Goal: Information Seeking & Learning: Check status

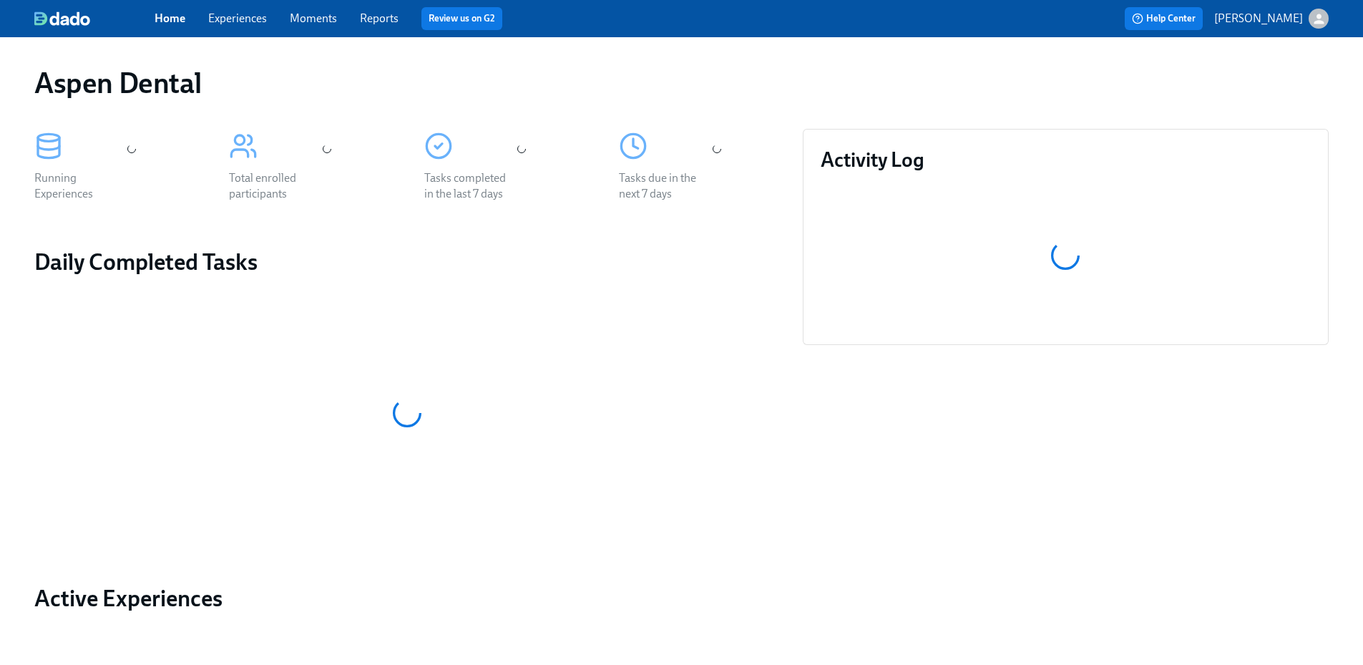
click at [385, 20] on link "Reports" at bounding box center [379, 18] width 39 height 14
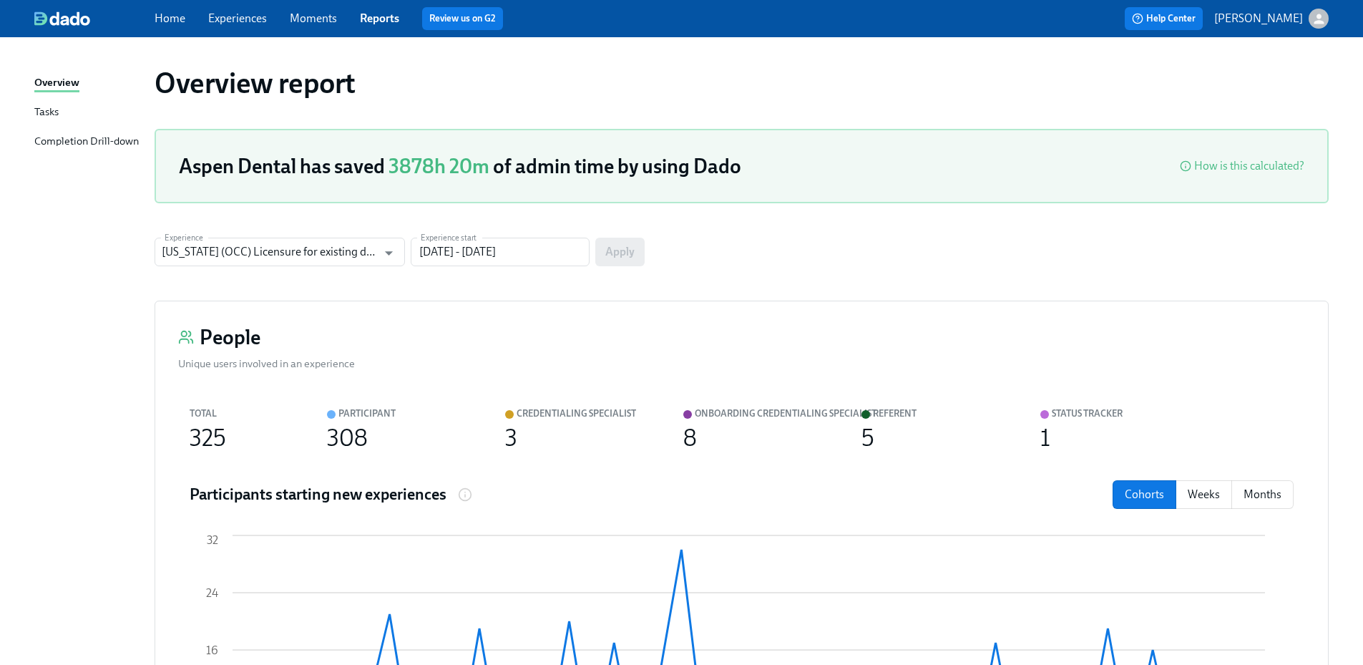
click at [373, 13] on link "Reports" at bounding box center [379, 18] width 39 height 14
click at [91, 139] on div "Completion Drill-down" at bounding box center [86, 142] width 104 height 18
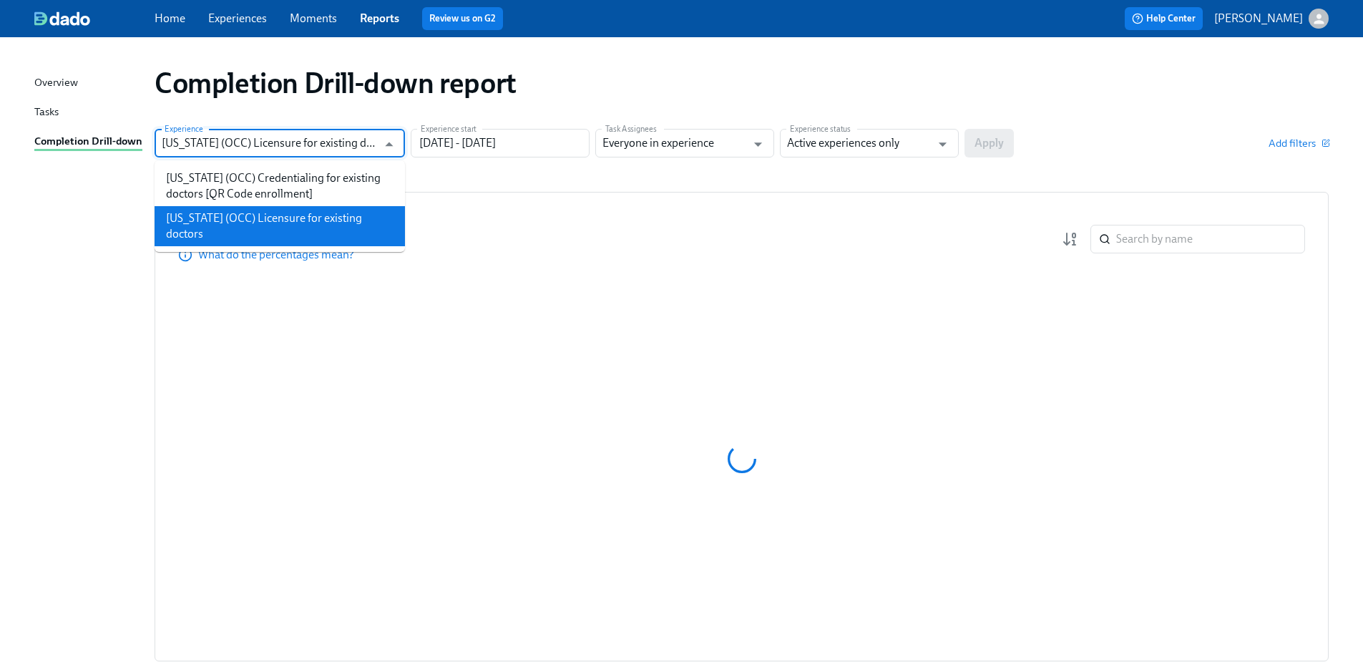
click at [368, 141] on input "[US_STATE] (OCC) Licensure for existing doctors" at bounding box center [269, 143] width 215 height 29
click at [238, 217] on li "[US_STATE] (OCC) Licensure for existing doctors" at bounding box center [280, 226] width 250 height 40
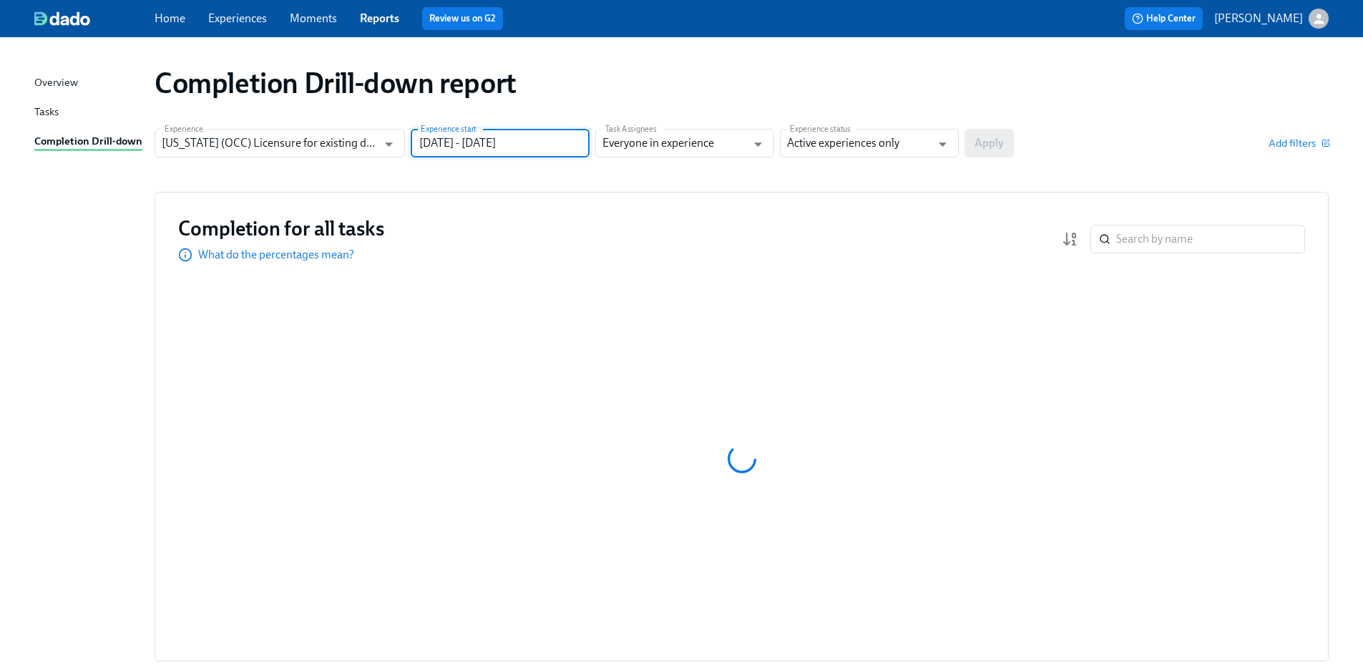
click at [434, 133] on input "[DATE] - [DATE]" at bounding box center [500, 143] width 179 height 29
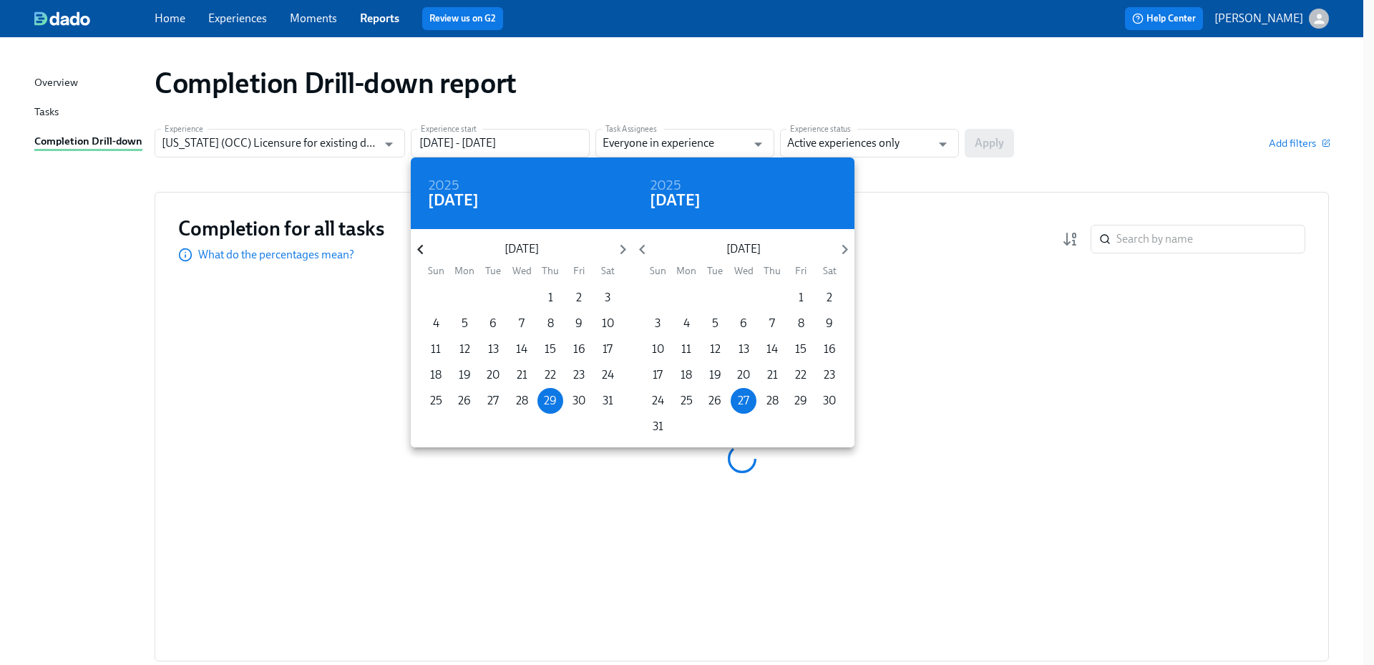
click at [424, 253] on icon "button" at bounding box center [420, 249] width 19 height 19
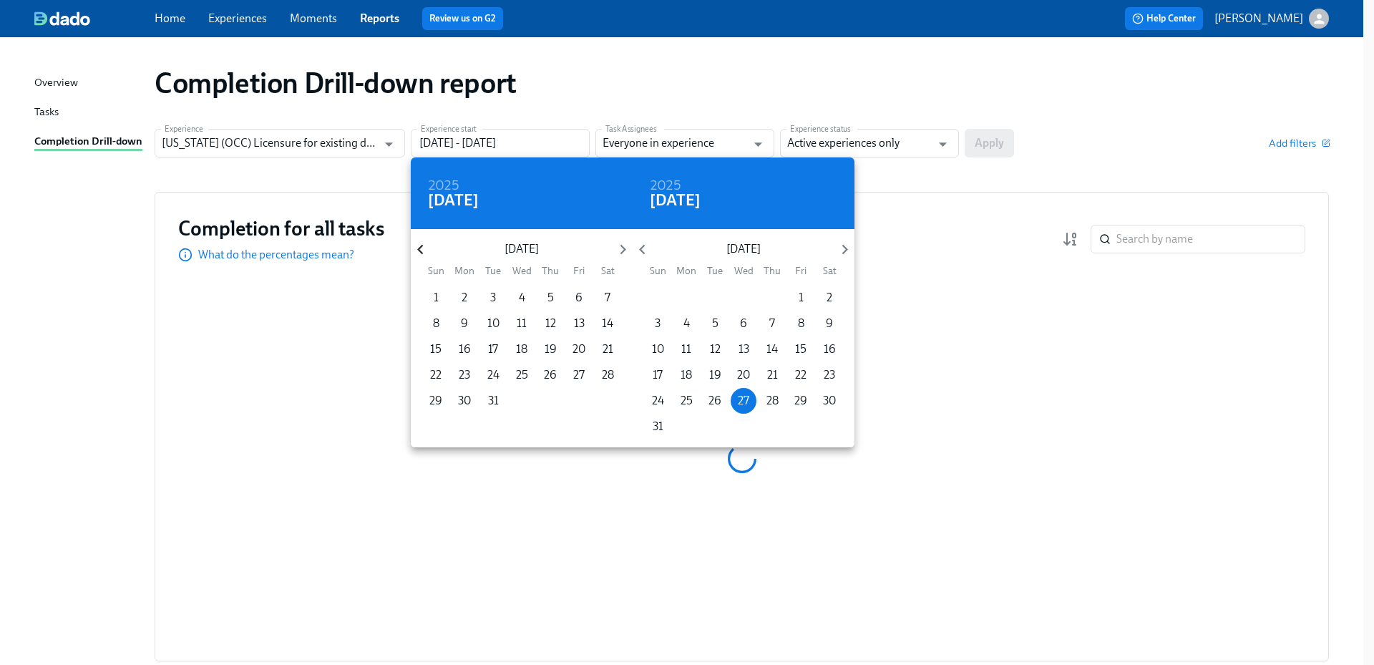
click at [424, 253] on icon "button" at bounding box center [420, 249] width 19 height 19
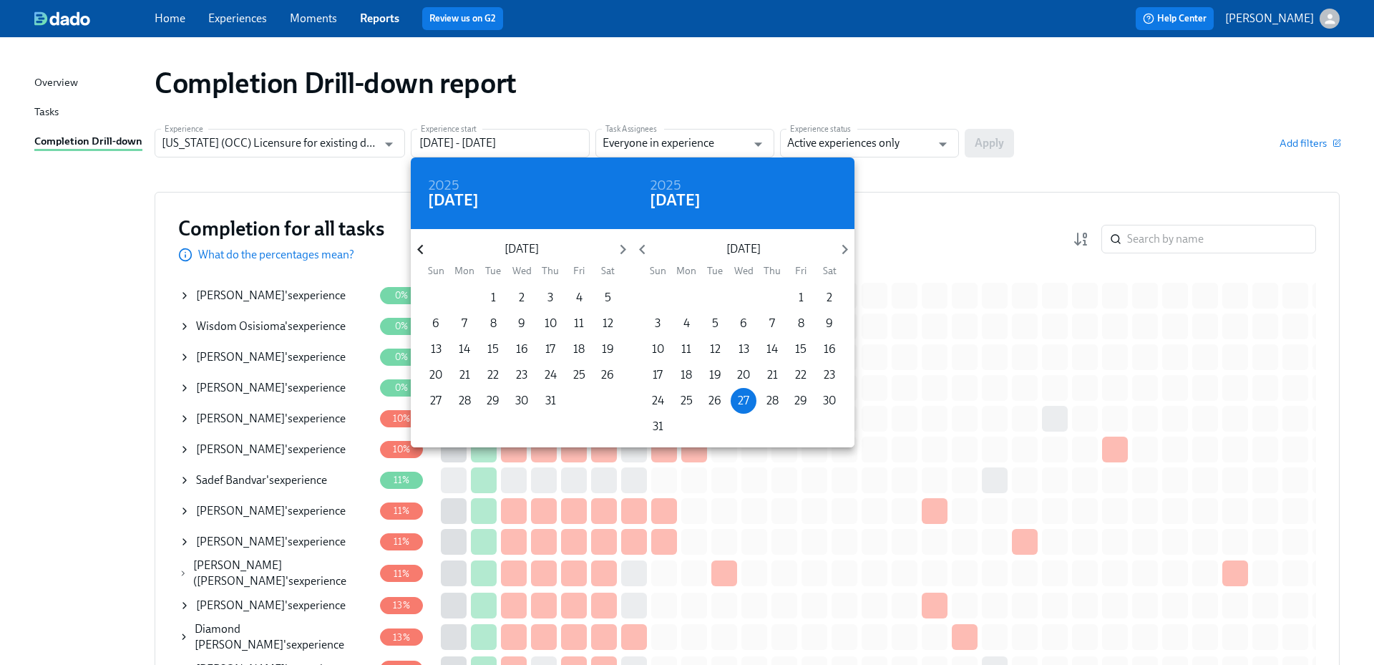
click at [421, 250] on icon "button" at bounding box center [420, 249] width 19 height 19
click at [549, 303] on p "1" at bounding box center [550, 298] width 5 height 16
type input "[DATE] - [DATE]"
click at [883, 141] on div at bounding box center [687, 332] width 1374 height 665
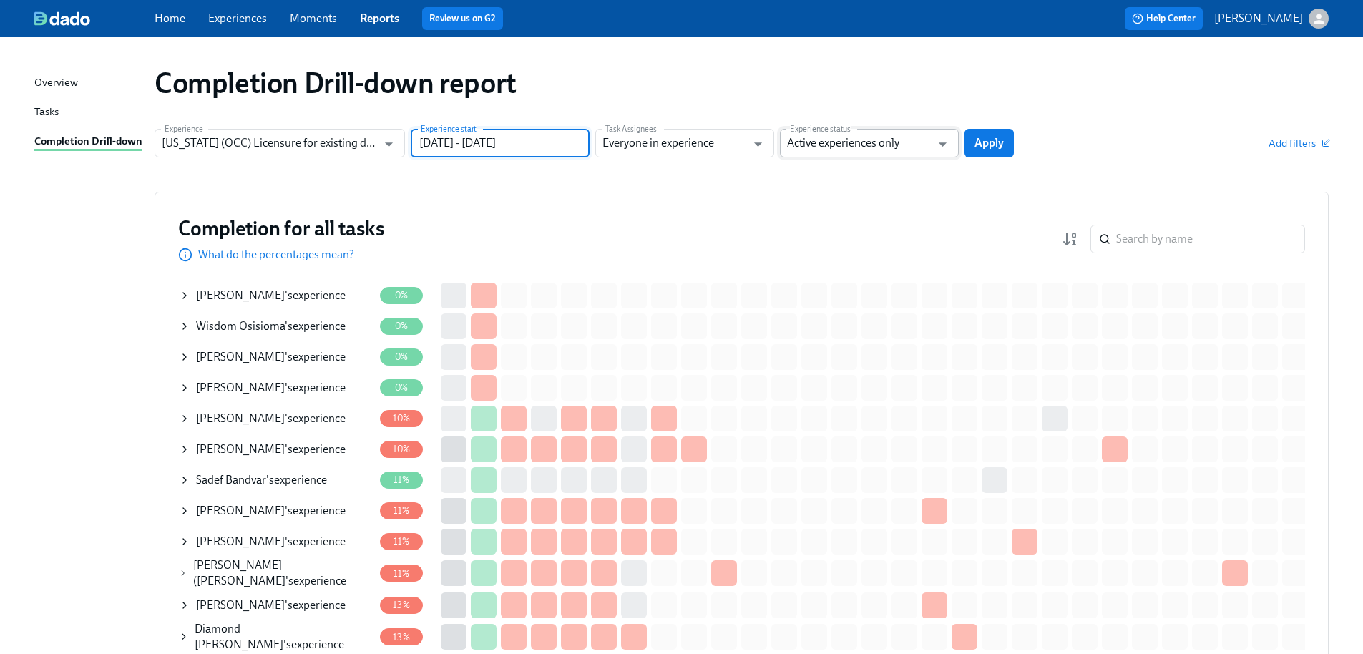
click at [885, 137] on input "Active experiences only" at bounding box center [859, 143] width 144 height 29
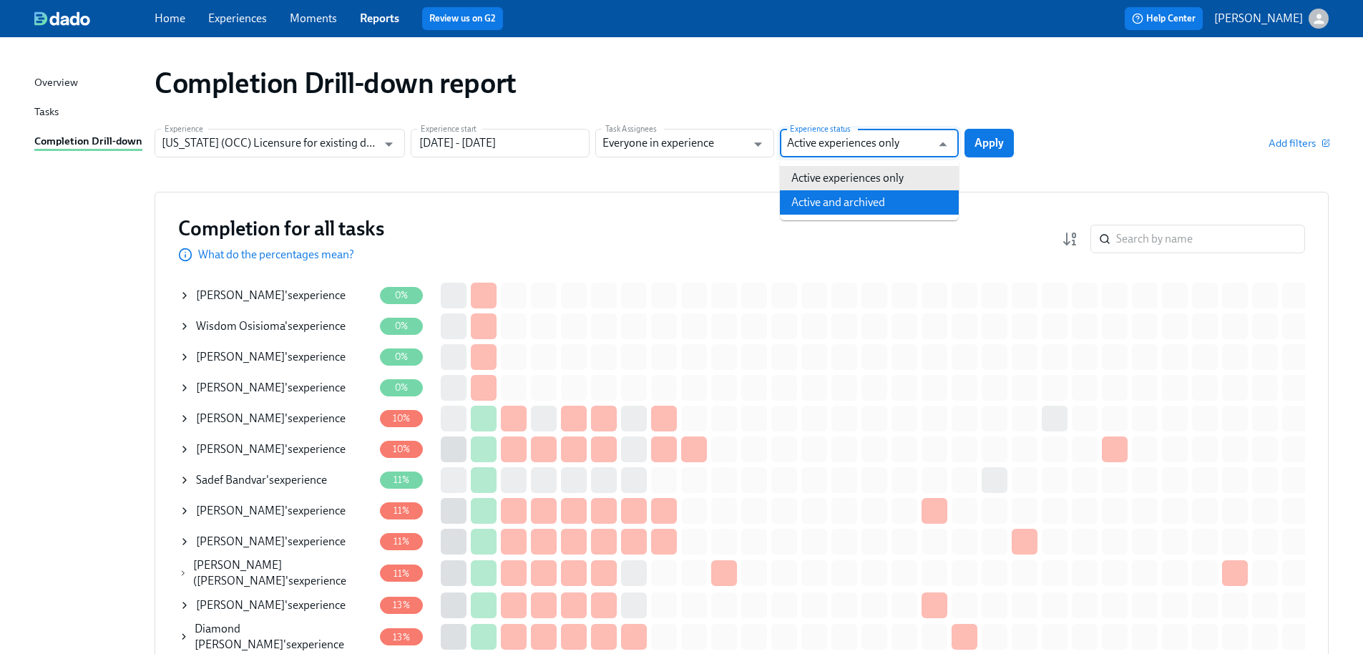
click at [871, 207] on li "Active and archived" at bounding box center [869, 202] width 179 height 24
type input "Active and archived"
click at [1002, 142] on span "Apply" at bounding box center [988, 143] width 29 height 14
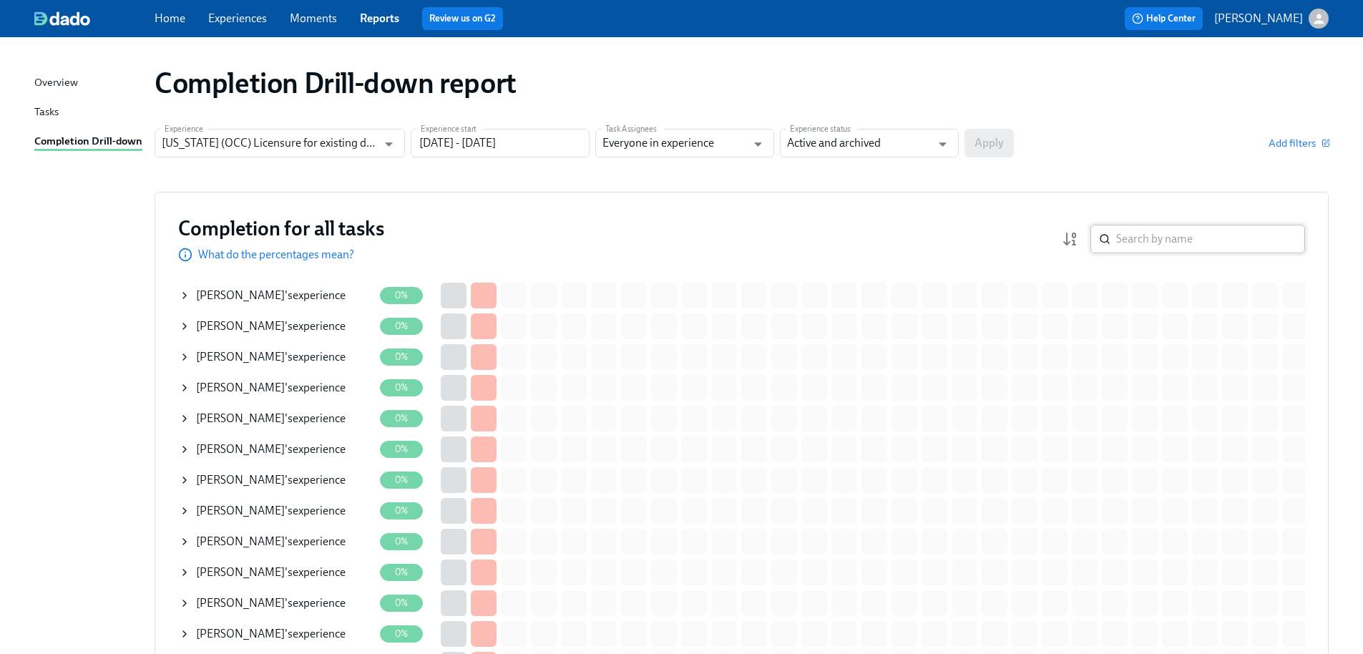
click at [1210, 240] on input "search" at bounding box center [1210, 239] width 189 height 29
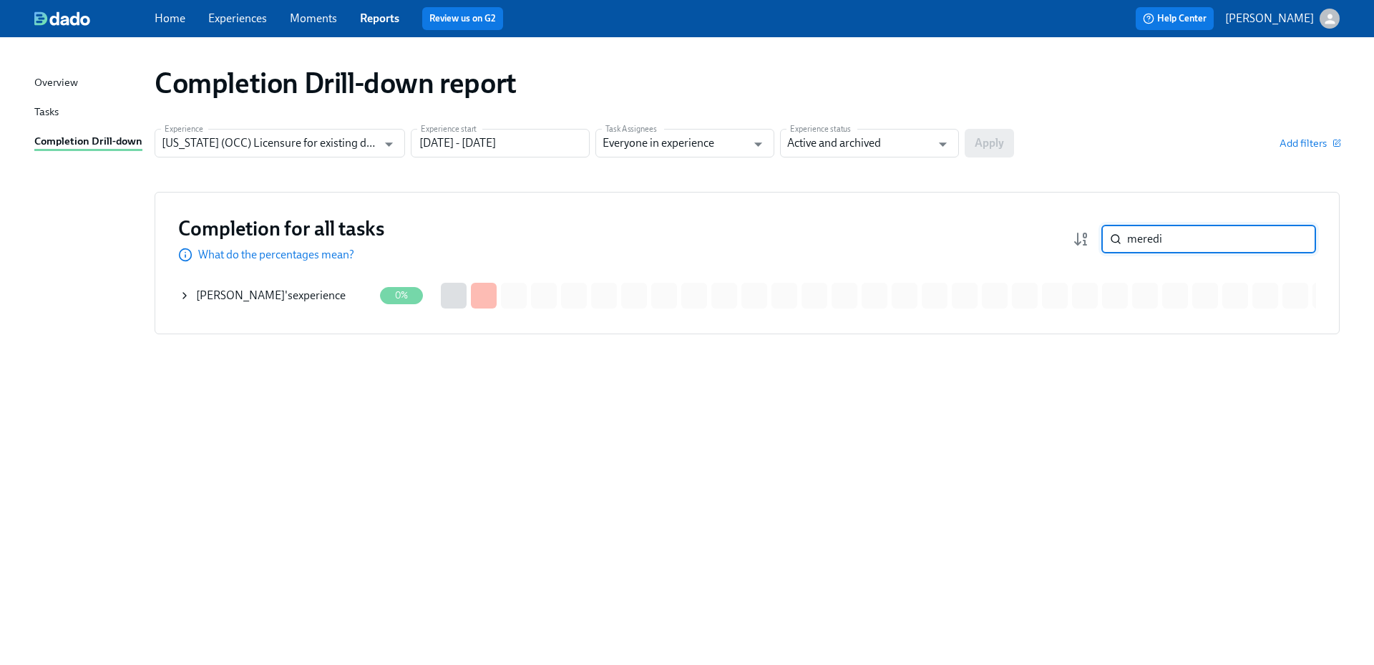
type input "meredi"
click at [299, 300] on div "[PERSON_NAME] 's experience" at bounding box center [271, 296] width 150 height 16
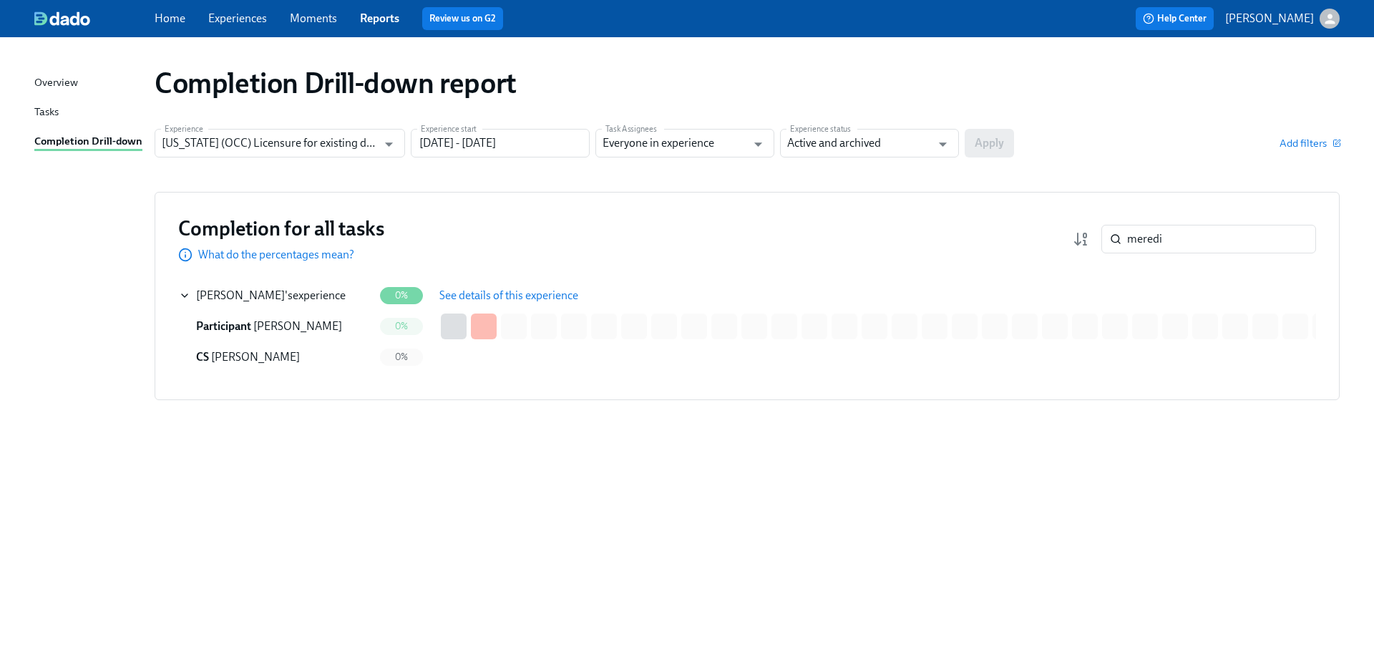
click at [530, 300] on span "See details of this experience" at bounding box center [508, 295] width 139 height 14
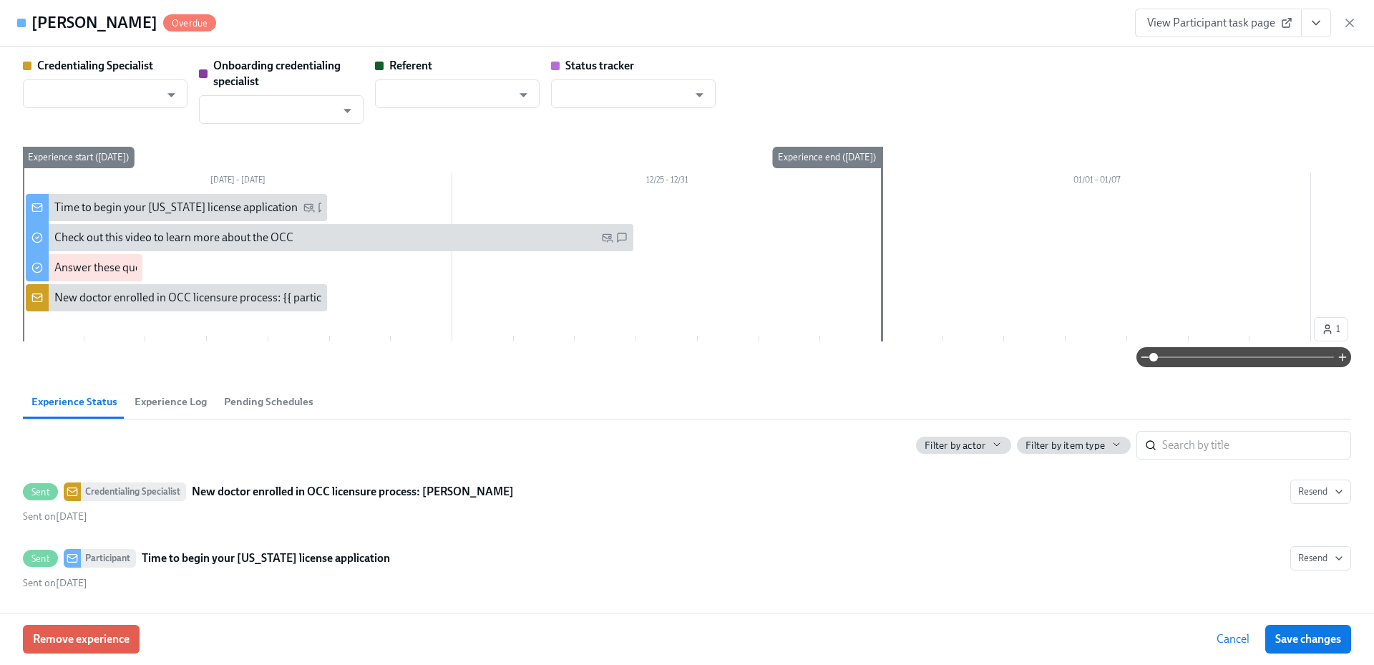
type input "[PERSON_NAME]"
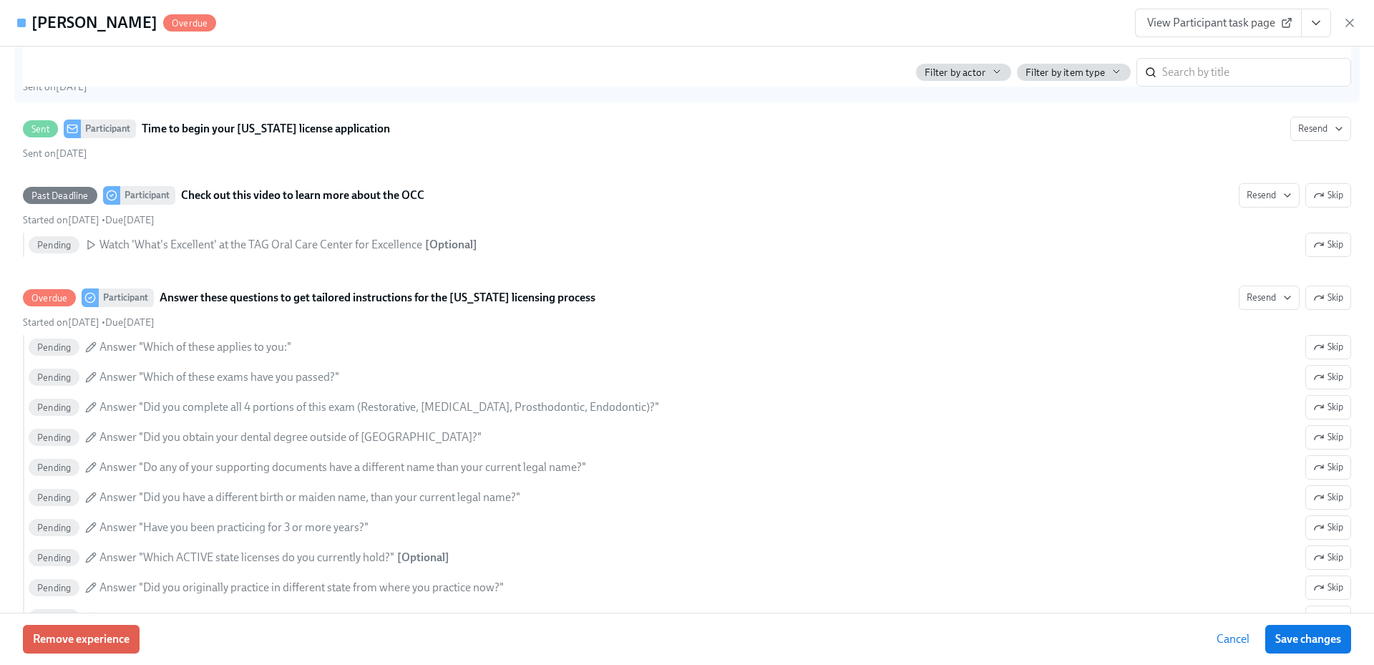
scroll to position [501, 0]
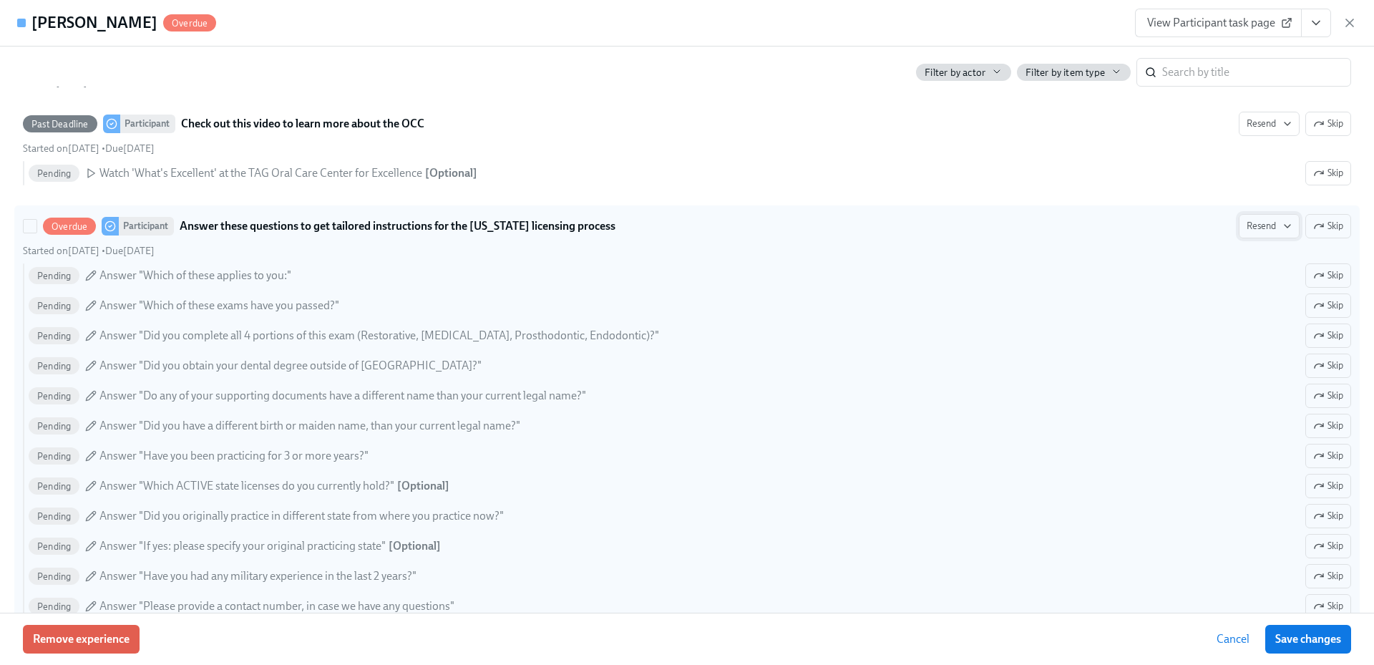
click at [1258, 218] on button "Resend" at bounding box center [1268, 226] width 61 height 24
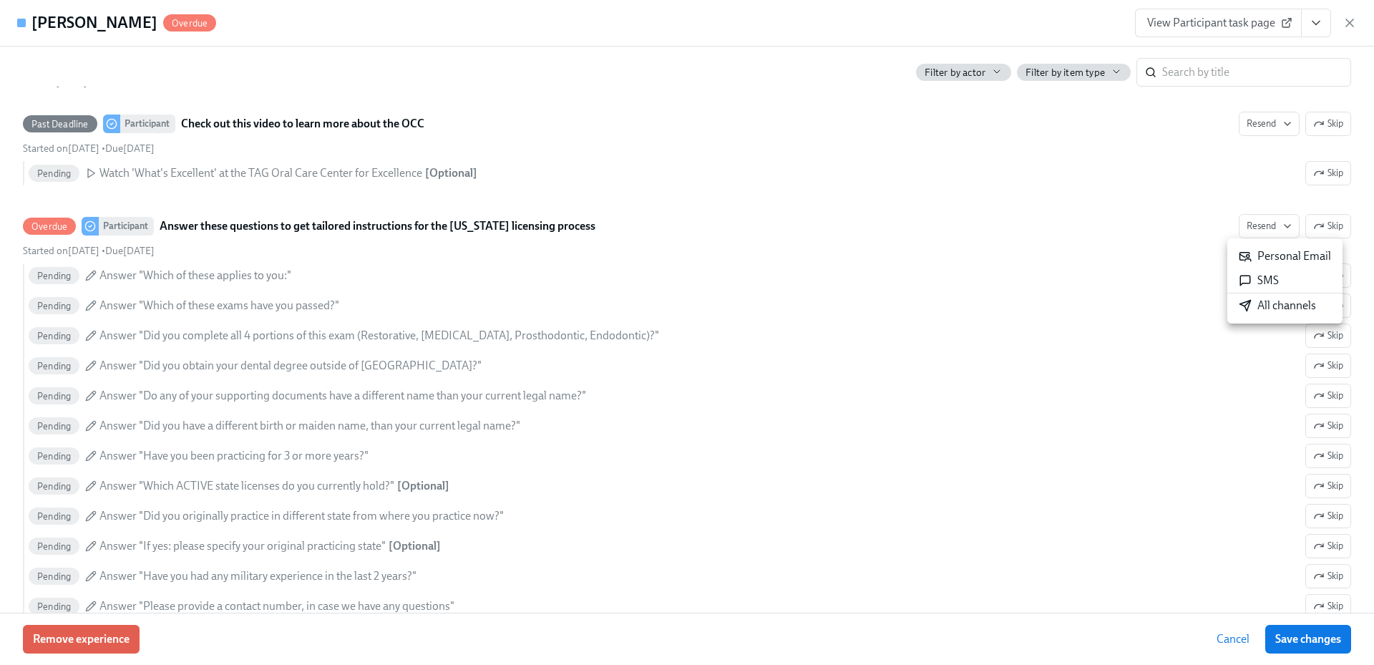
click at [1278, 308] on div "All channels" at bounding box center [1276, 306] width 77 height 16
click at [1348, 22] on icon "button" at bounding box center [1349, 22] width 7 height 7
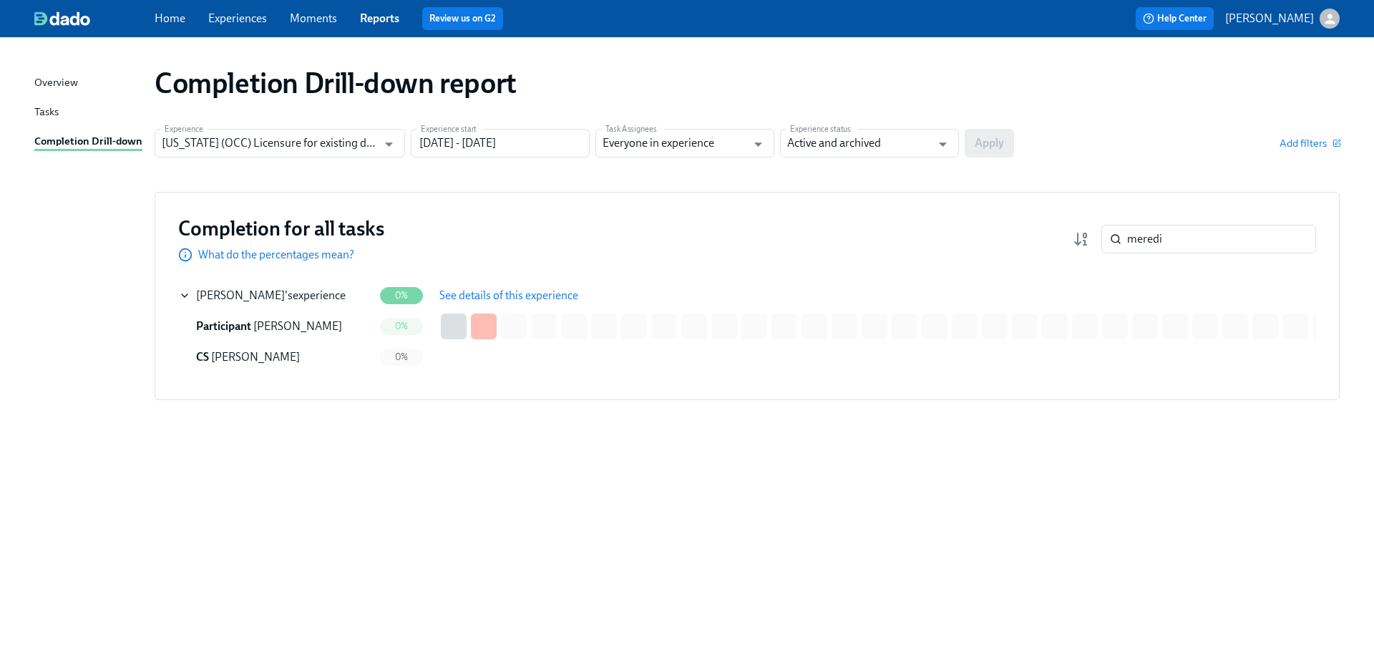
click at [787, 545] on div "Completion Drill-down report Experience [US_STATE] (OCC) Licensure for existing…" at bounding box center [686, 342] width 1305 height 576
drag, startPoint x: 1133, startPoint y: 239, endPoint x: 1087, endPoint y: 241, distance: 45.8
click at [1087, 241] on div "meredi ​" at bounding box center [1193, 239] width 243 height 29
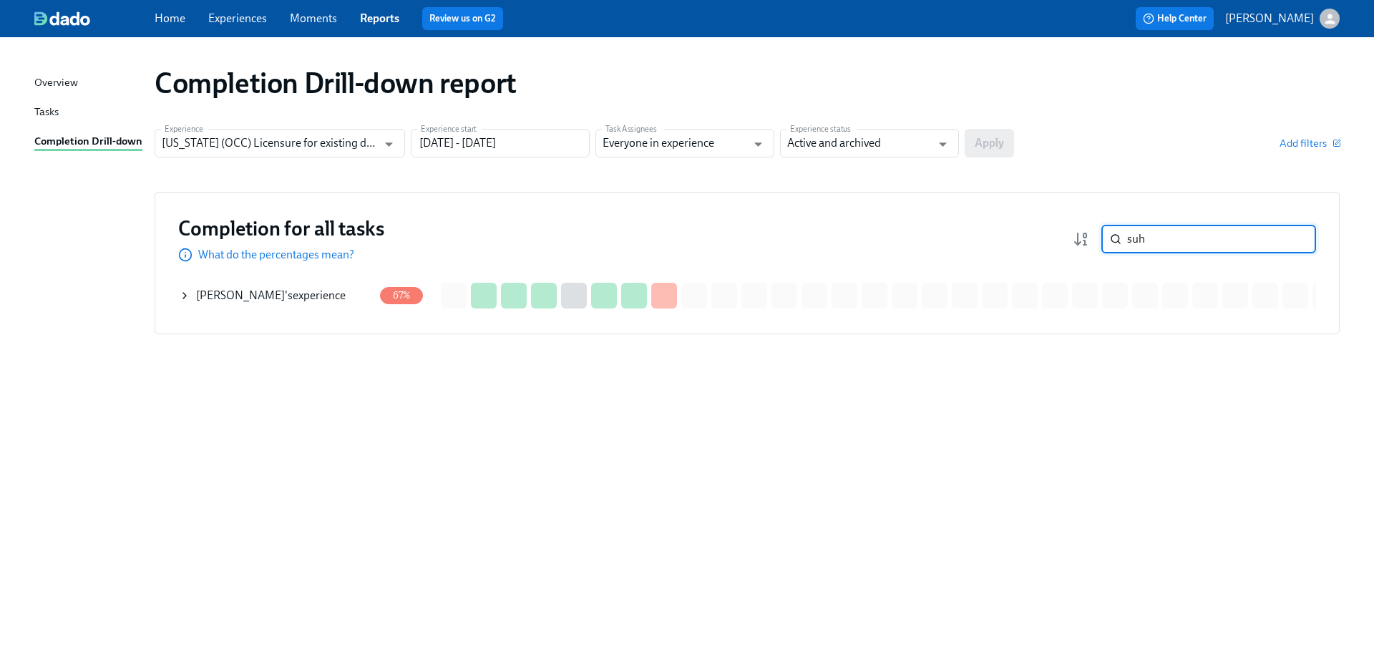
type input "suh"
click at [288, 298] on div "[PERSON_NAME] 's experience" at bounding box center [271, 296] width 150 height 16
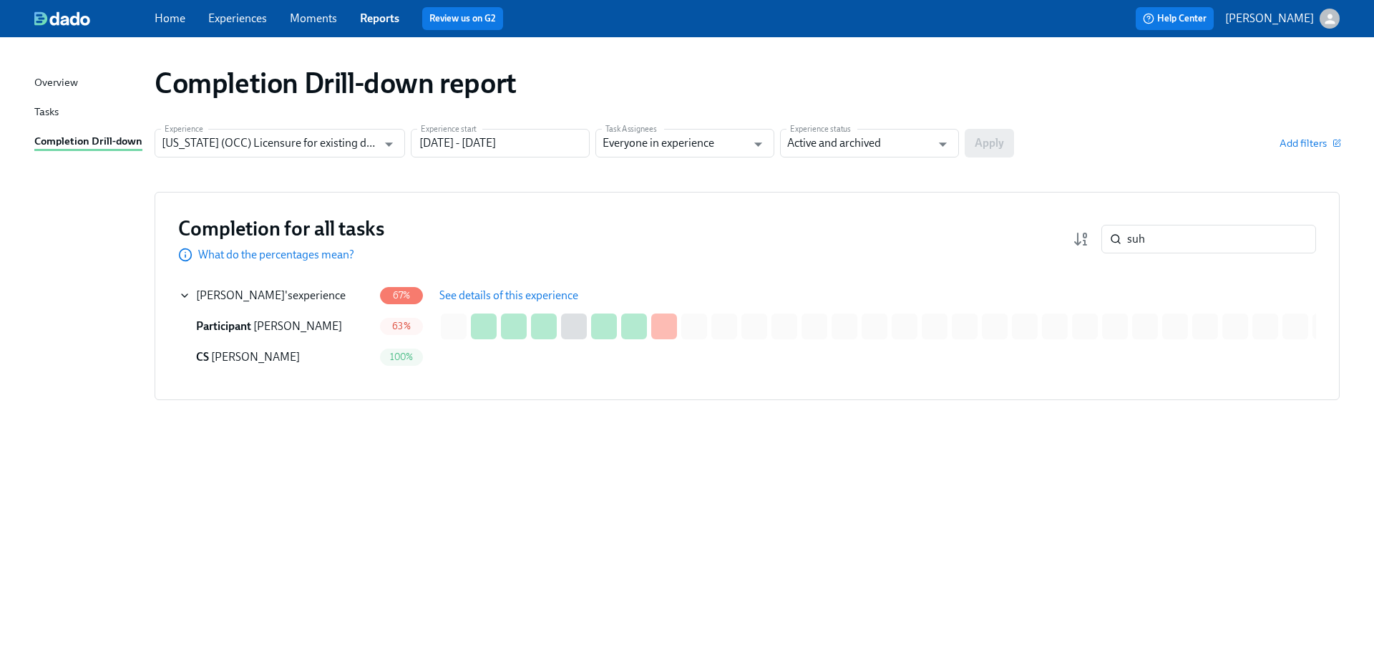
click at [497, 293] on span "See details of this experience" at bounding box center [508, 295] width 139 height 14
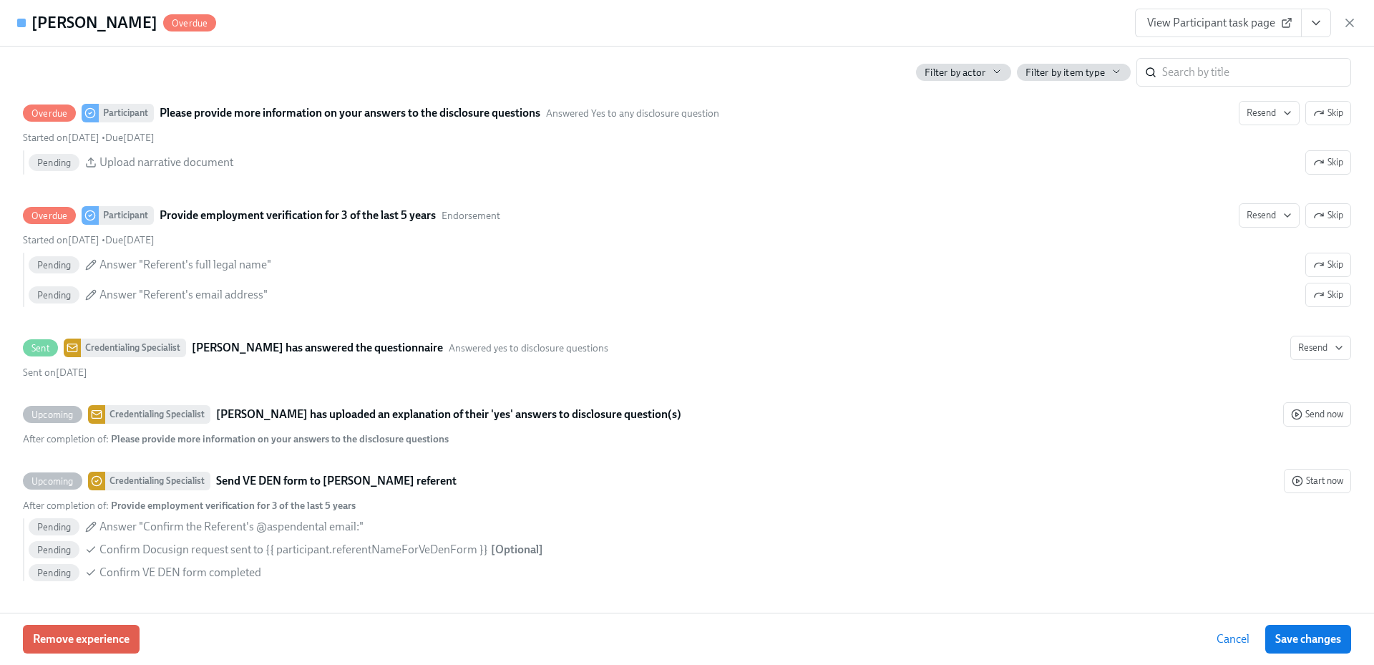
scroll to position [2958, 0]
click at [217, 638] on div "Remove experience Cancel Save changes" at bounding box center [687, 638] width 1374 height 52
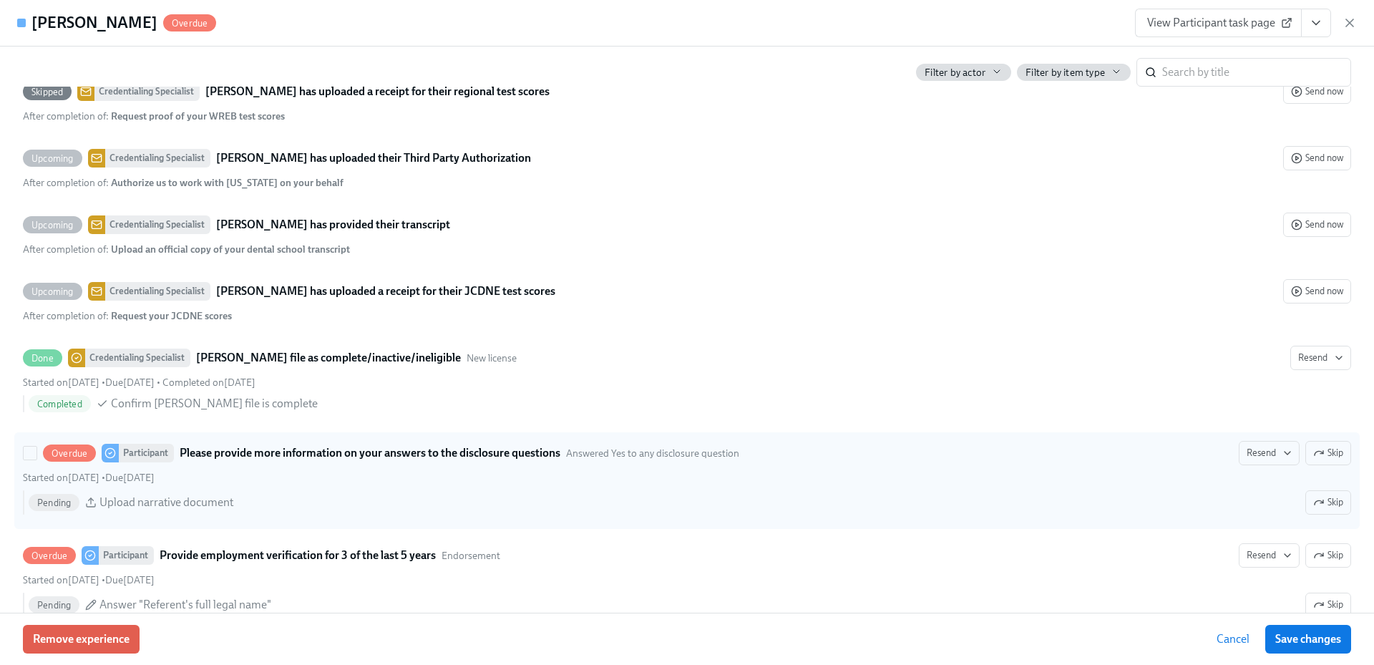
scroll to position [2601, 0]
click at [1251, 462] on span "Resend" at bounding box center [1268, 455] width 45 height 14
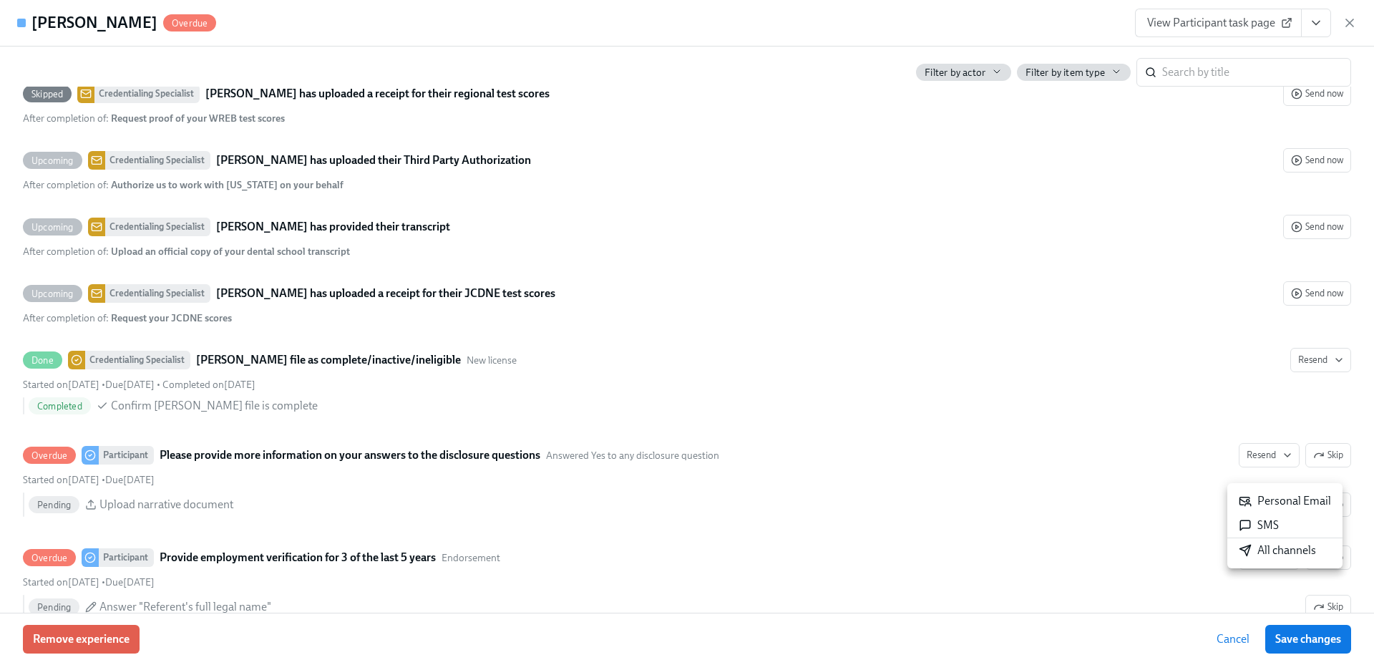
click at [1256, 549] on div "All channels" at bounding box center [1276, 550] width 77 height 16
click at [1350, 22] on icon "button" at bounding box center [1349, 22] width 7 height 7
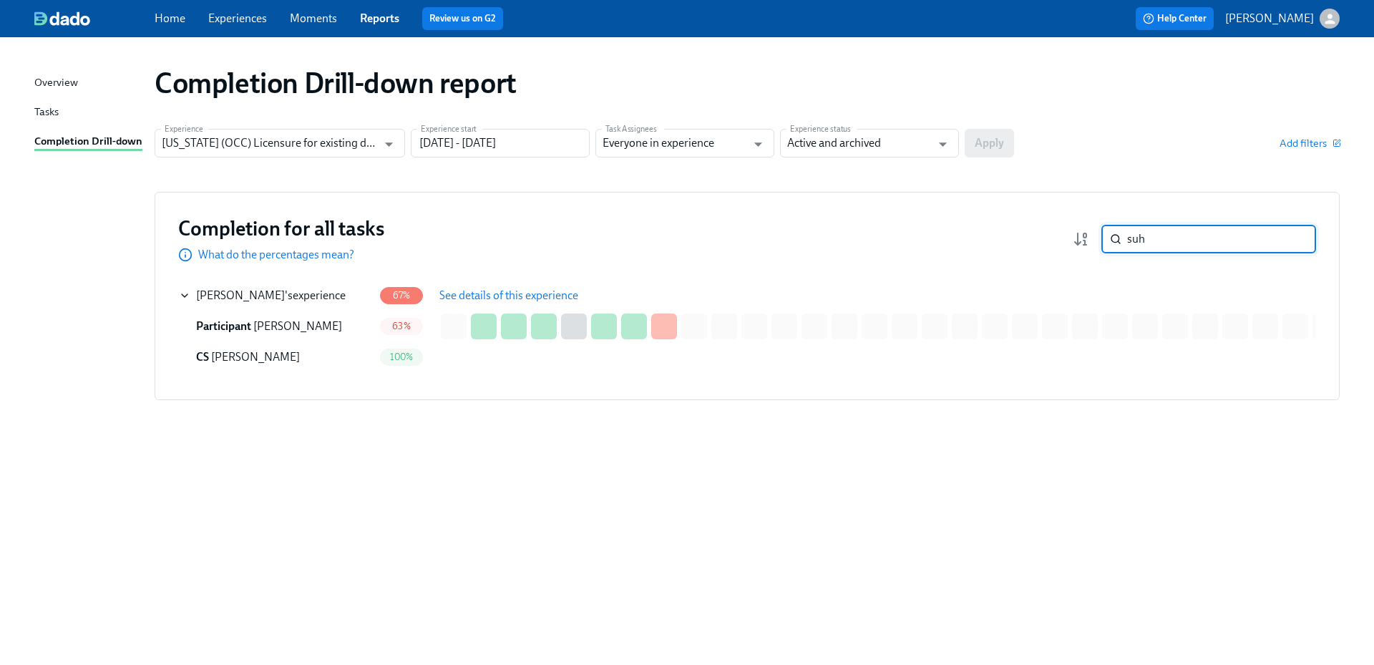
drag, startPoint x: 1110, startPoint y: 240, endPoint x: 1092, endPoint y: 241, distance: 17.2
click at [1092, 241] on div "suh ​" at bounding box center [1193, 239] width 243 height 29
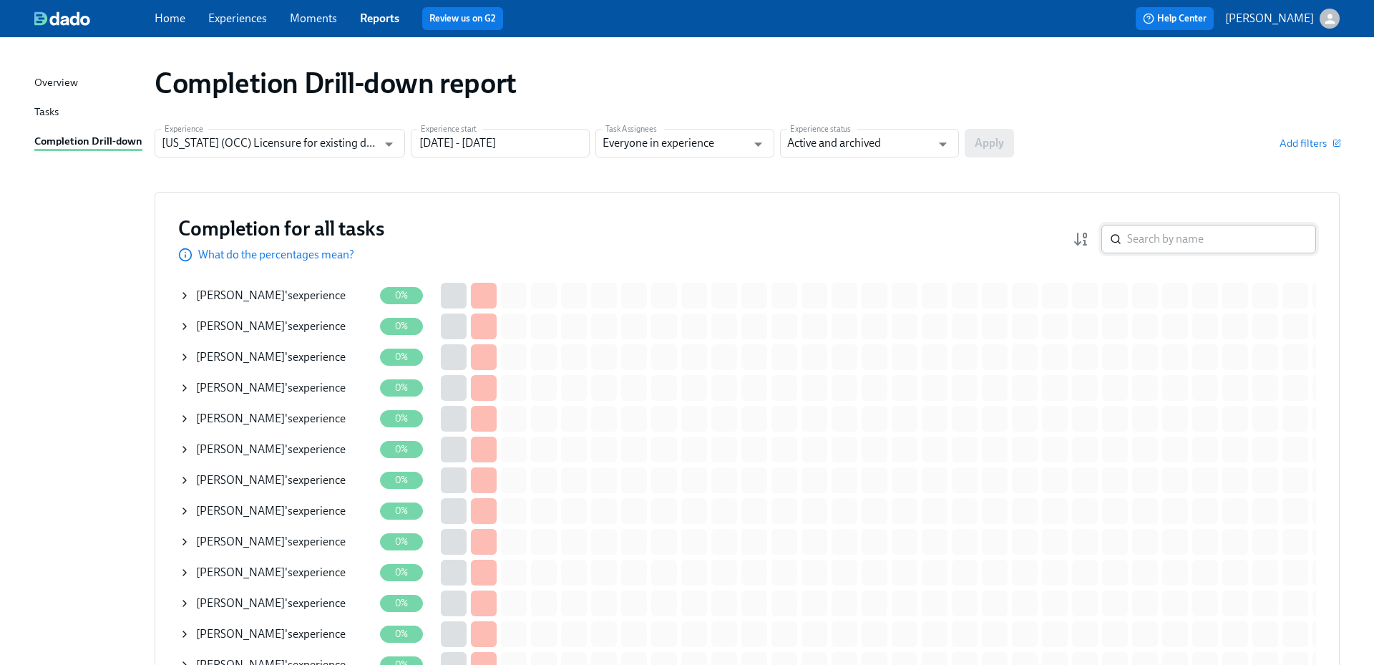
click at [1157, 236] on input "search" at bounding box center [1221, 239] width 189 height 29
click at [1155, 240] on input "search" at bounding box center [1221, 239] width 189 height 29
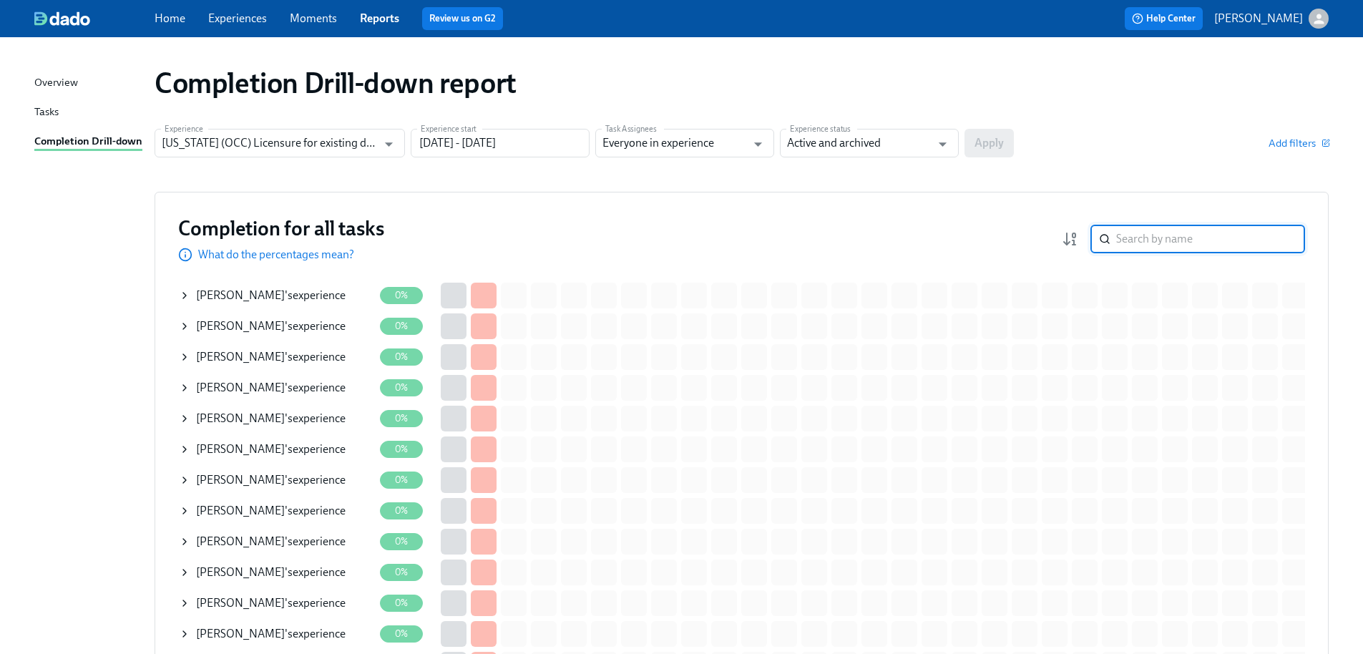
paste input "[PERSON_NAME]"
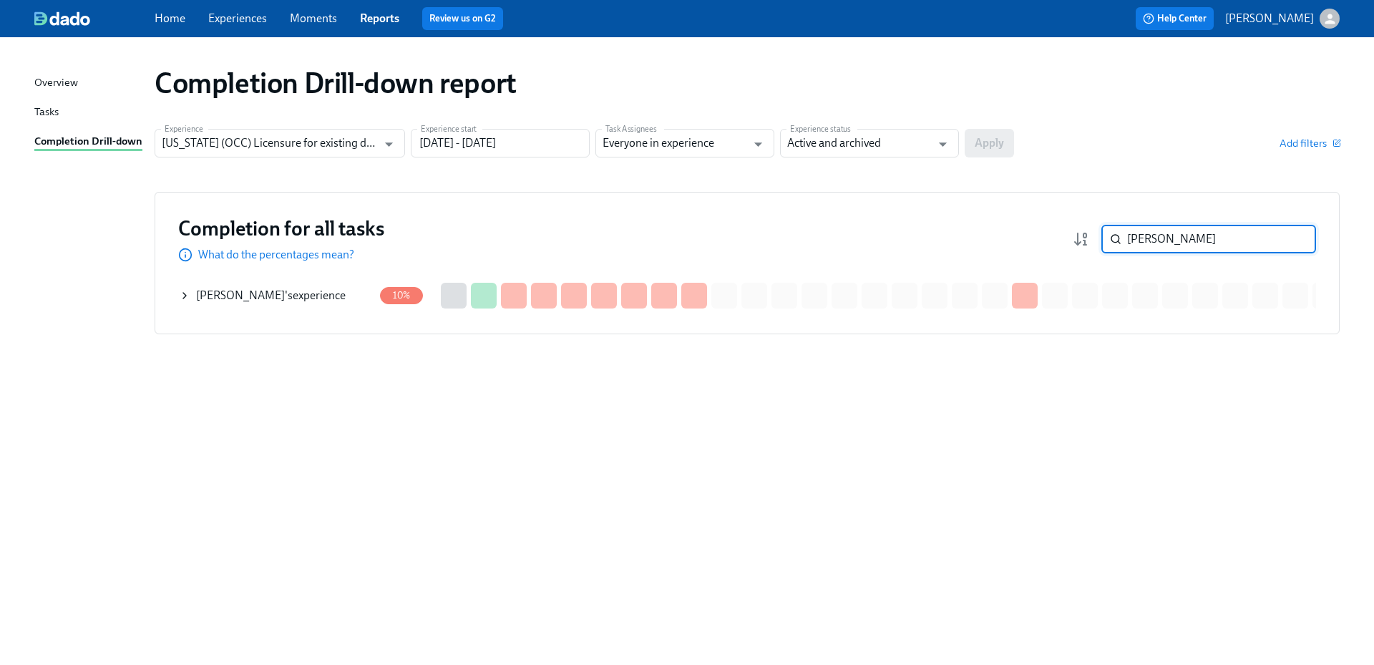
click at [323, 295] on div "[PERSON_NAME] 's experience" at bounding box center [271, 296] width 150 height 16
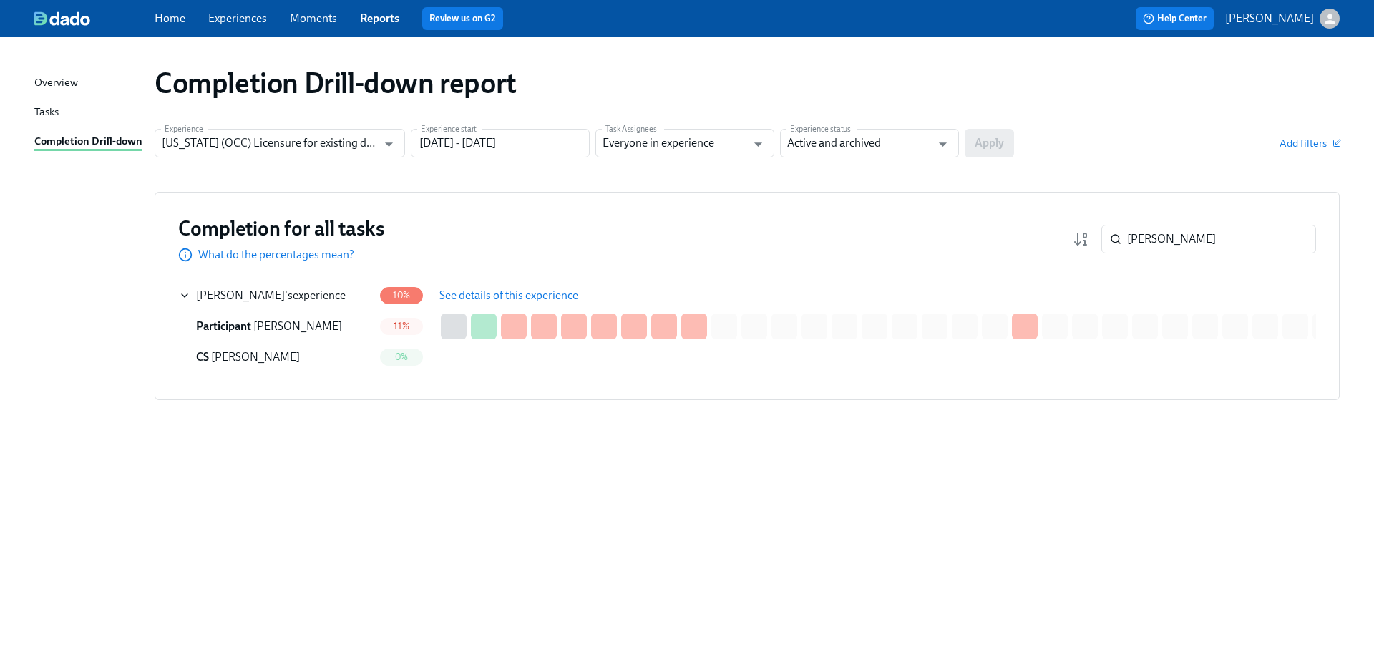
click at [507, 287] on button "See details of this experience" at bounding box center [508, 295] width 159 height 29
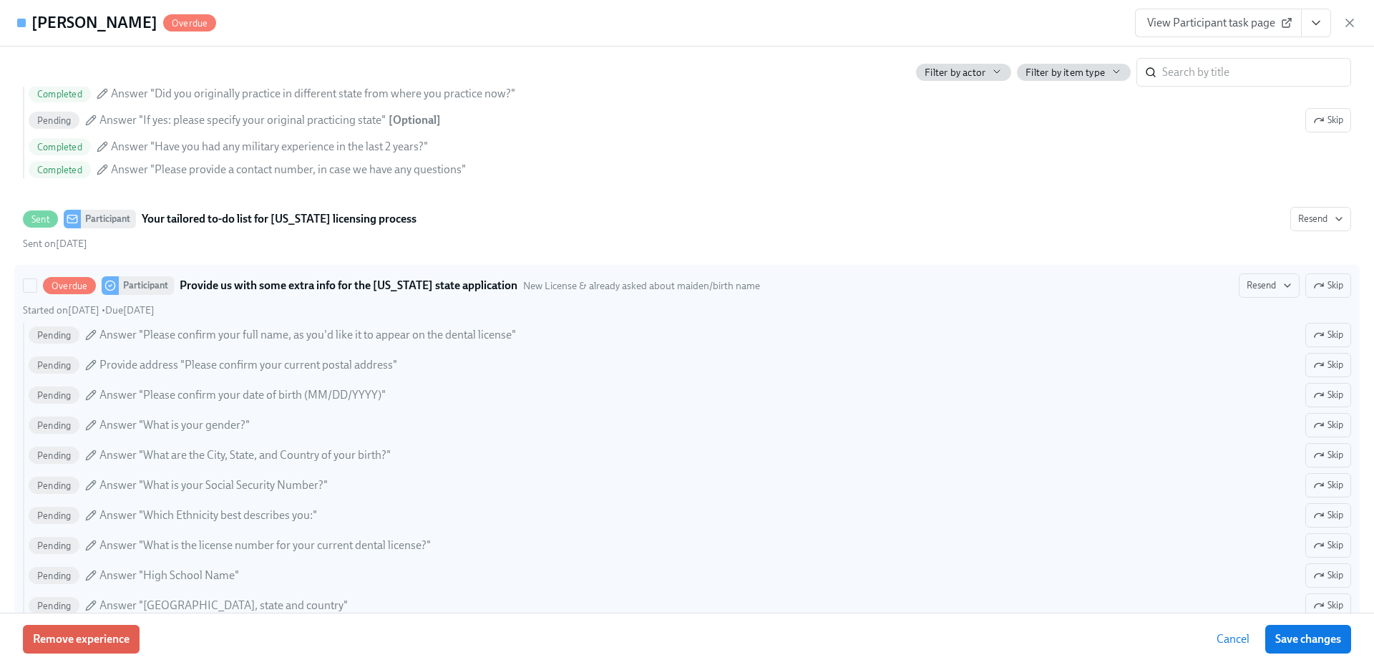
scroll to position [1145, 0]
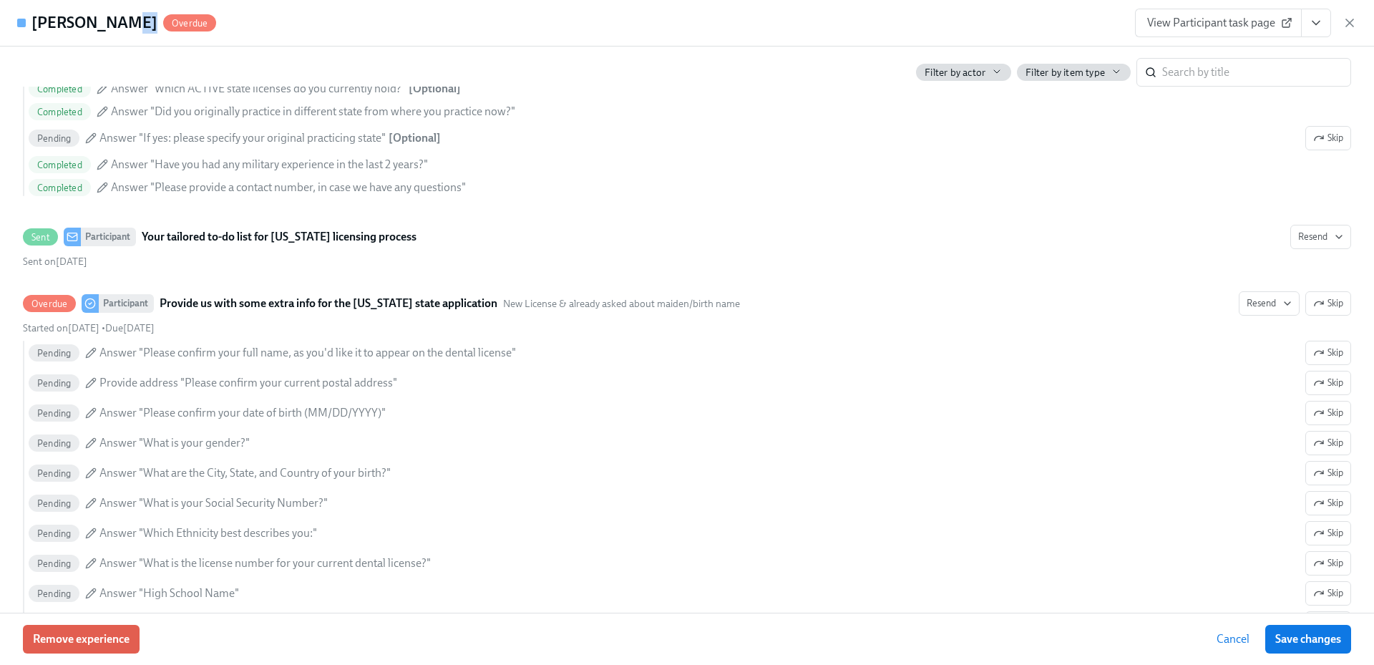
drag, startPoint x: 103, startPoint y: 21, endPoint x: 119, endPoint y: 16, distance: 16.3
click at [119, 16] on h4 "[PERSON_NAME]" at bounding box center [94, 22] width 126 height 21
drag, startPoint x: 142, startPoint y: 21, endPoint x: 99, endPoint y: 19, distance: 43.0
click at [99, 19] on h4 "[PERSON_NAME]" at bounding box center [94, 22] width 126 height 21
copy h4 "[PERSON_NAME]"
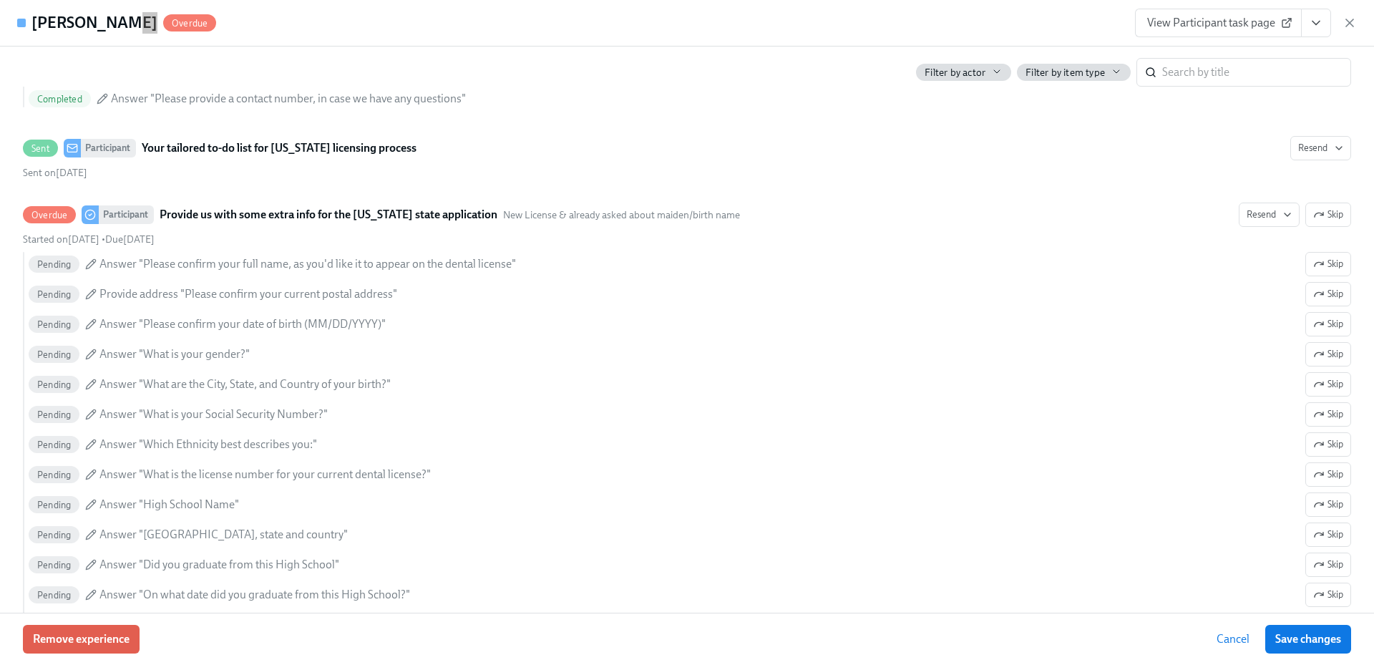
scroll to position [1172, 0]
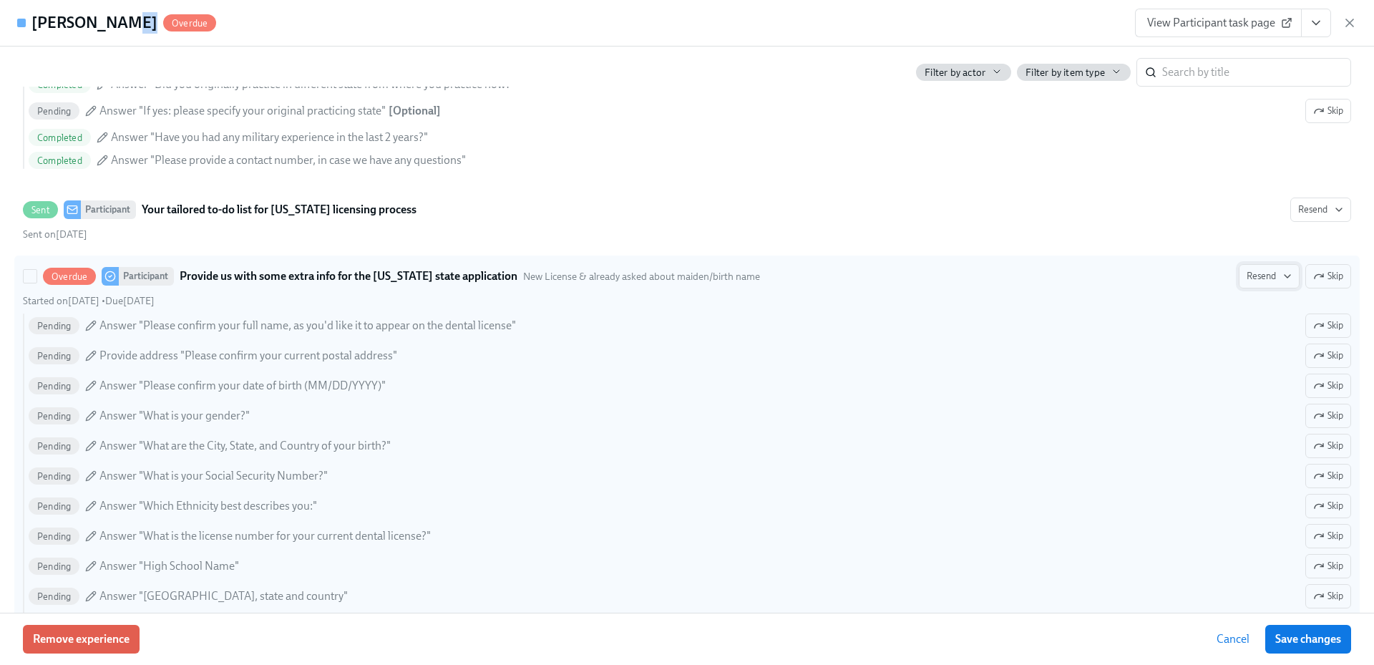
click at [1281, 278] on icon "button" at bounding box center [1286, 275] width 11 height 11
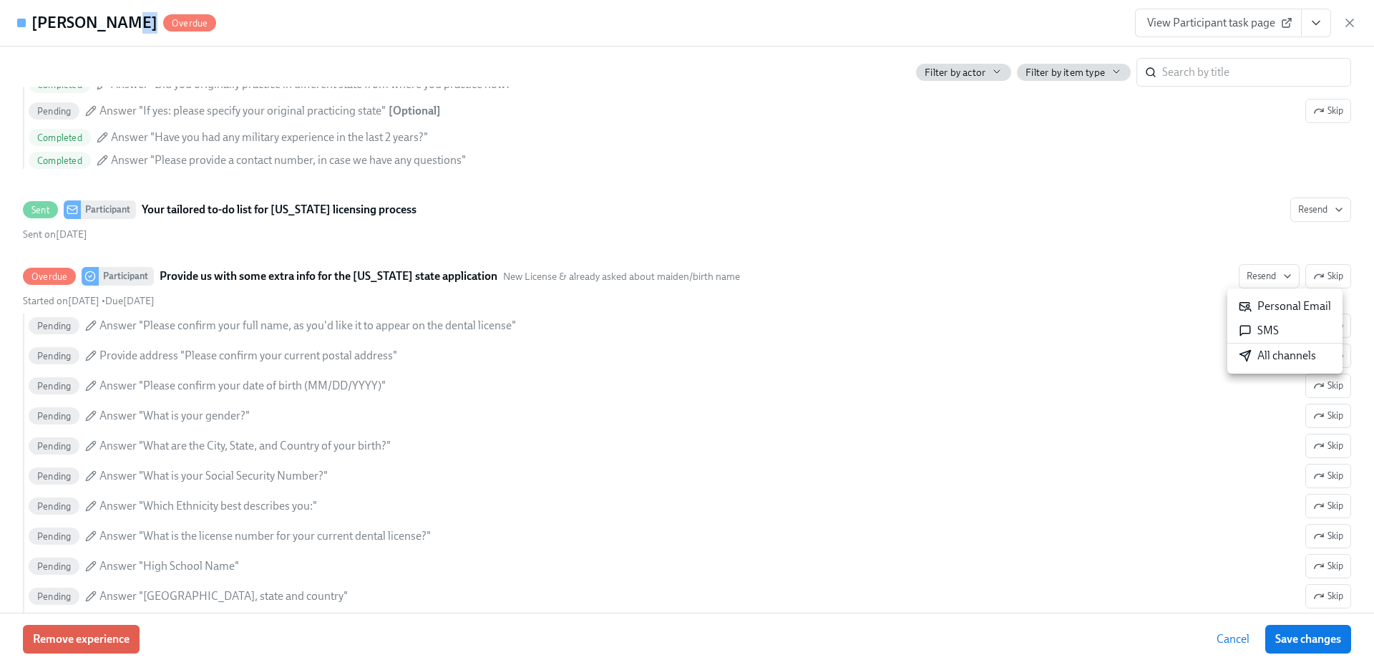
click at [1276, 361] on div "All channels" at bounding box center [1276, 356] width 77 height 16
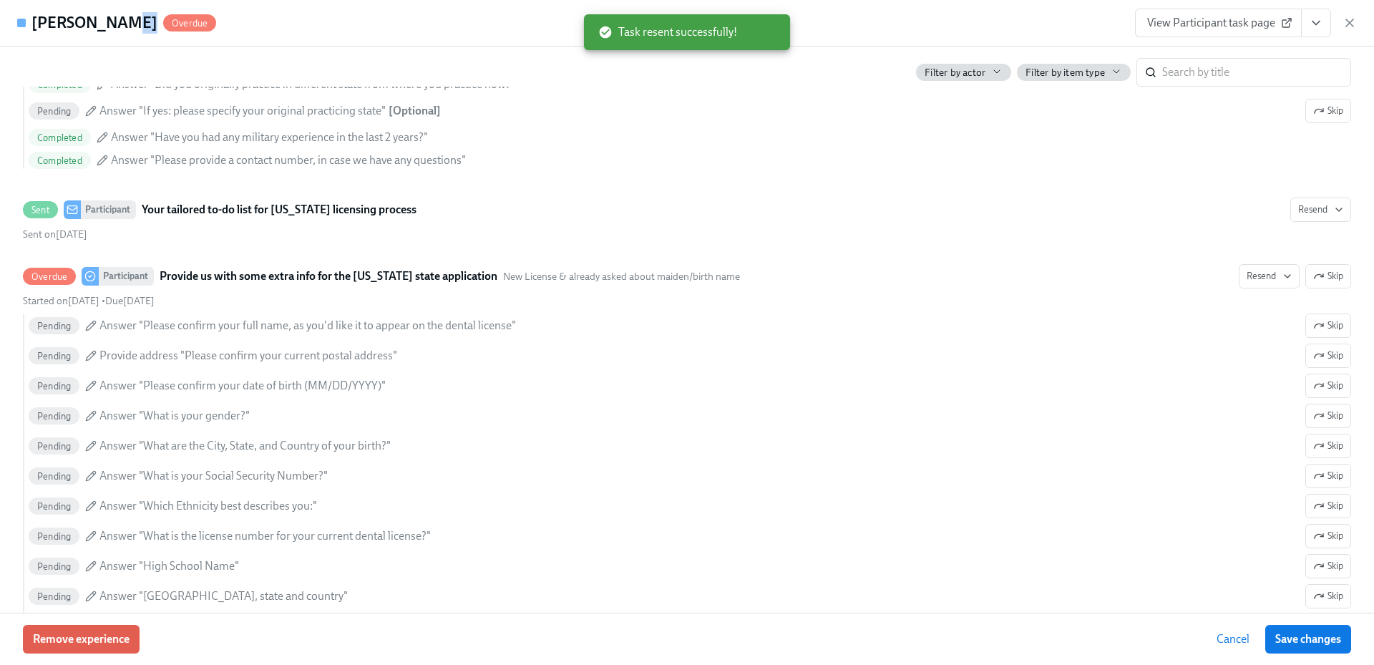
click at [1346, 21] on icon "button" at bounding box center [1349, 23] width 14 height 14
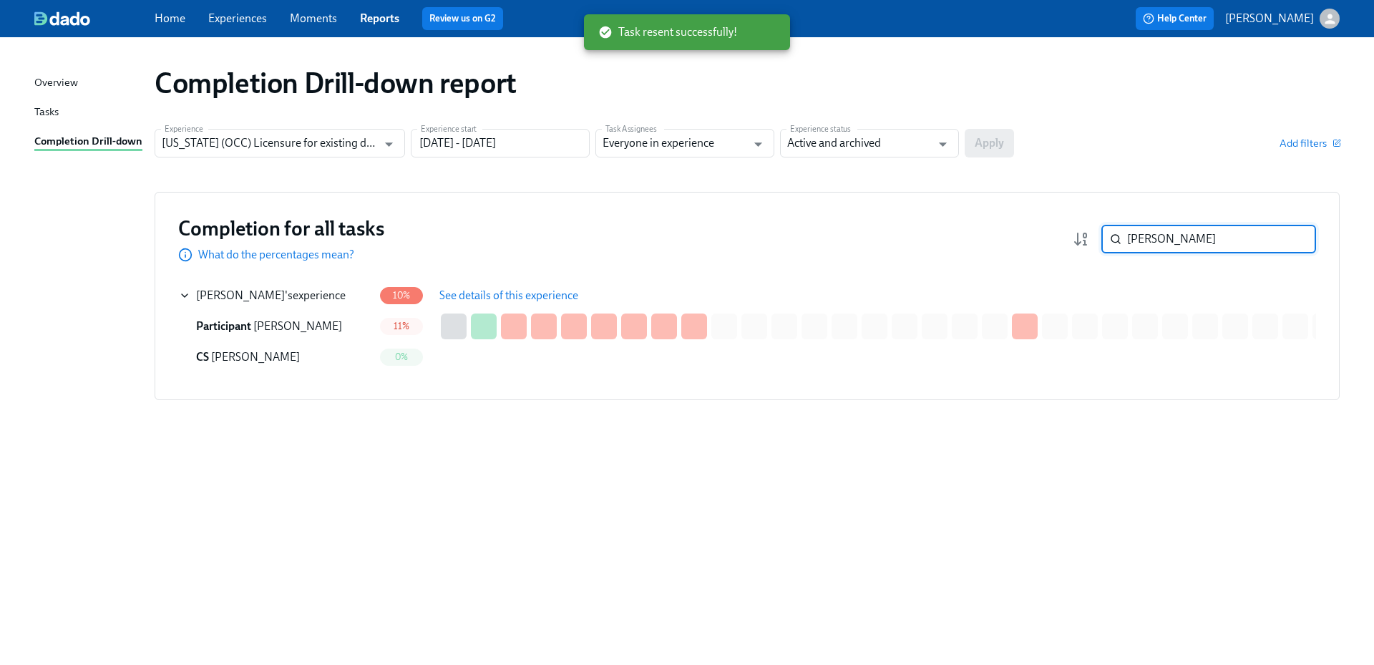
drag, startPoint x: 1163, startPoint y: 236, endPoint x: 1105, endPoint y: 235, distance: 57.2
click at [1105, 235] on div "[PERSON_NAME] ​" at bounding box center [1208, 239] width 215 height 29
paste input "perduto"
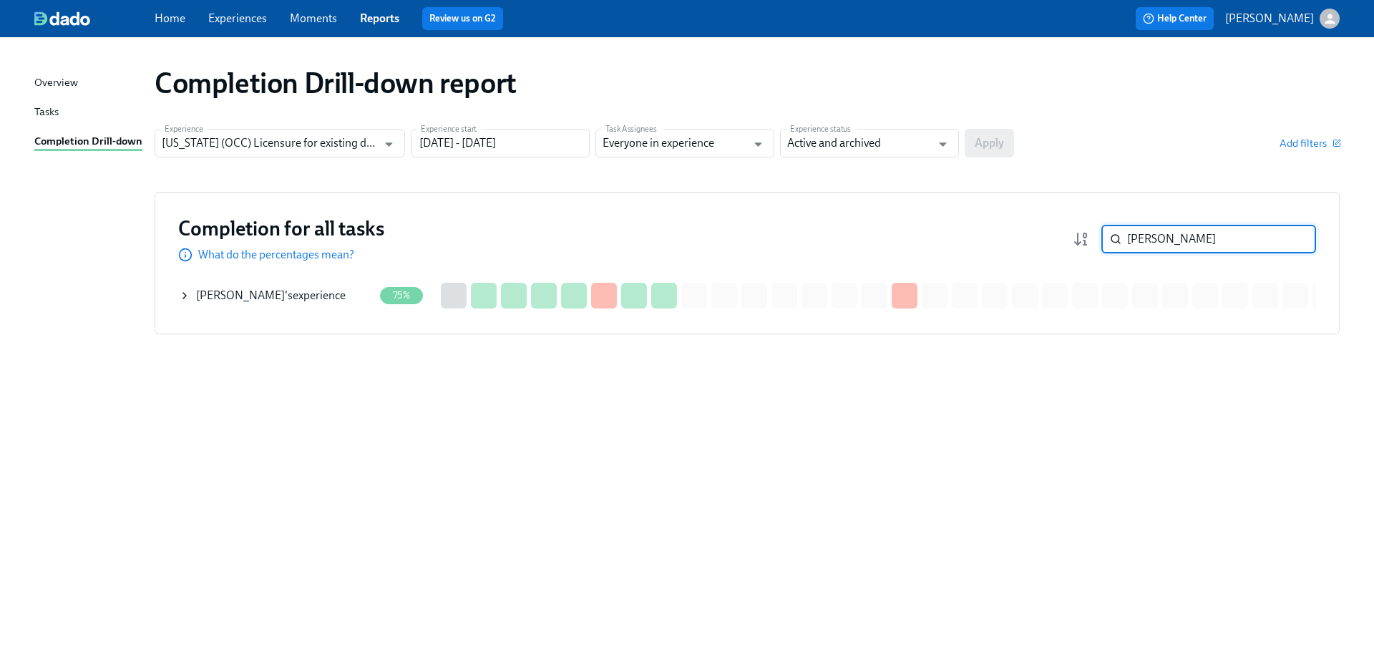
click at [296, 298] on div "[PERSON_NAME] 's experience" at bounding box center [271, 296] width 150 height 16
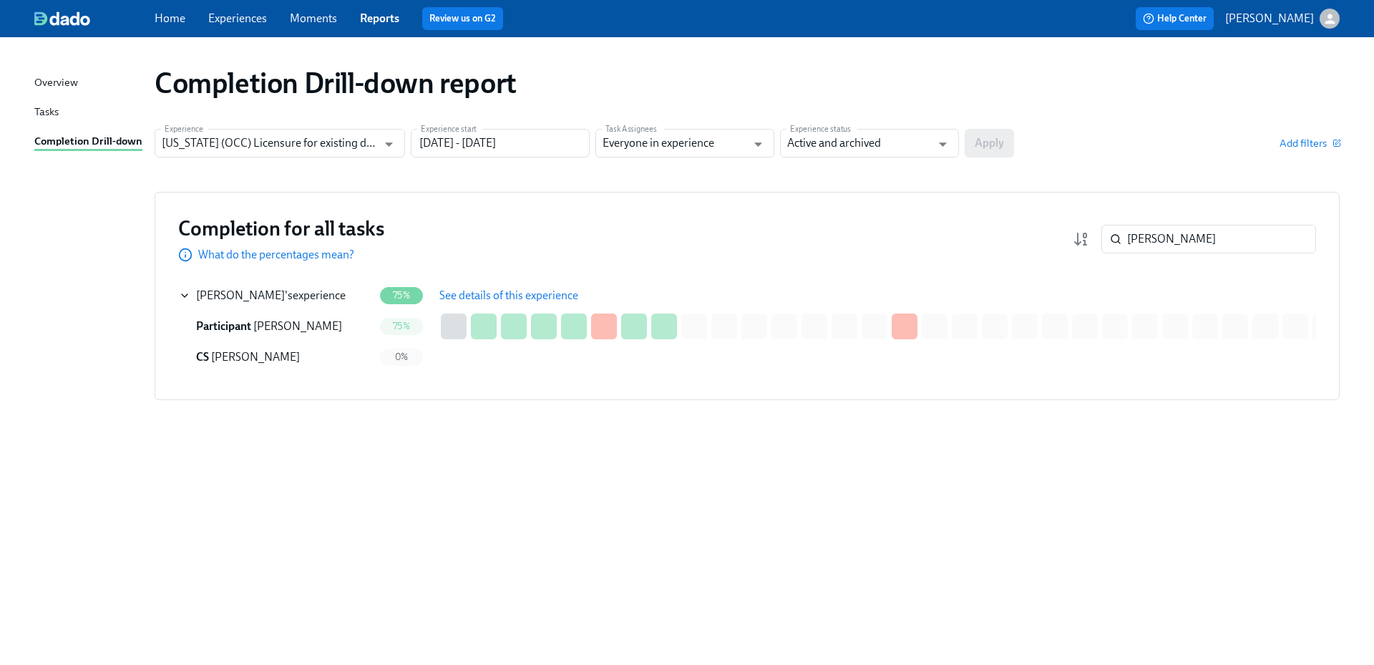
click at [528, 289] on span "See details of this experience" at bounding box center [508, 295] width 139 height 14
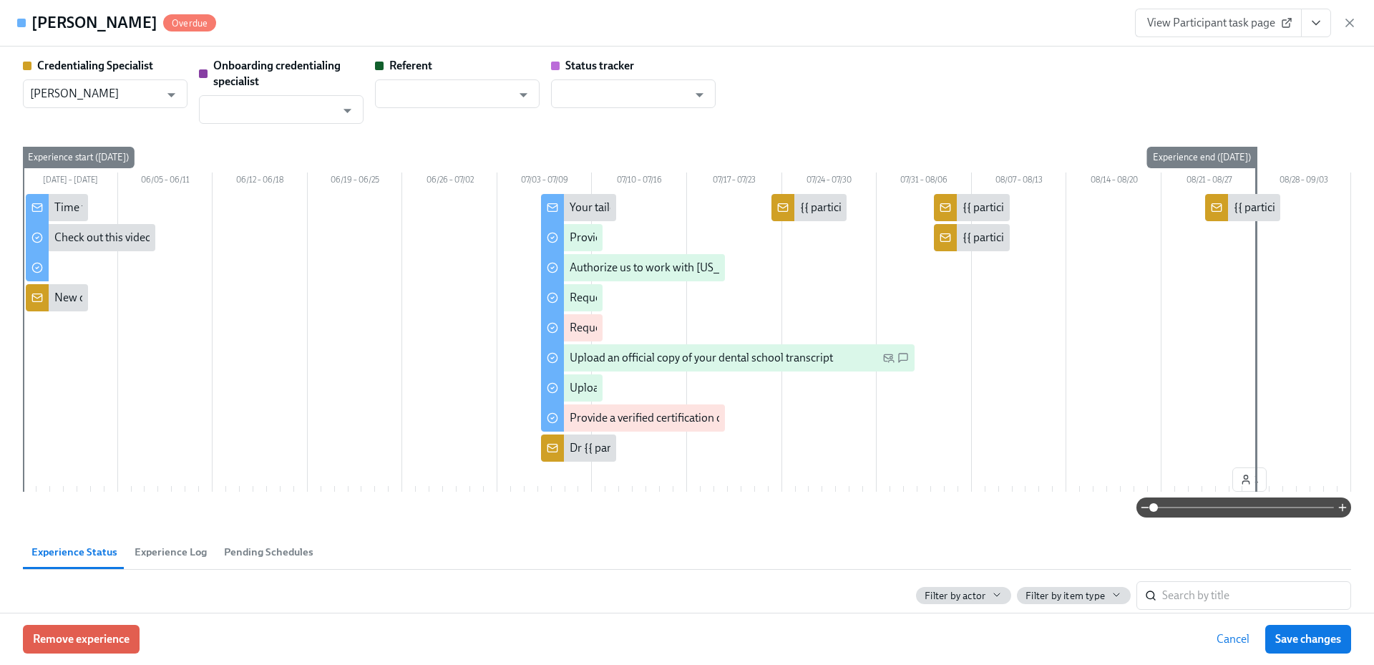
click at [1351, 223] on div "Credentialing Specialist [PERSON_NAME] ​ Onboarding credentialing specialist ​ …" at bounding box center [687, 330] width 1374 height 566
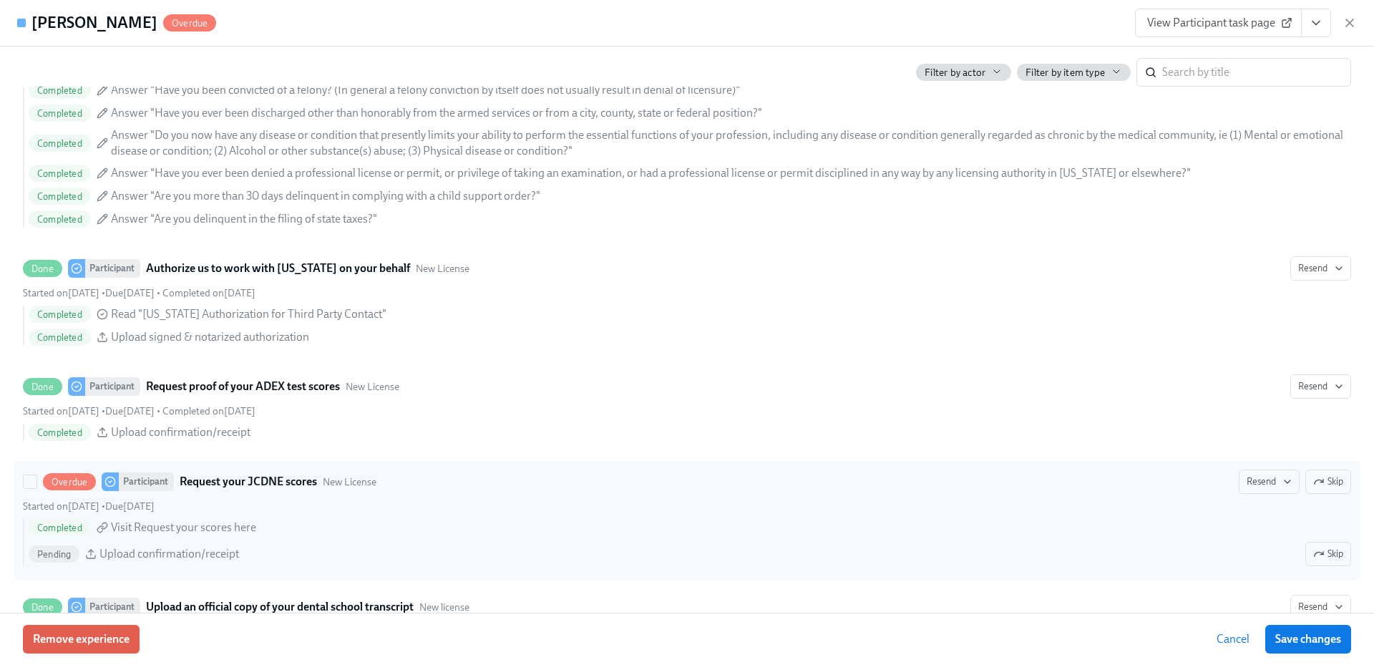
scroll to position [2047, 0]
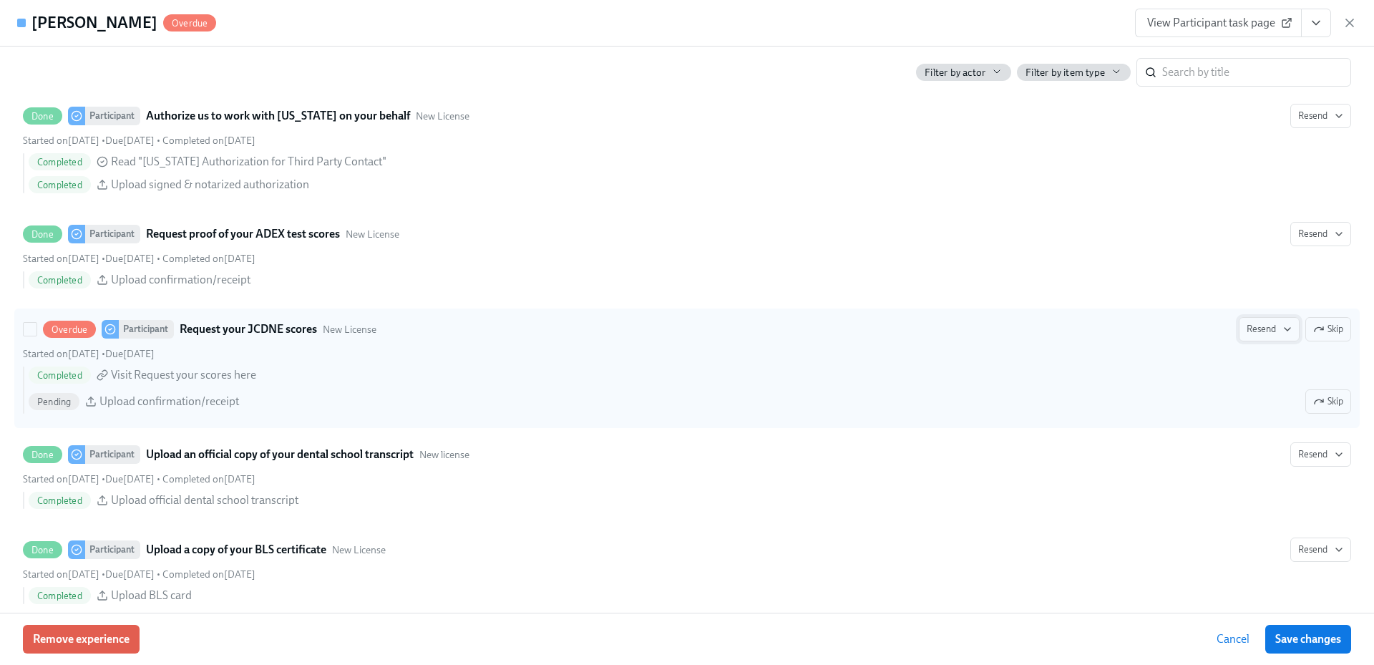
click at [1283, 329] on button "Resend" at bounding box center [1268, 329] width 61 height 24
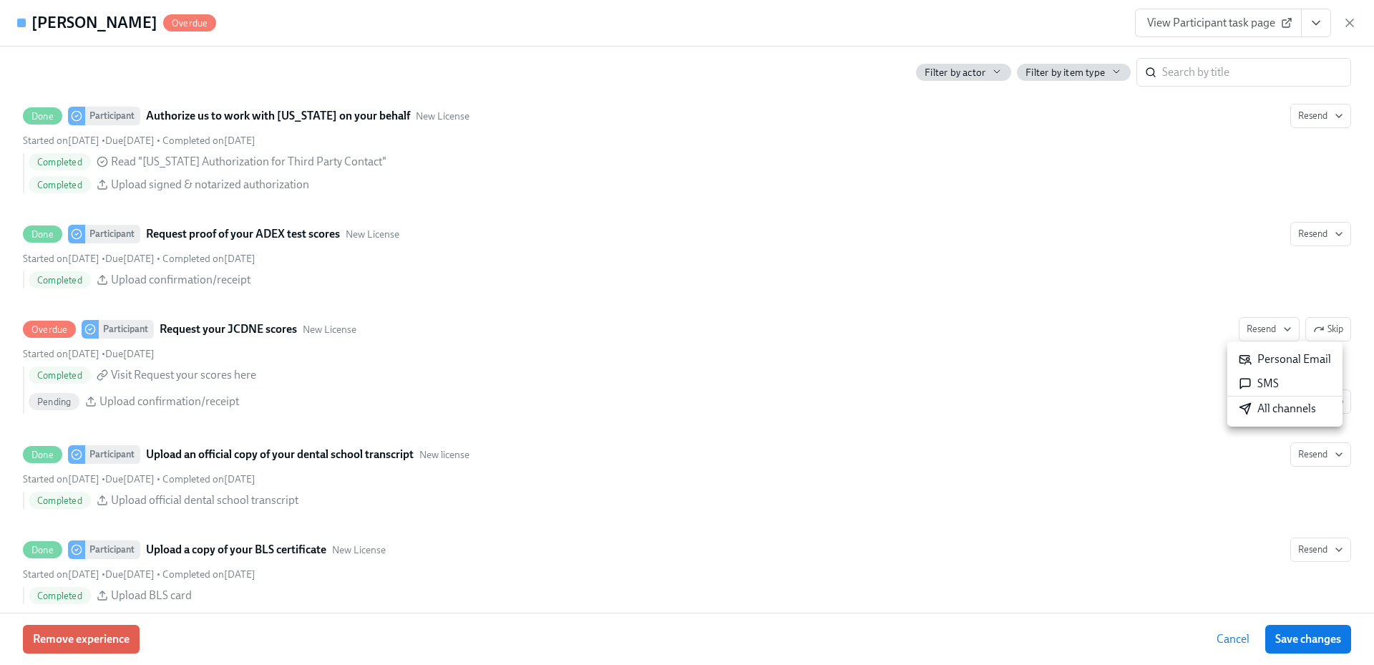
click at [1276, 405] on div "All channels" at bounding box center [1276, 409] width 77 height 16
click at [1351, 28] on icon "button" at bounding box center [1349, 23] width 14 height 14
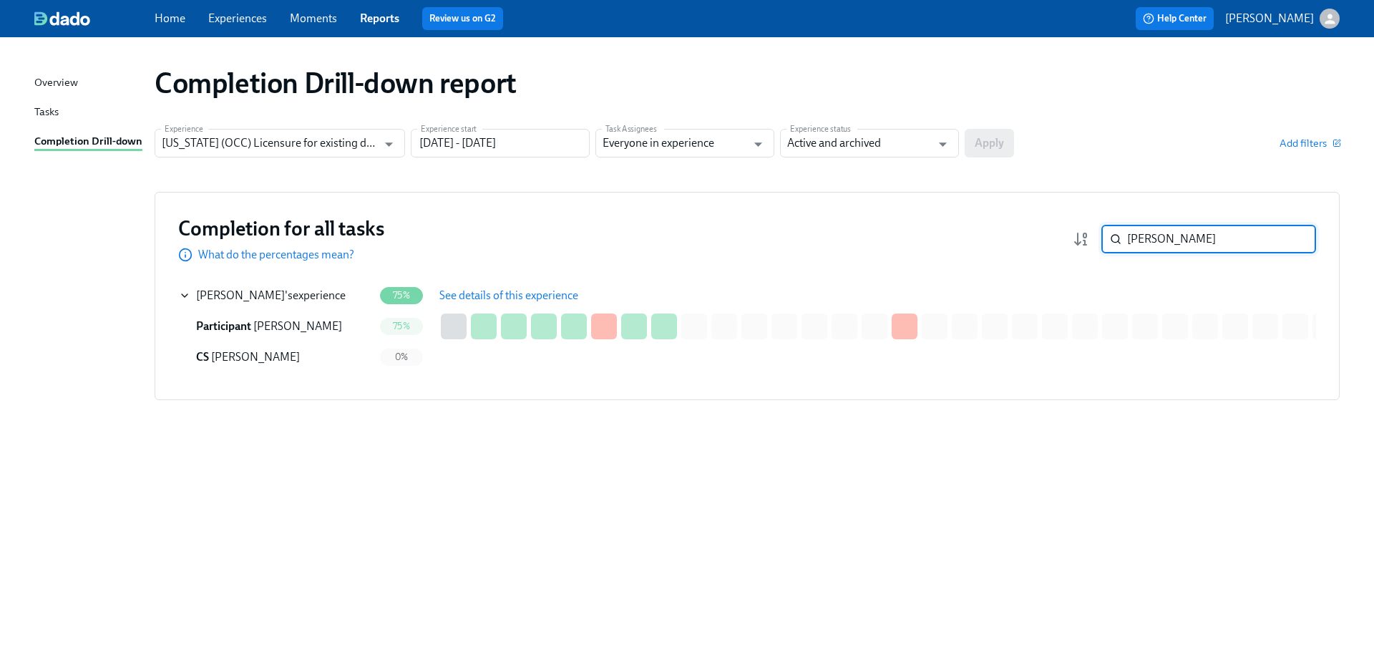
drag, startPoint x: 1212, startPoint y: 232, endPoint x: 1118, endPoint y: 232, distance: 94.4
click at [1118, 232] on div "[PERSON_NAME] ​" at bounding box center [1208, 239] width 215 height 29
paste input "Noor"
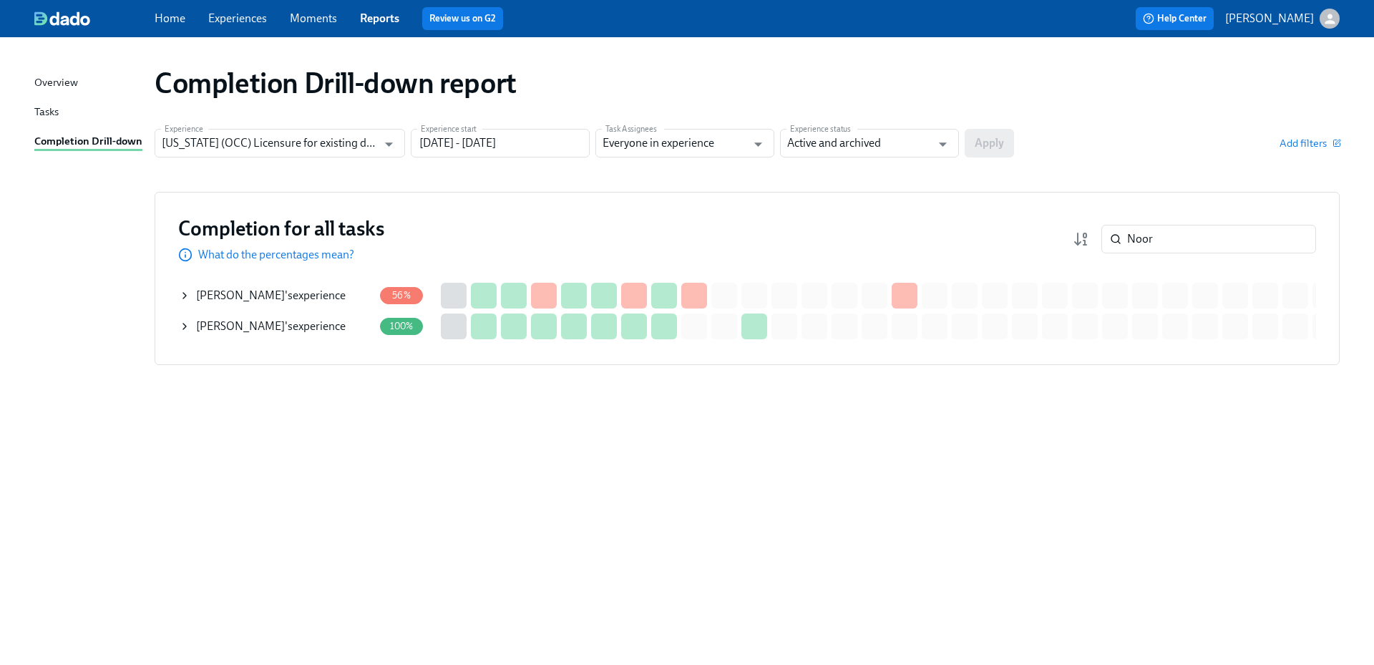
click at [280, 295] on div "[PERSON_NAME] 's experience" at bounding box center [271, 296] width 150 height 16
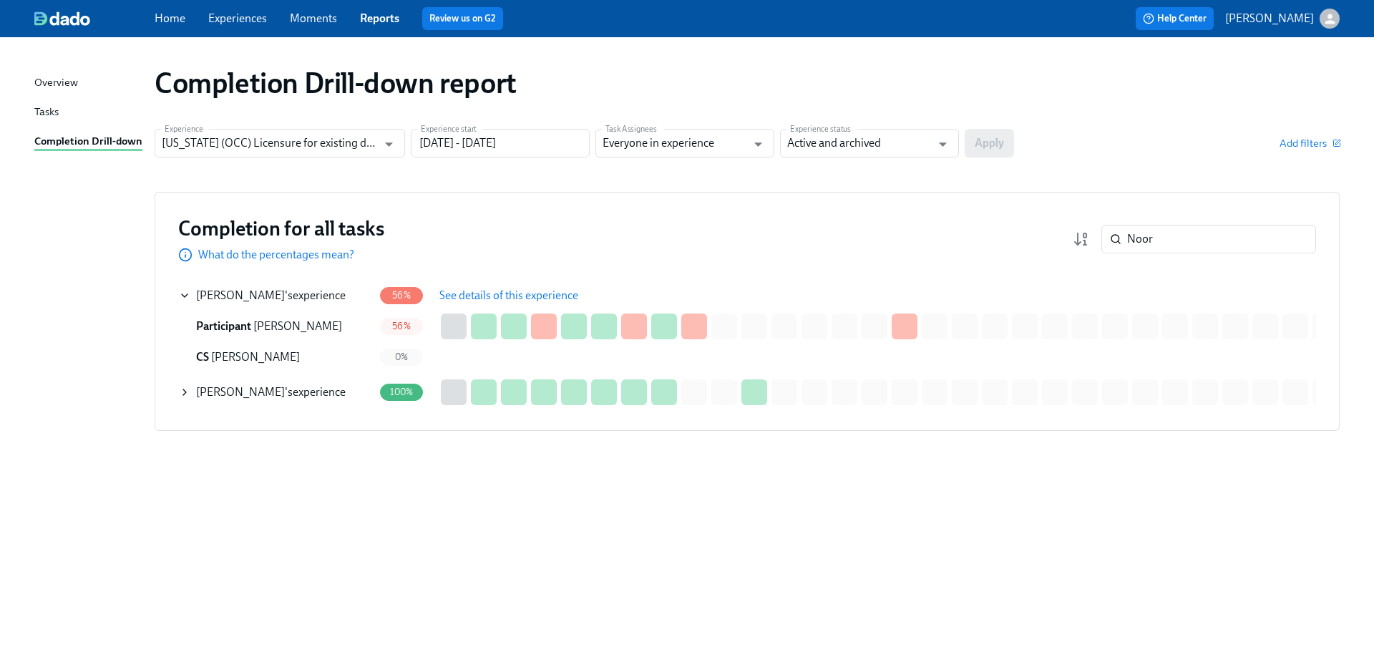
click at [508, 301] on span "See details of this experience" at bounding box center [508, 295] width 139 height 14
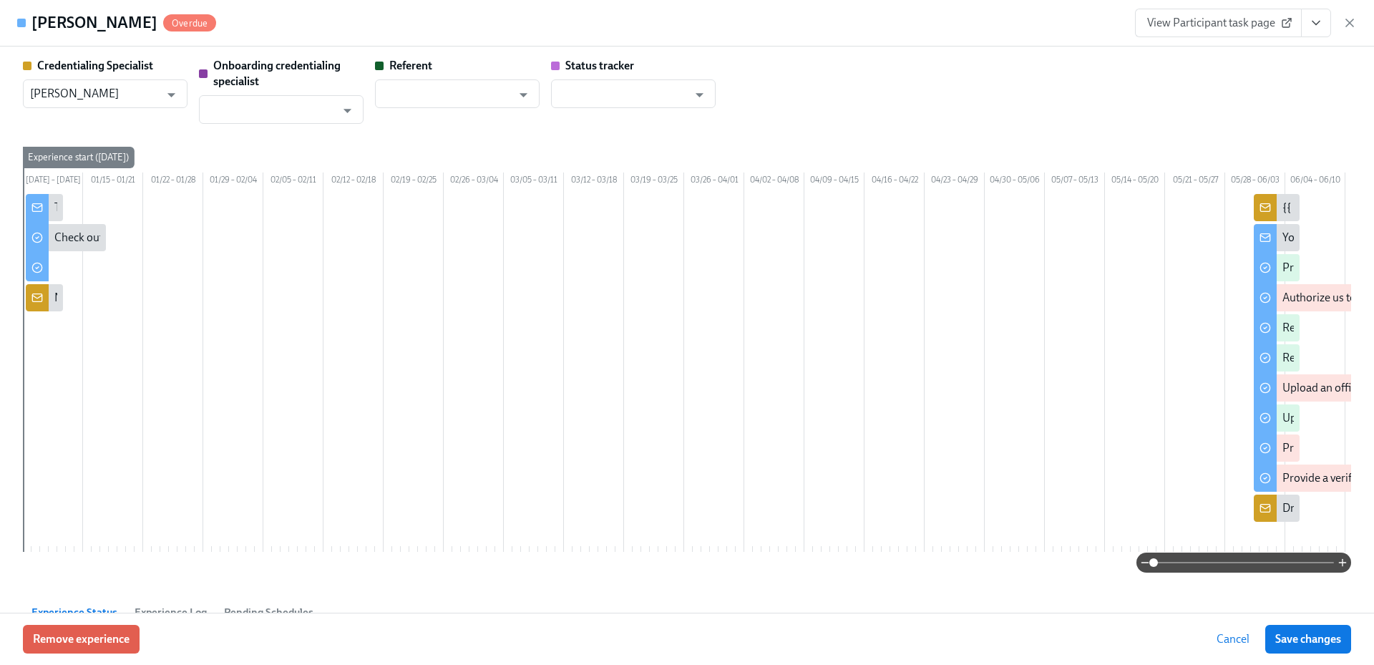
scroll to position [0, 285]
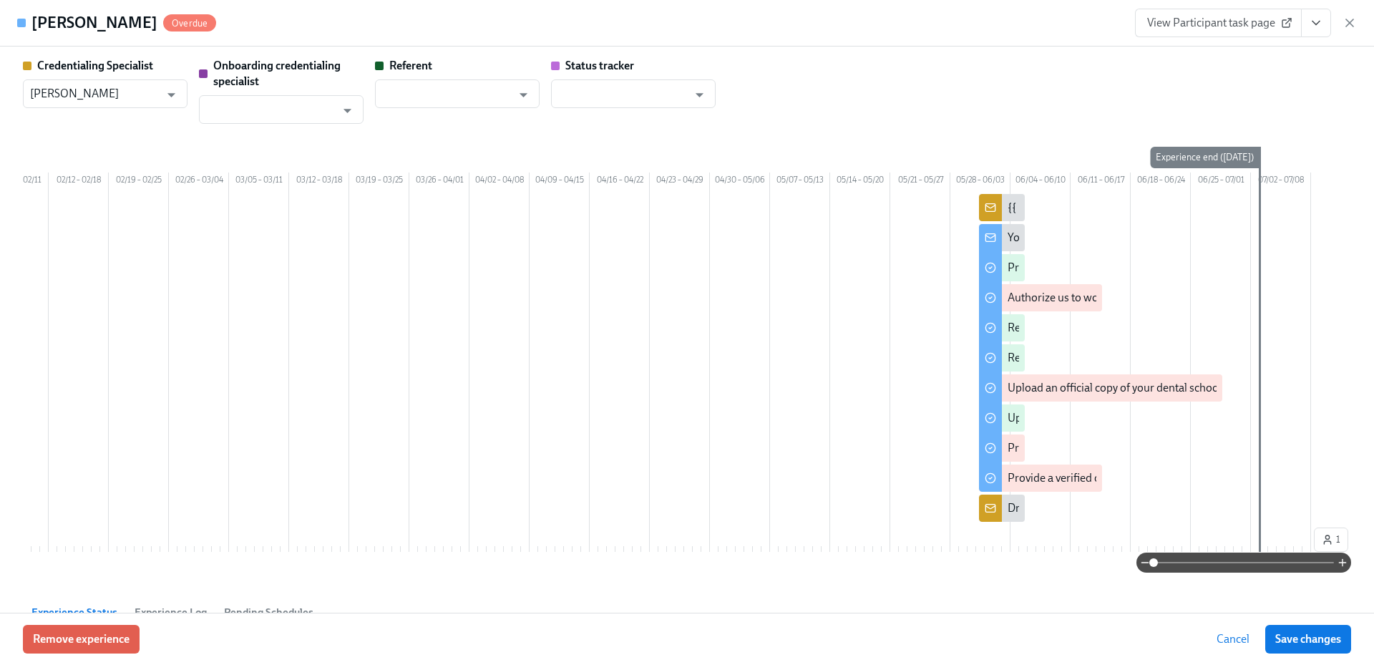
click at [1294, 102] on div "Credentialing Specialist [PERSON_NAME] ​ Onboarding credentialing specialist ​ …" at bounding box center [687, 91] width 1328 height 66
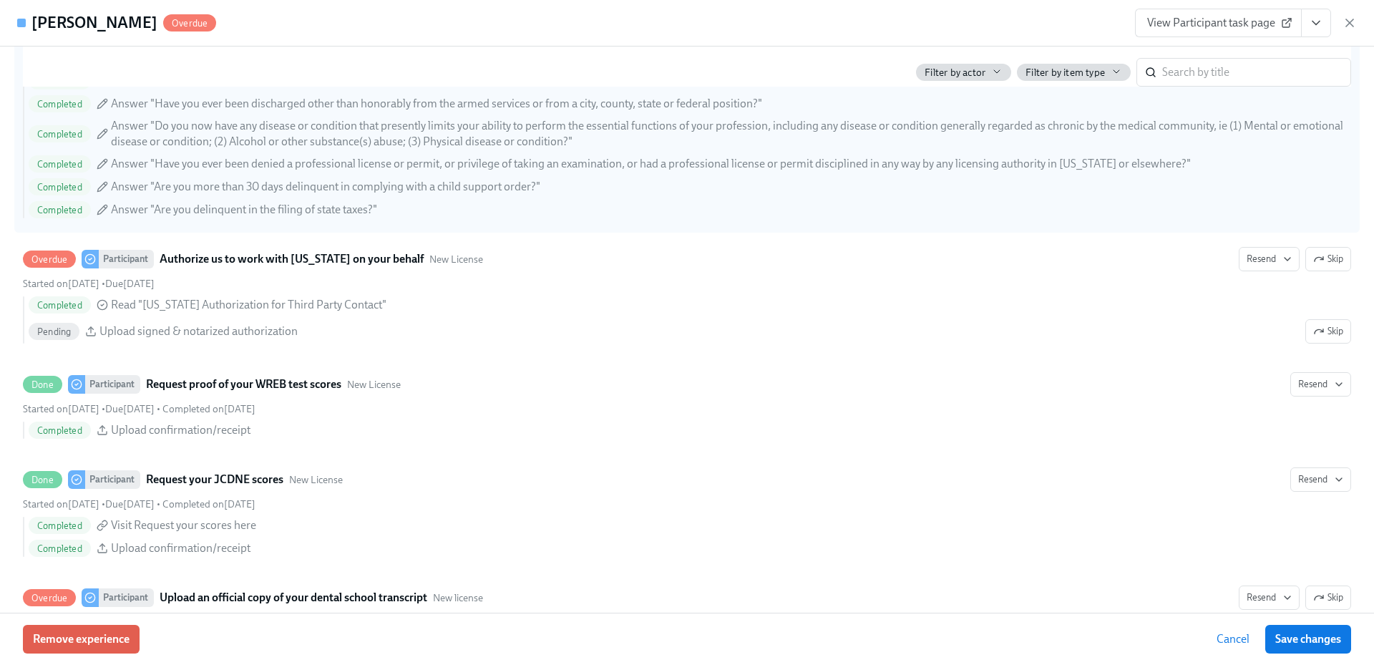
scroll to position [1962, 0]
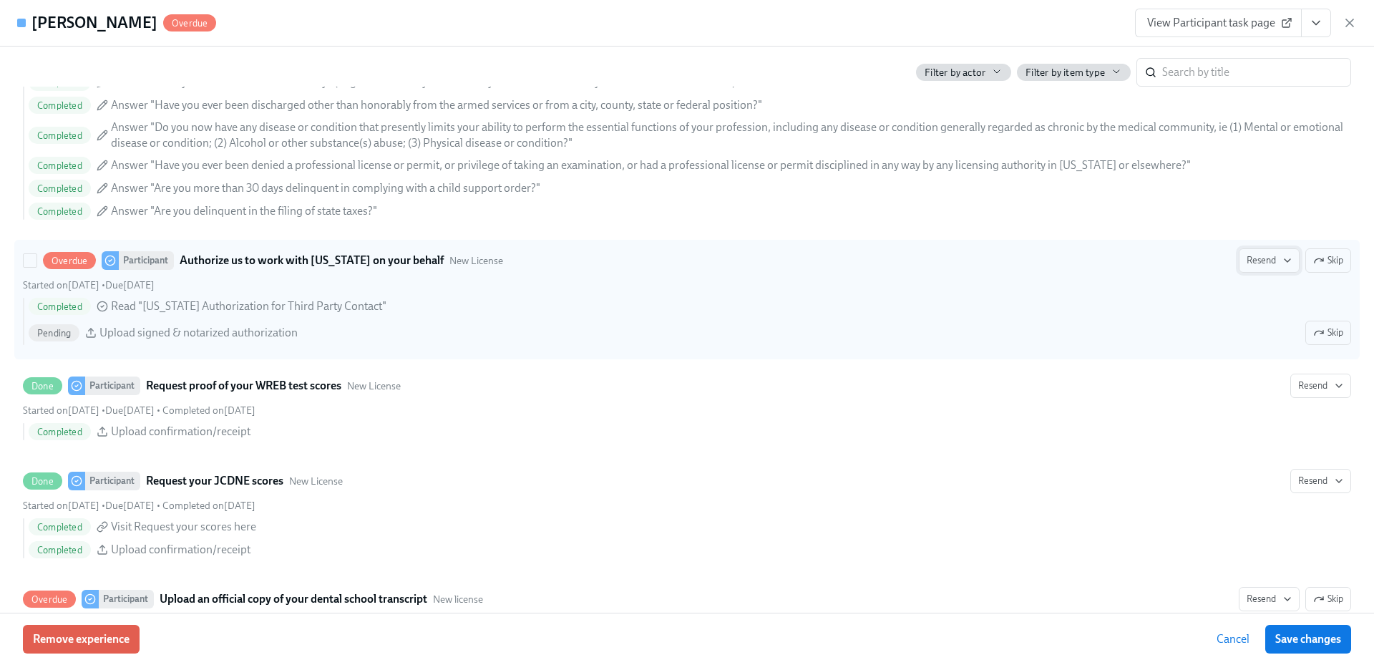
click at [1281, 266] on icon "button" at bounding box center [1286, 260] width 11 height 11
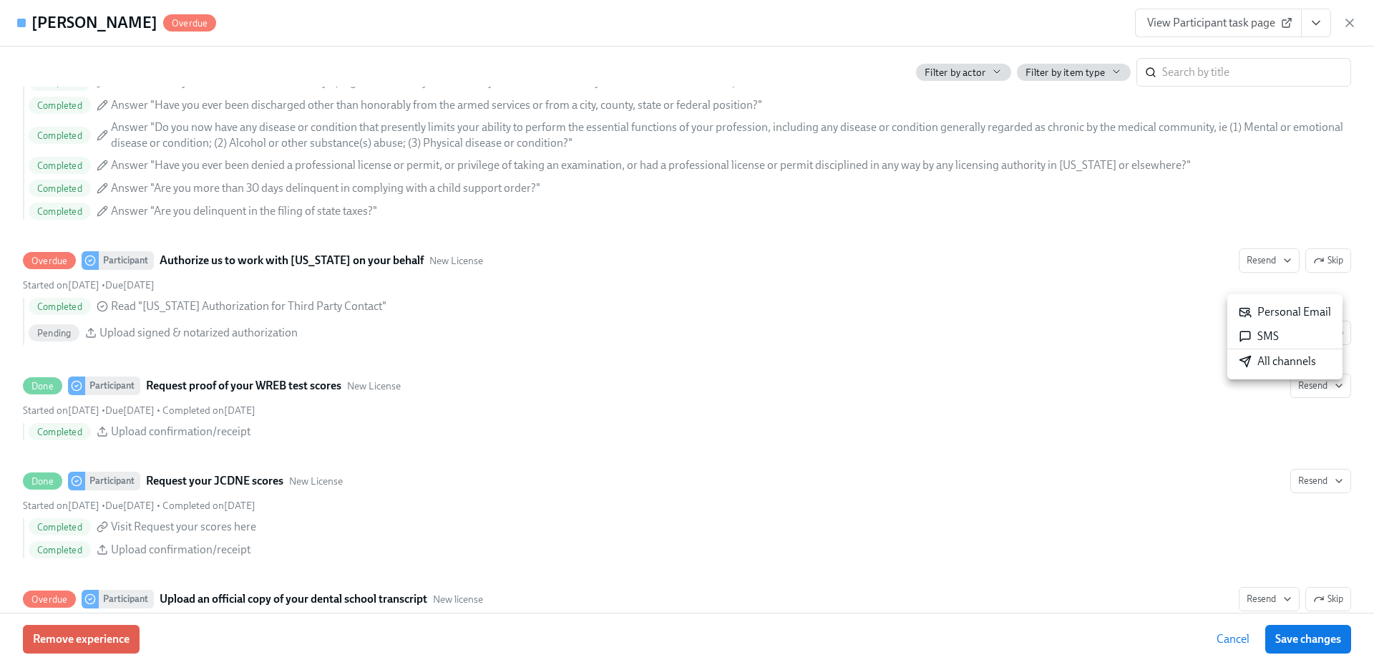
click at [1280, 361] on div "All channels" at bounding box center [1276, 361] width 77 height 16
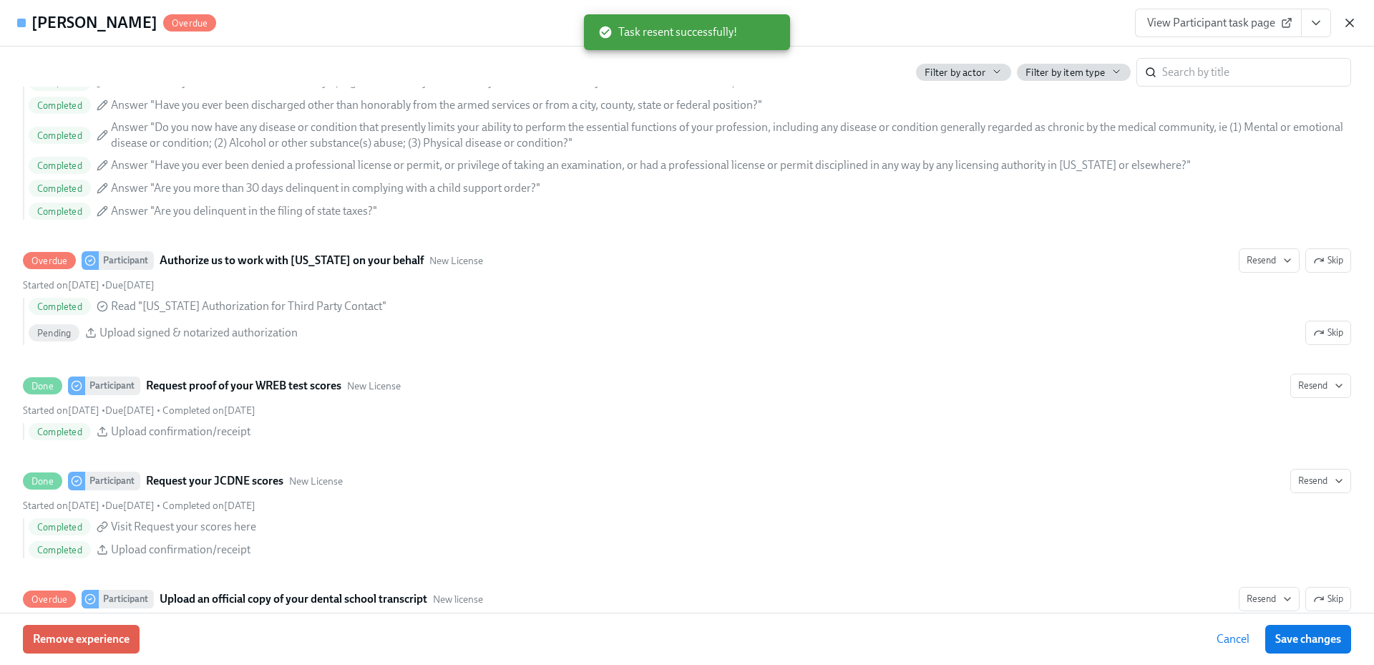
click at [1348, 24] on icon "button" at bounding box center [1349, 22] width 7 height 7
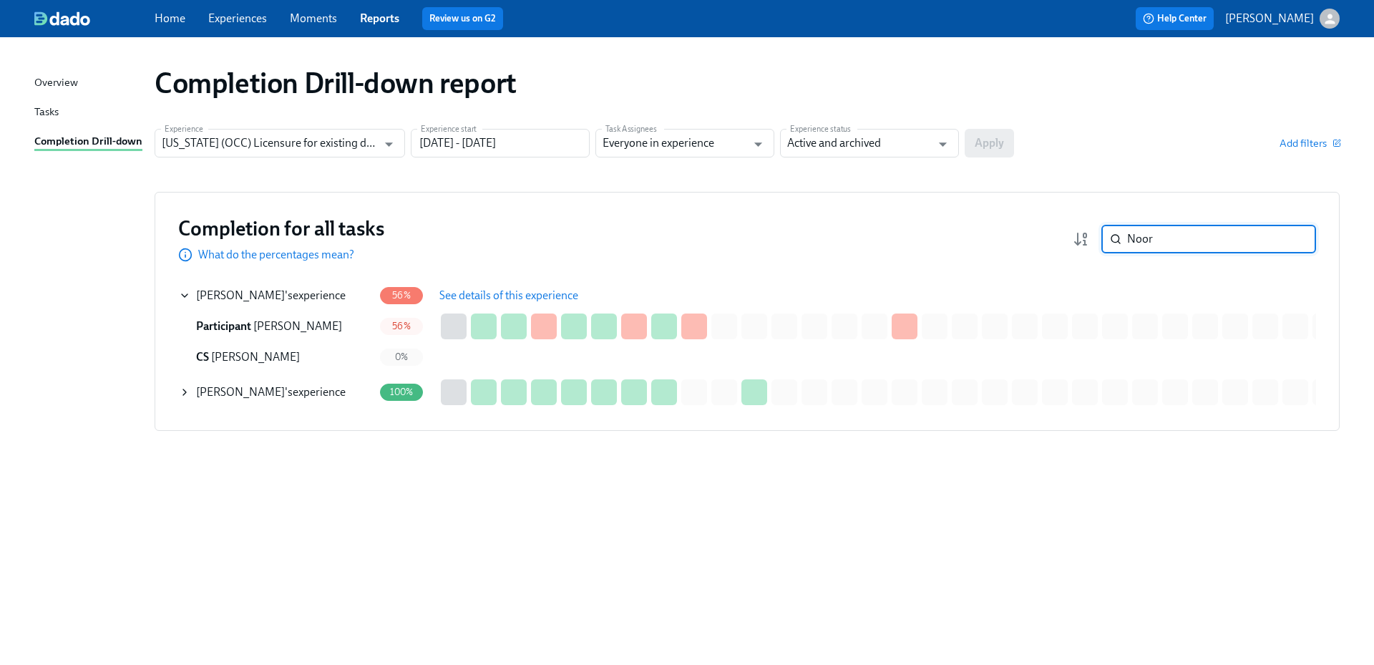
drag, startPoint x: 1162, startPoint y: 237, endPoint x: 1109, endPoint y: 234, distance: 53.0
click at [1099, 235] on div "Noor ​" at bounding box center [1193, 239] width 243 height 29
paste input "Kashyap"
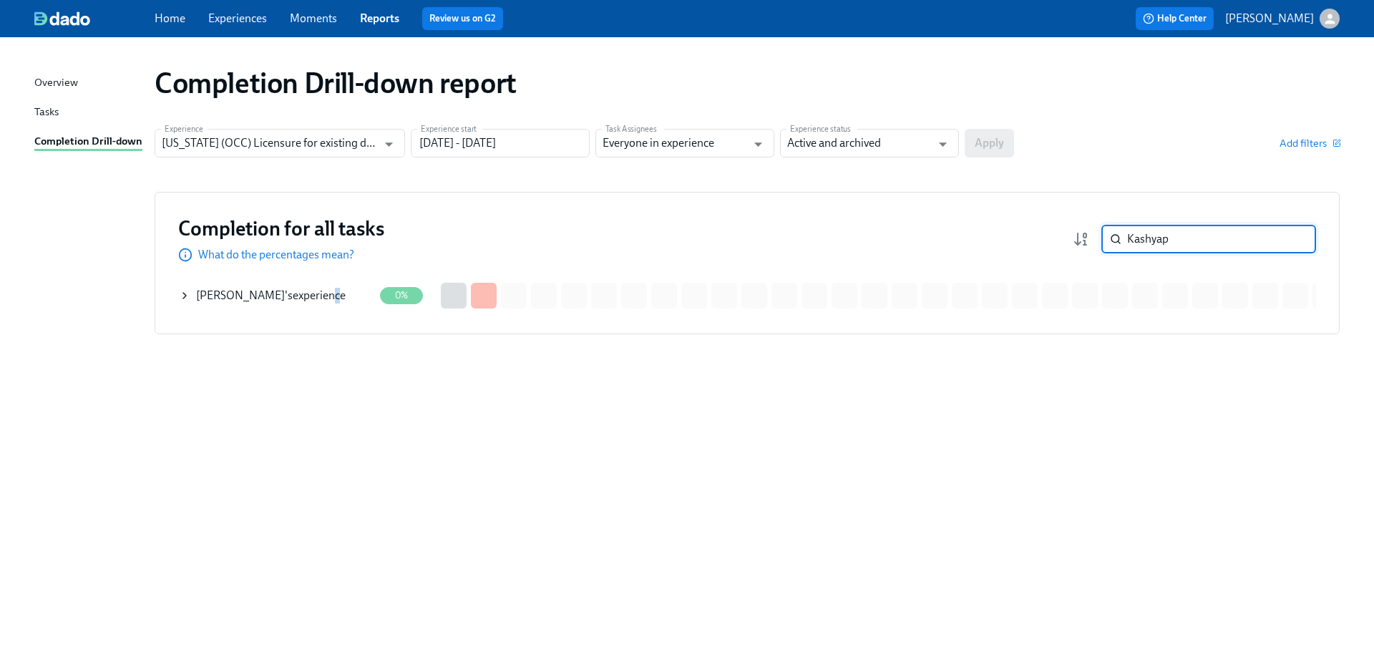
click at [318, 298] on div "[PERSON_NAME] 's experience" at bounding box center [271, 296] width 150 height 16
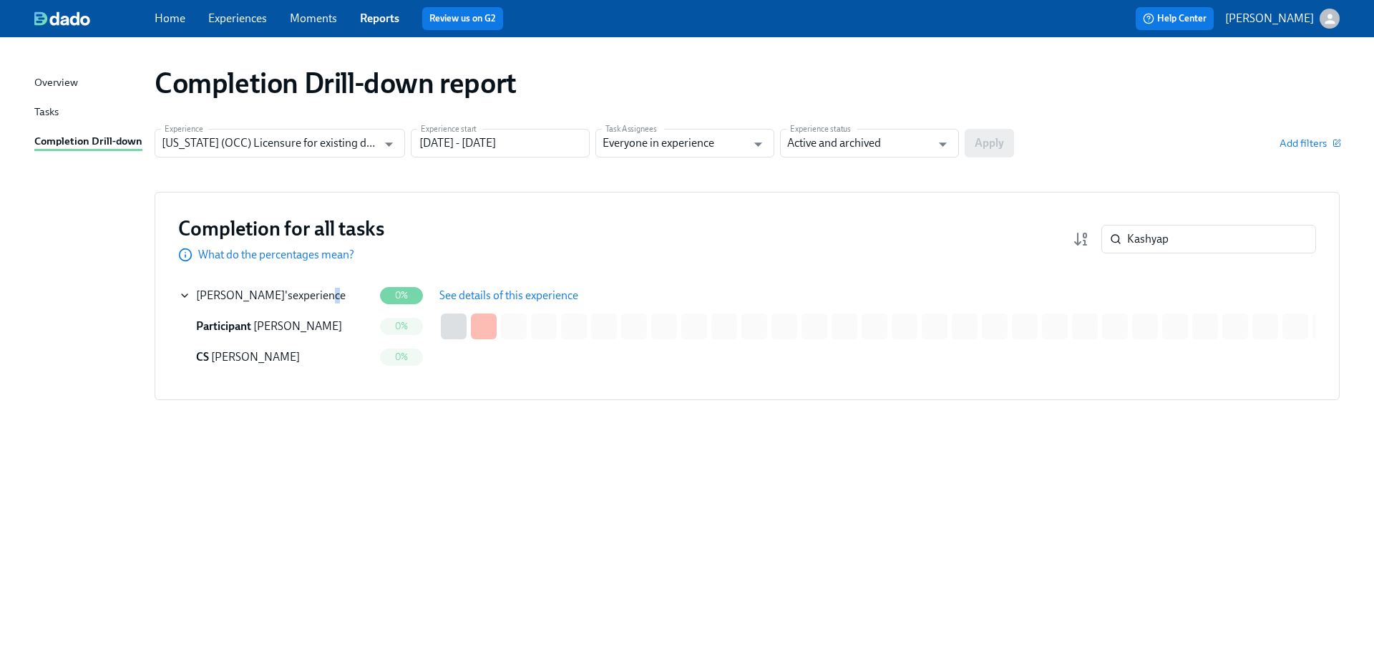
click at [466, 293] on span "See details of this experience" at bounding box center [508, 295] width 139 height 14
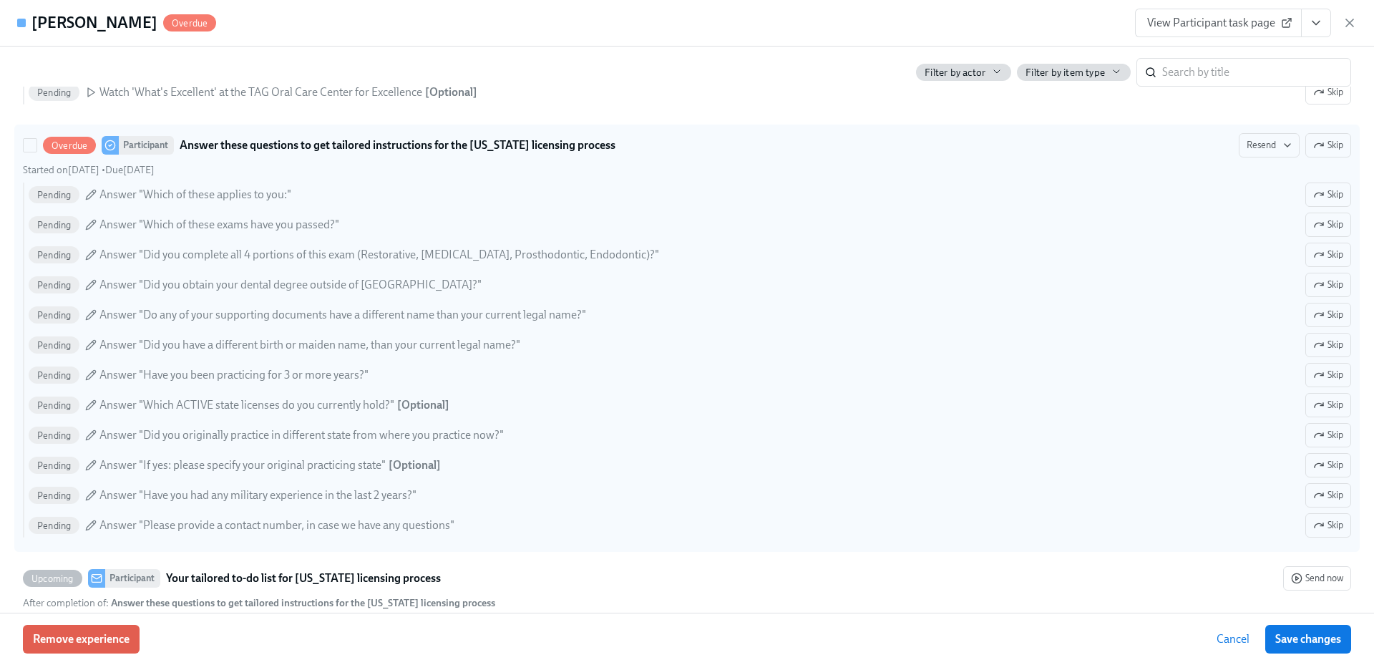
scroll to position [572, 0]
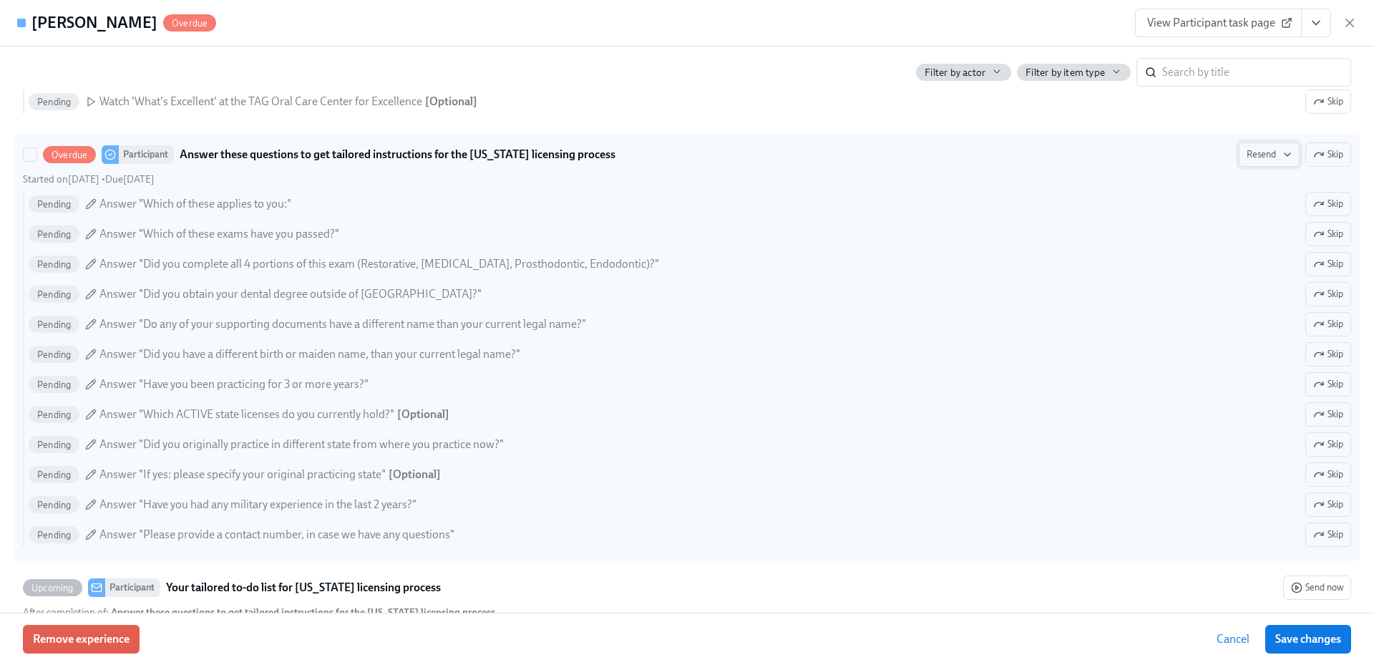
click at [1264, 151] on span "Resend" at bounding box center [1268, 154] width 45 height 14
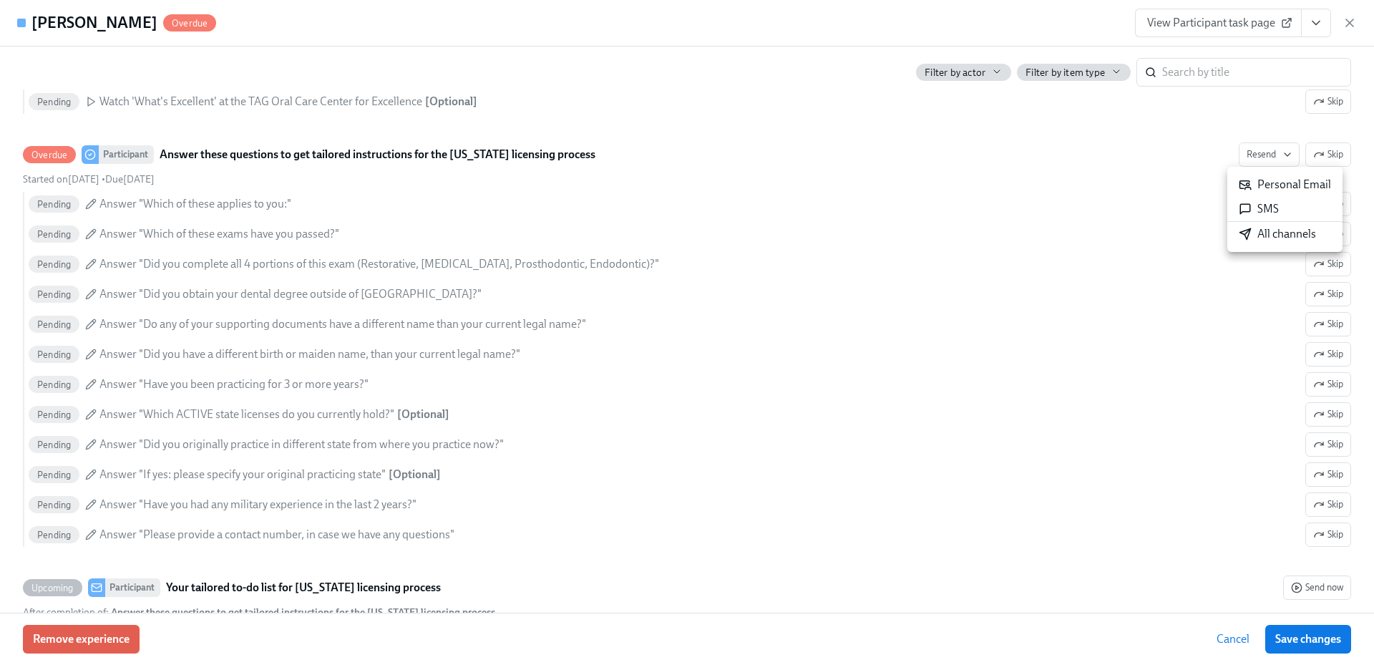
click at [1270, 233] on div "All channels" at bounding box center [1276, 234] width 77 height 16
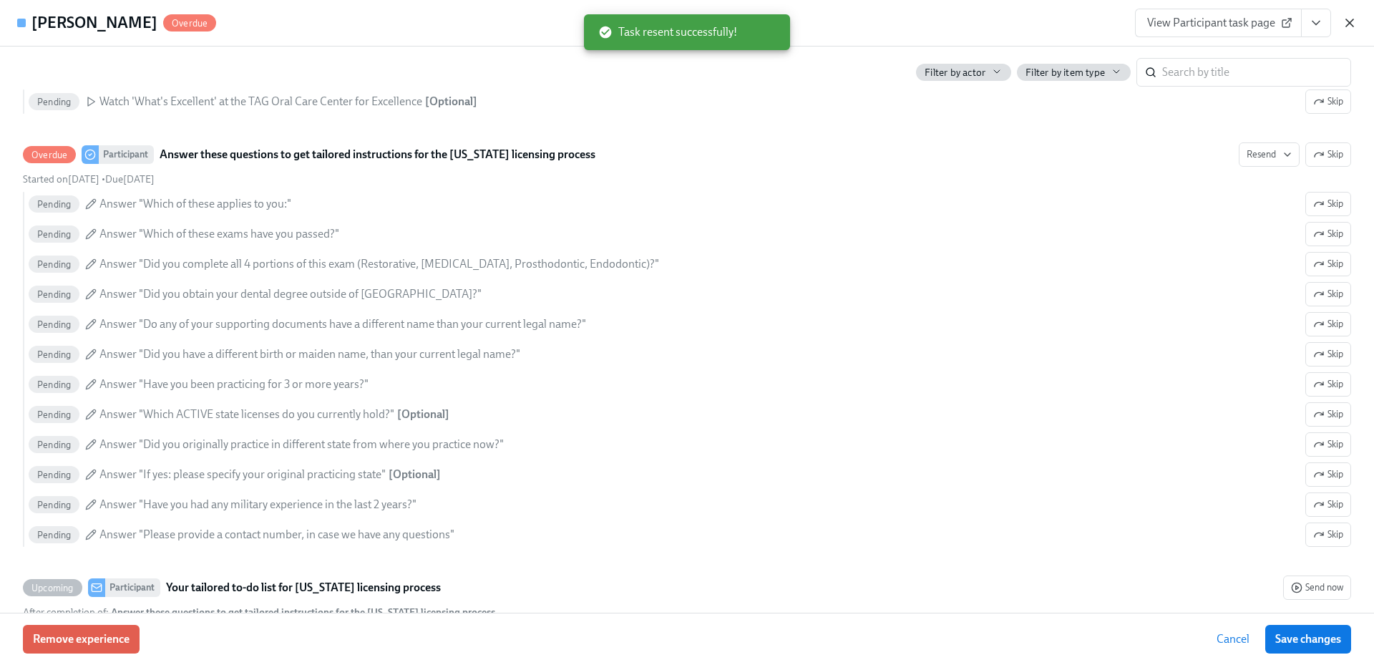
click at [1350, 19] on icon "button" at bounding box center [1349, 23] width 14 height 14
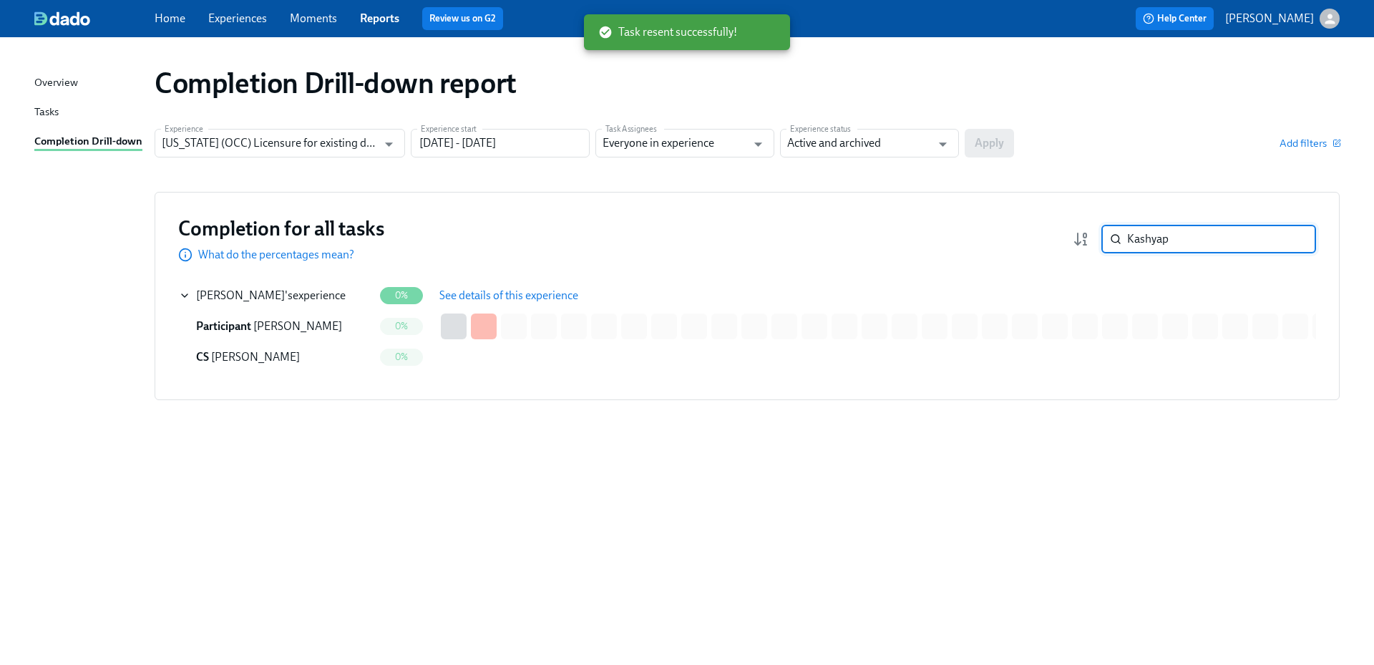
drag, startPoint x: 1168, startPoint y: 243, endPoint x: 1115, endPoint y: 242, distance: 53.0
click at [1115, 242] on div "Kashyap ​" at bounding box center [1208, 239] width 215 height 29
paste input "[PERSON_NAME]"
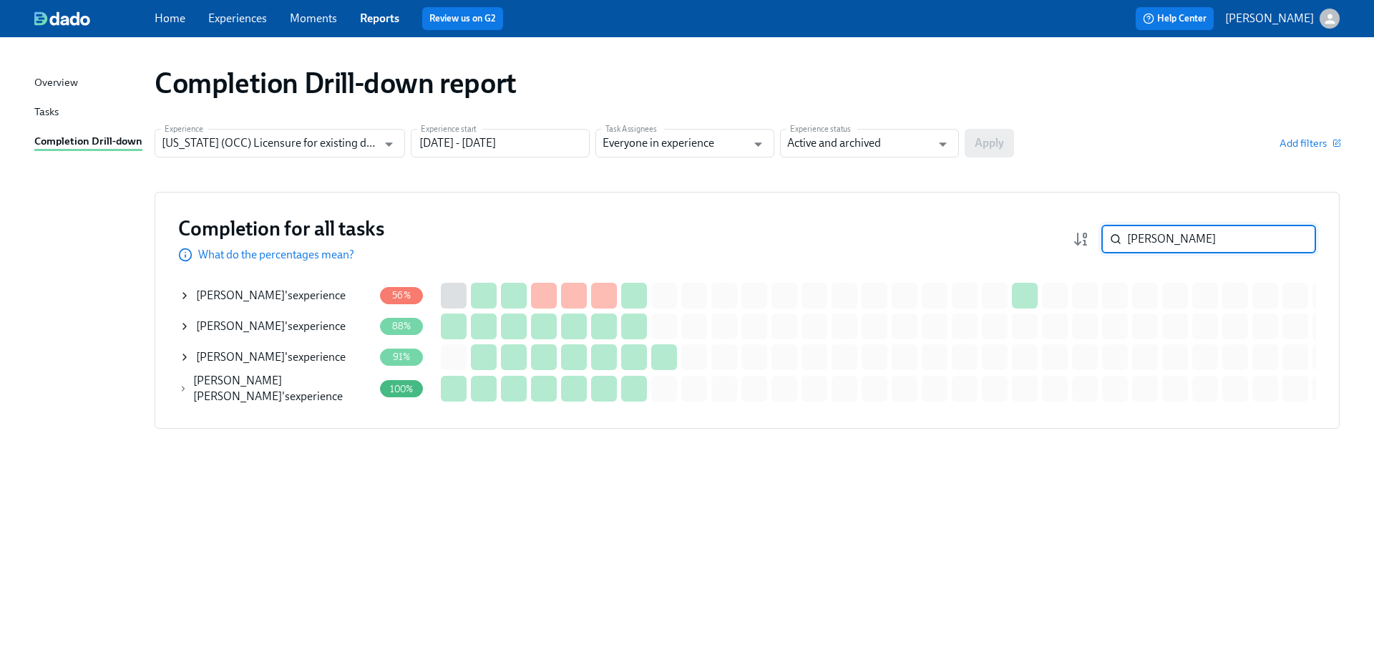
click at [315, 298] on div "[PERSON_NAME] 's experience" at bounding box center [271, 296] width 150 height 16
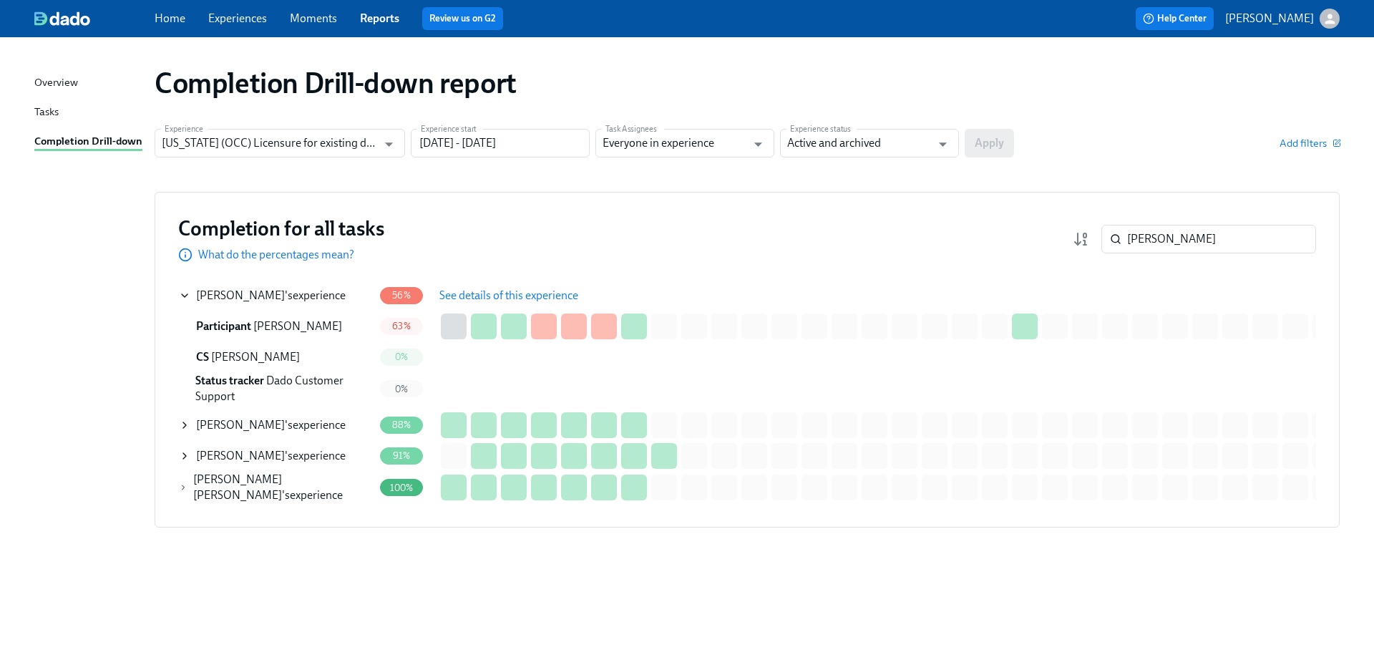
click at [545, 290] on span "See details of this experience" at bounding box center [508, 295] width 139 height 14
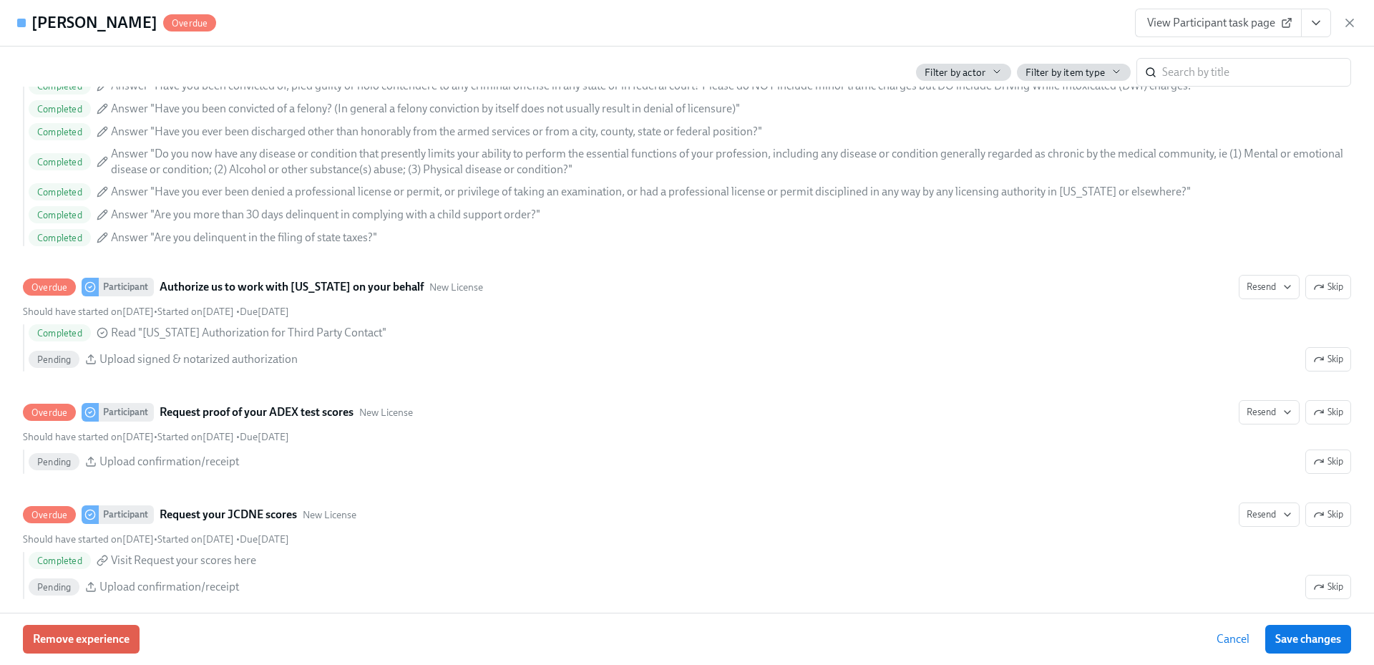
scroll to position [1980, 0]
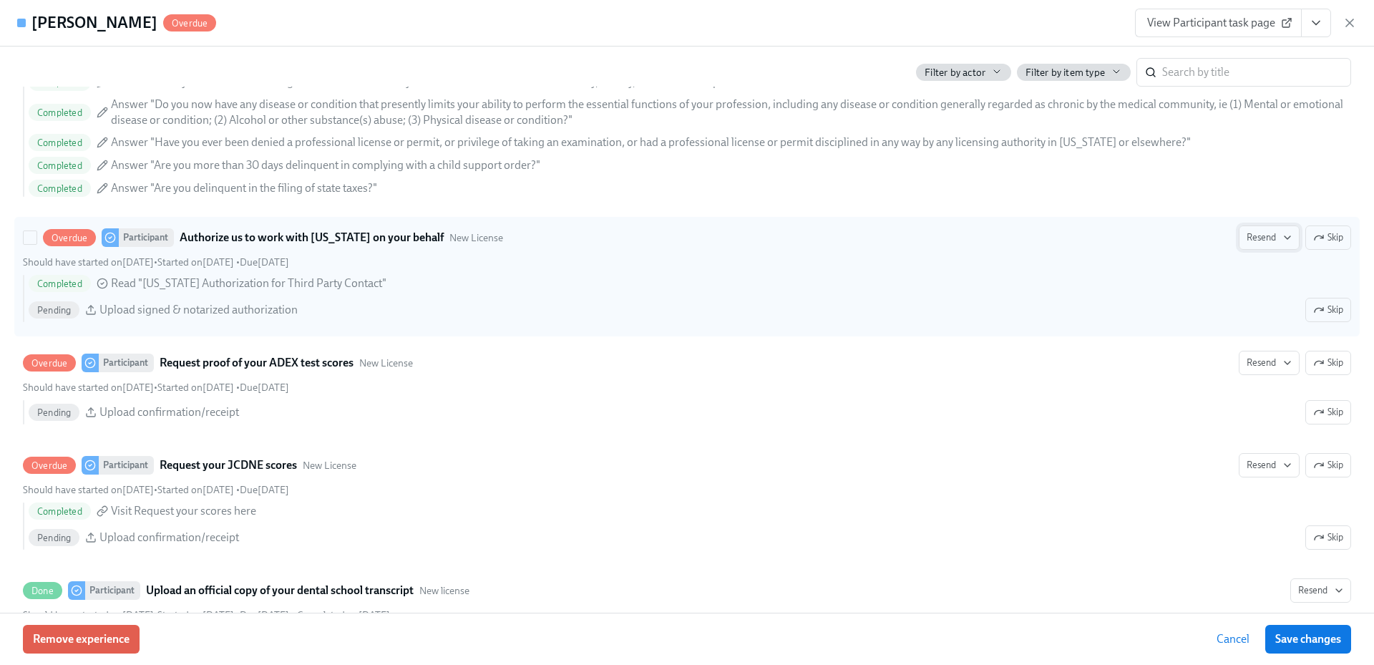
click at [1281, 238] on icon "button" at bounding box center [1286, 237] width 11 height 11
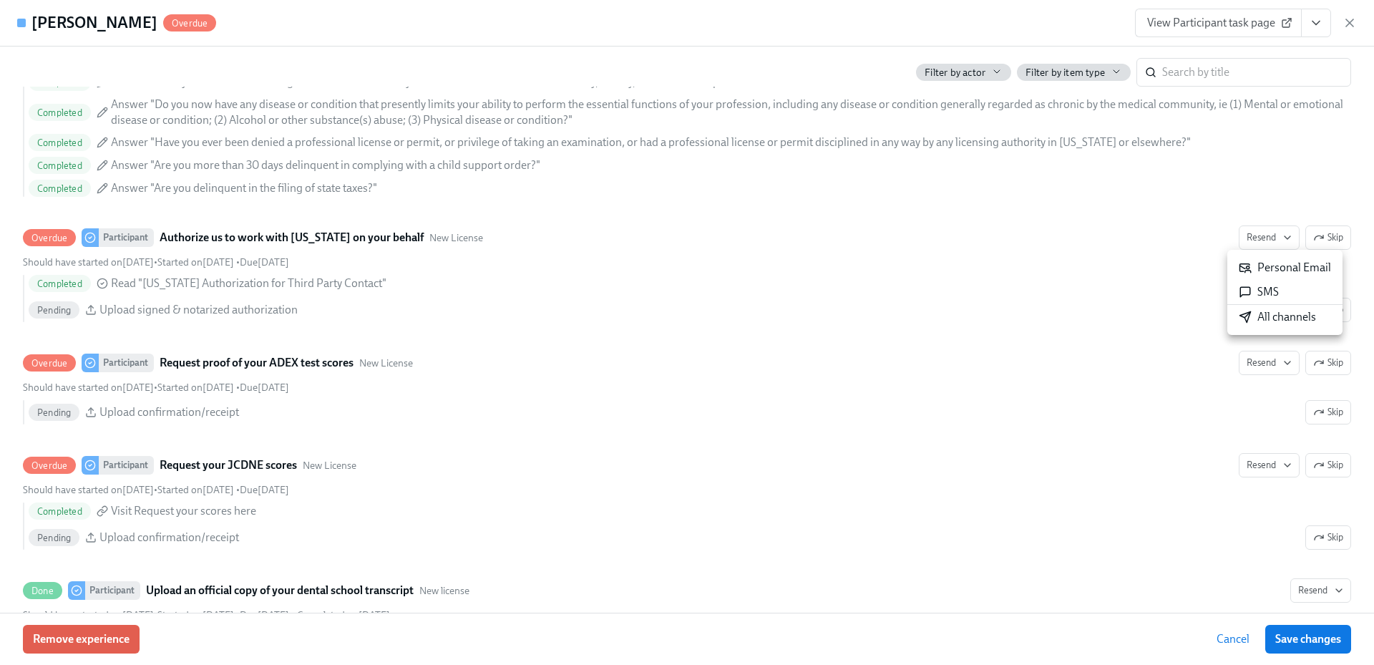
click at [1266, 312] on div "All channels" at bounding box center [1276, 317] width 77 height 16
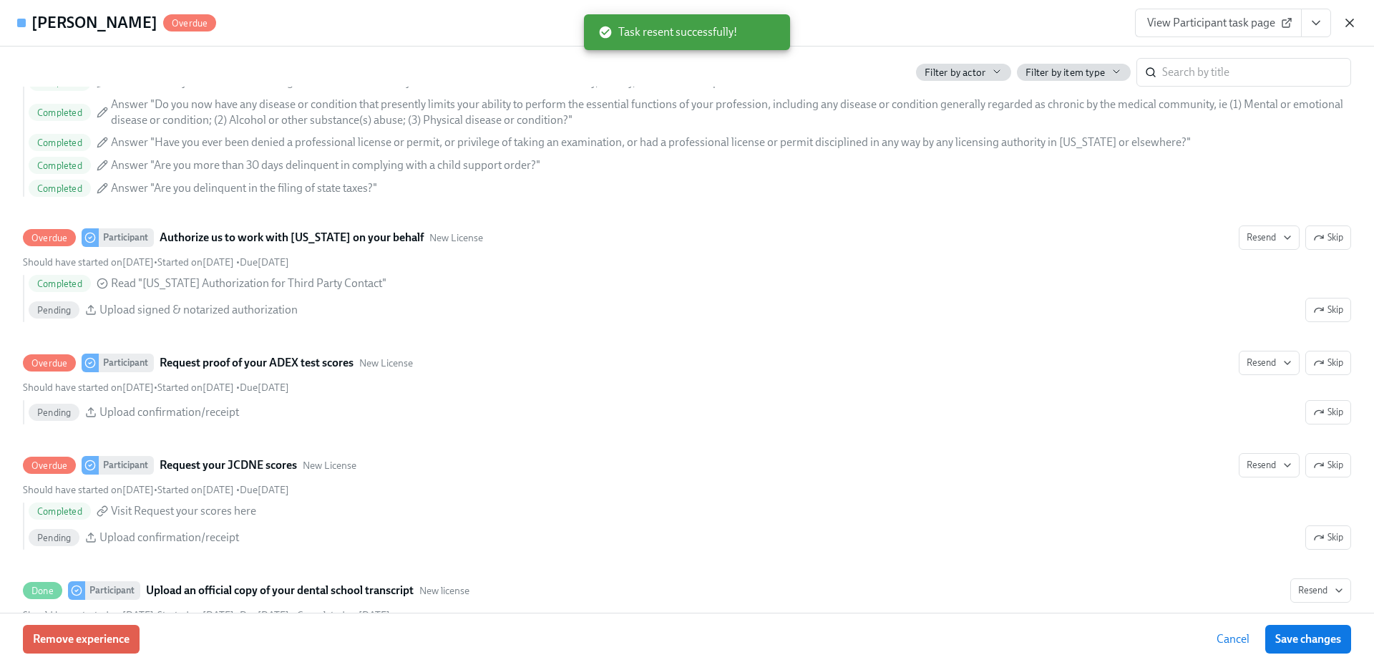
click at [1351, 27] on icon "button" at bounding box center [1349, 23] width 14 height 14
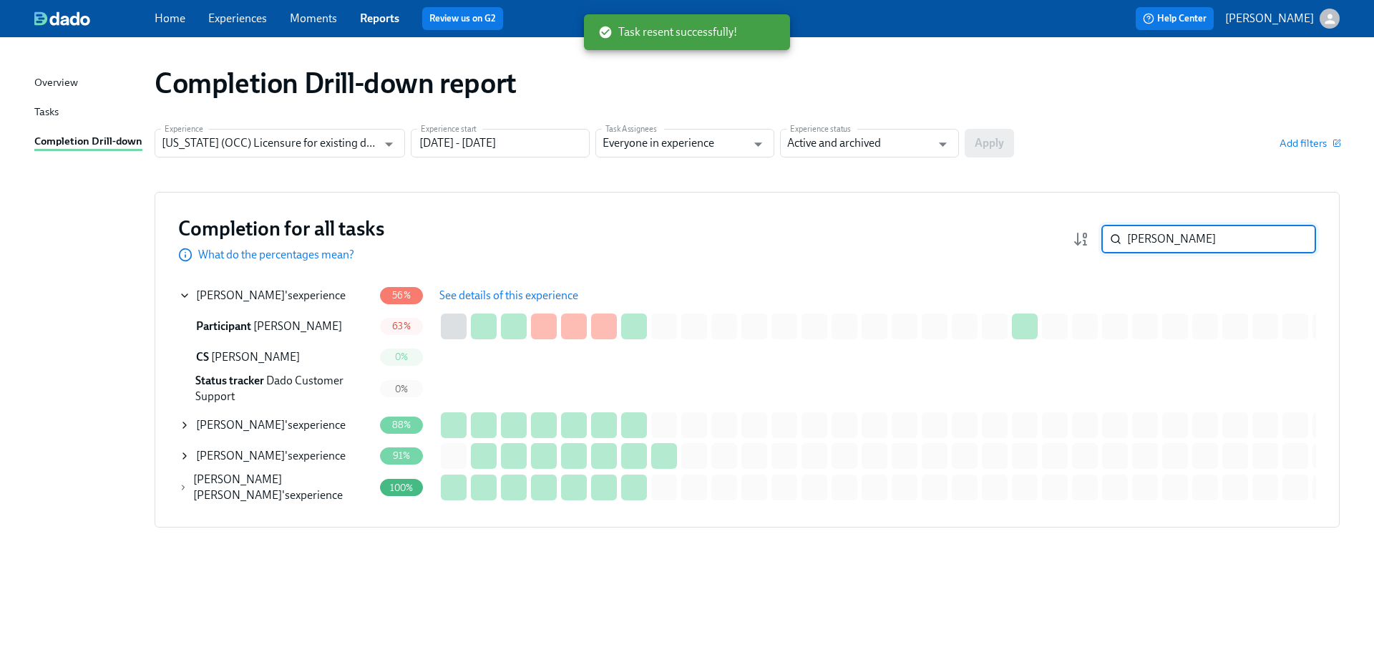
drag, startPoint x: 1198, startPoint y: 235, endPoint x: 1100, endPoint y: 235, distance: 97.3
click at [1098, 235] on div "[PERSON_NAME] ​" at bounding box center [1193, 239] width 243 height 29
paste input "[PERSON_NAME]"
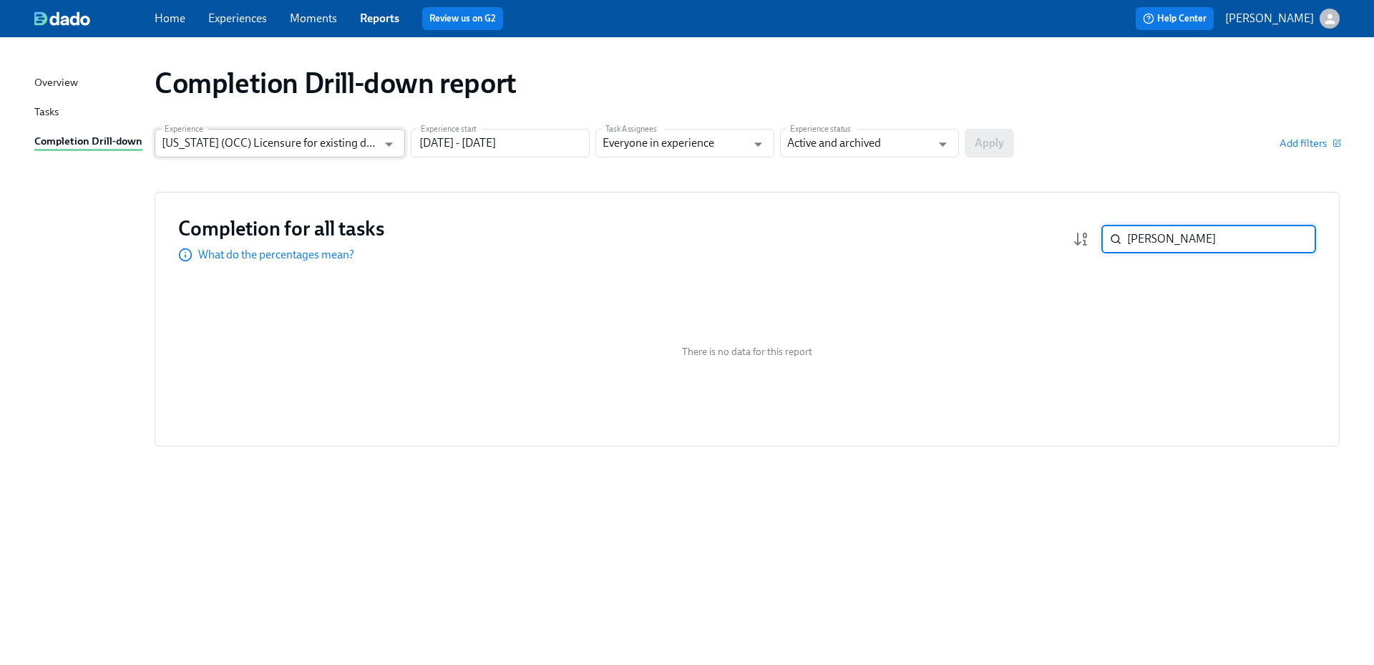
type input "[PERSON_NAME]"
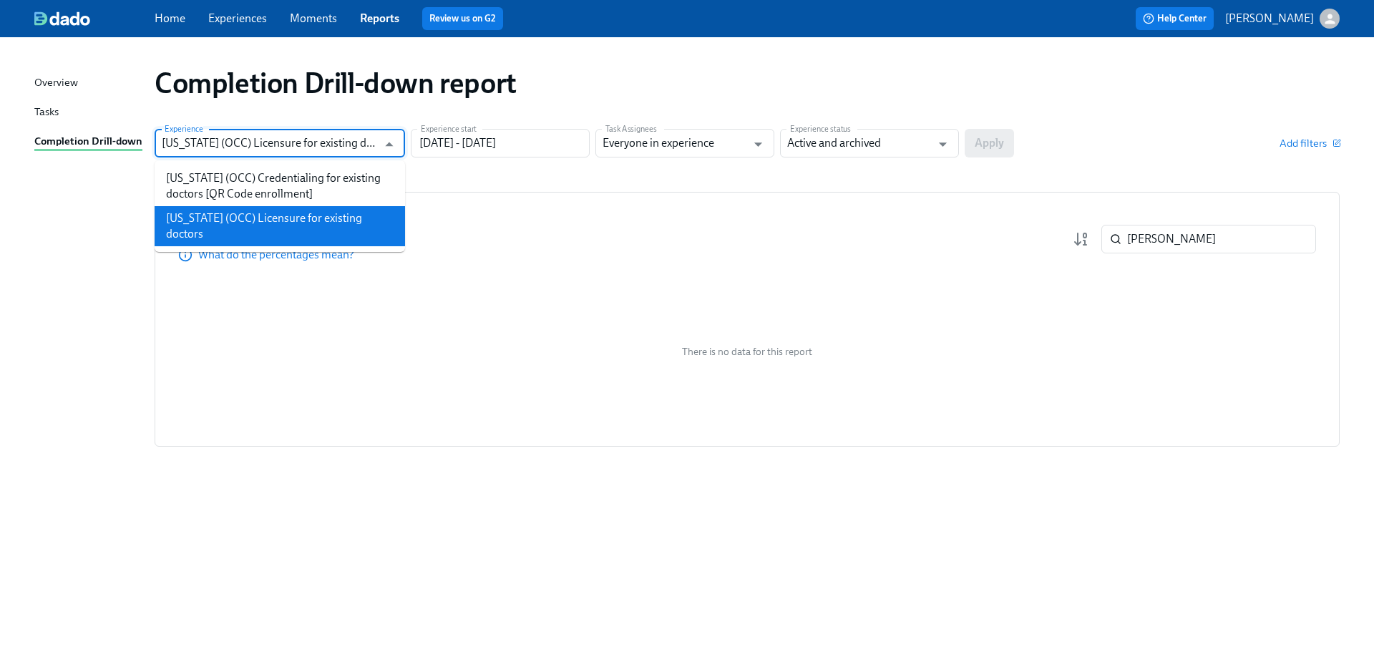
click at [313, 145] on input "[US_STATE] (OCC) Licensure for existing doctors" at bounding box center [269, 143] width 215 height 29
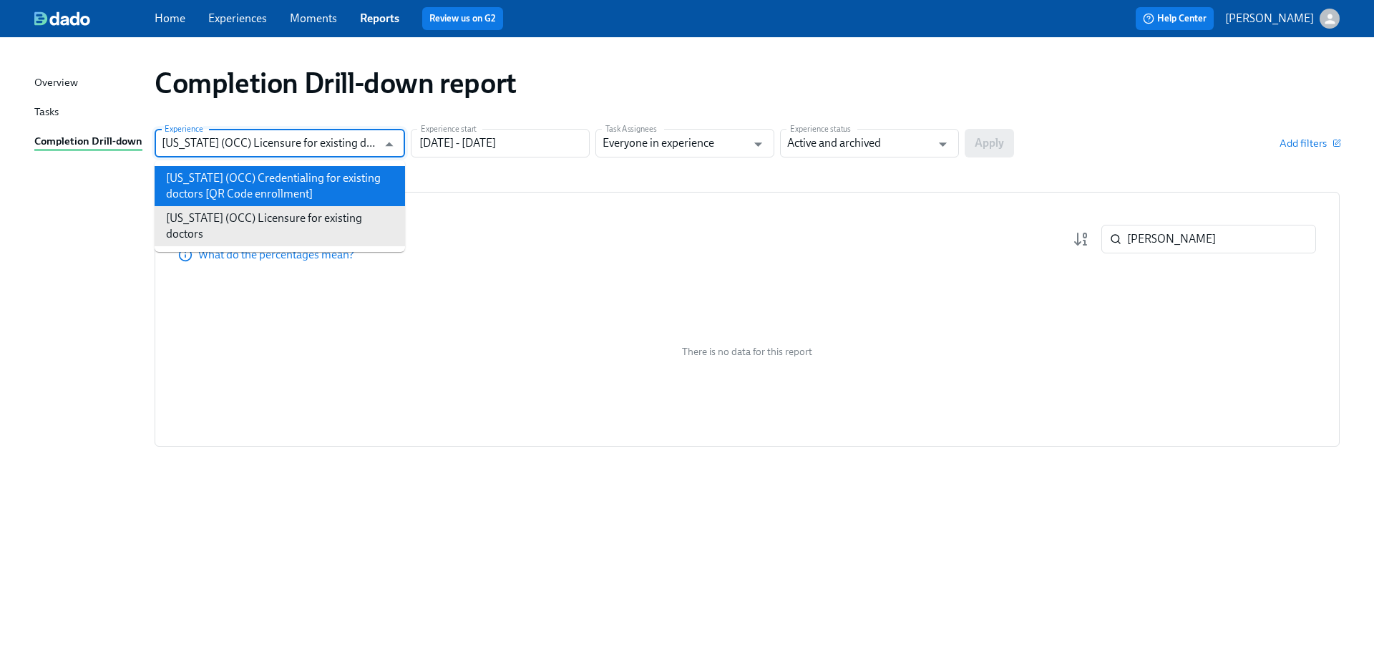
click at [310, 184] on li "[US_STATE] (OCC) Credentialing for existing doctors [QR Code enrollment]" at bounding box center [280, 186] width 250 height 40
type input "[US_STATE] (OCC) Credentialing for existing doctors [QR Code enrollment]"
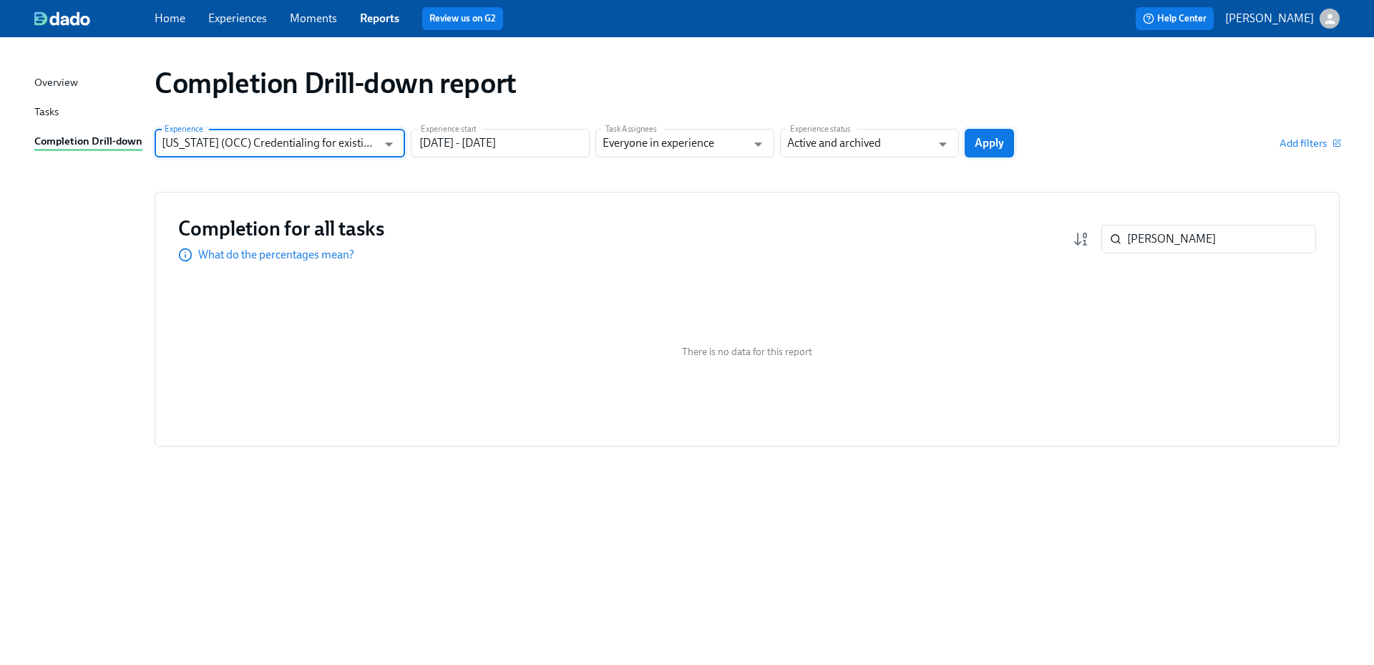
click at [991, 146] on span "Apply" at bounding box center [988, 143] width 29 height 14
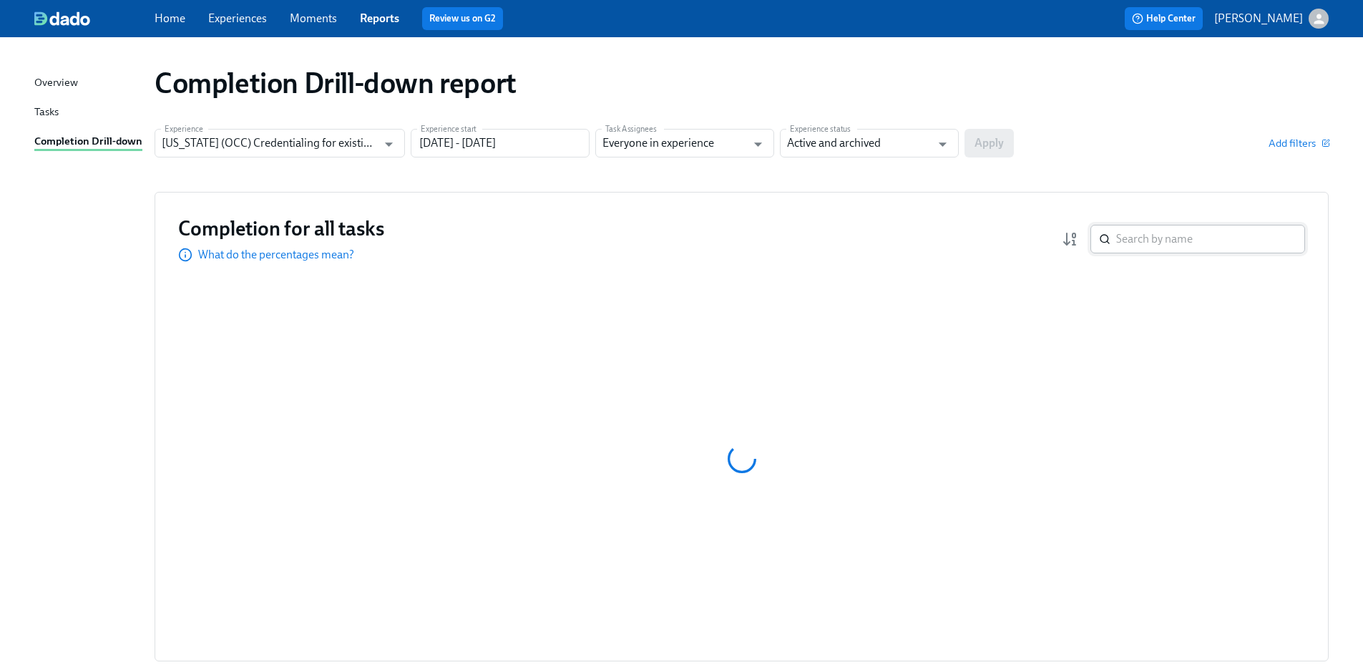
click at [1160, 238] on input "search" at bounding box center [1210, 239] width 189 height 29
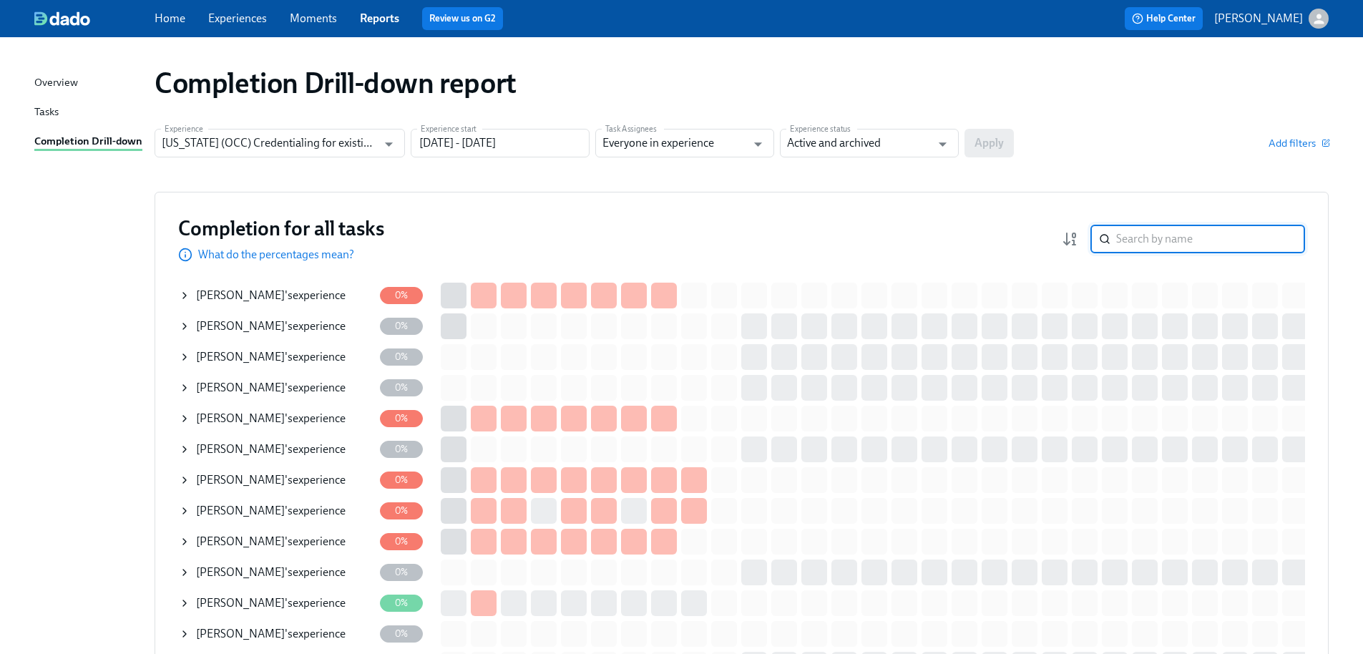
click at [1160, 238] on input "search" at bounding box center [1210, 239] width 189 height 29
paste input "[PERSON_NAME]"
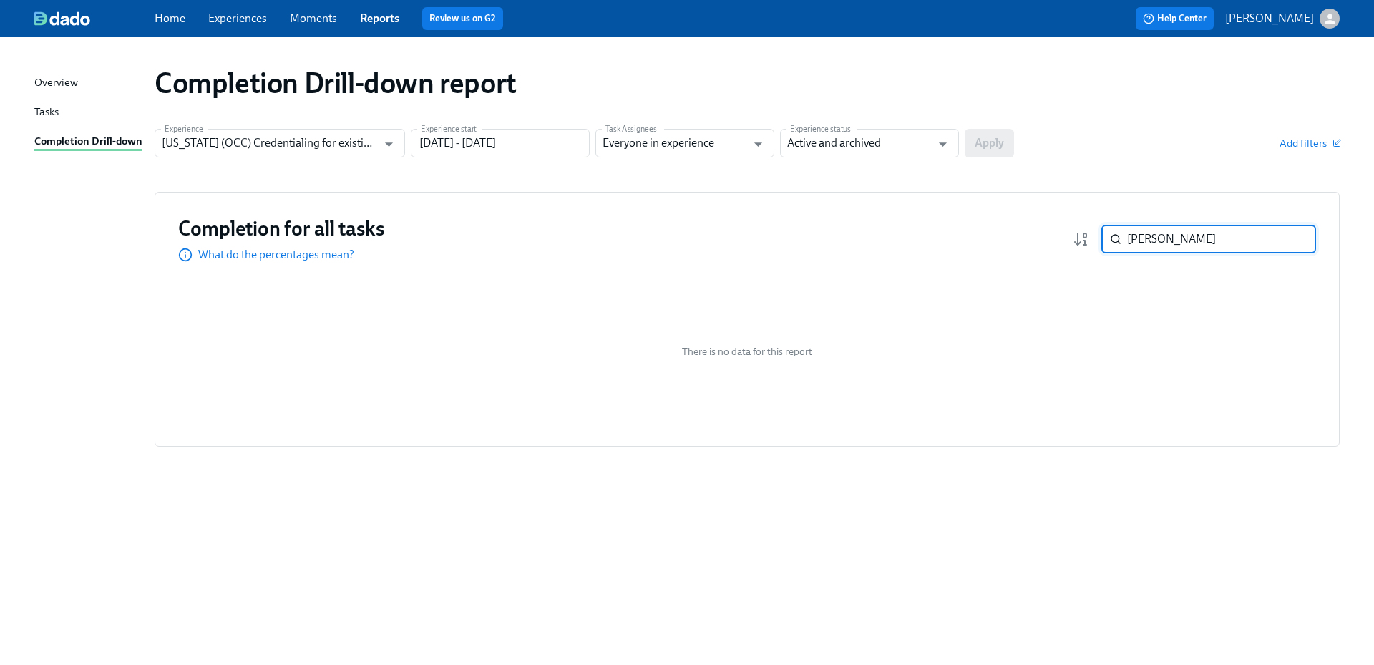
drag, startPoint x: 1143, startPoint y: 235, endPoint x: 1107, endPoint y: 238, distance: 35.8
click at [1107, 238] on div "[PERSON_NAME] ​" at bounding box center [1208, 239] width 215 height 29
type input "bren"
click at [352, 152] on input "[US_STATE] (OCC) Credentialing for existing doctors [QR Code enrollment]" at bounding box center [269, 143] width 215 height 29
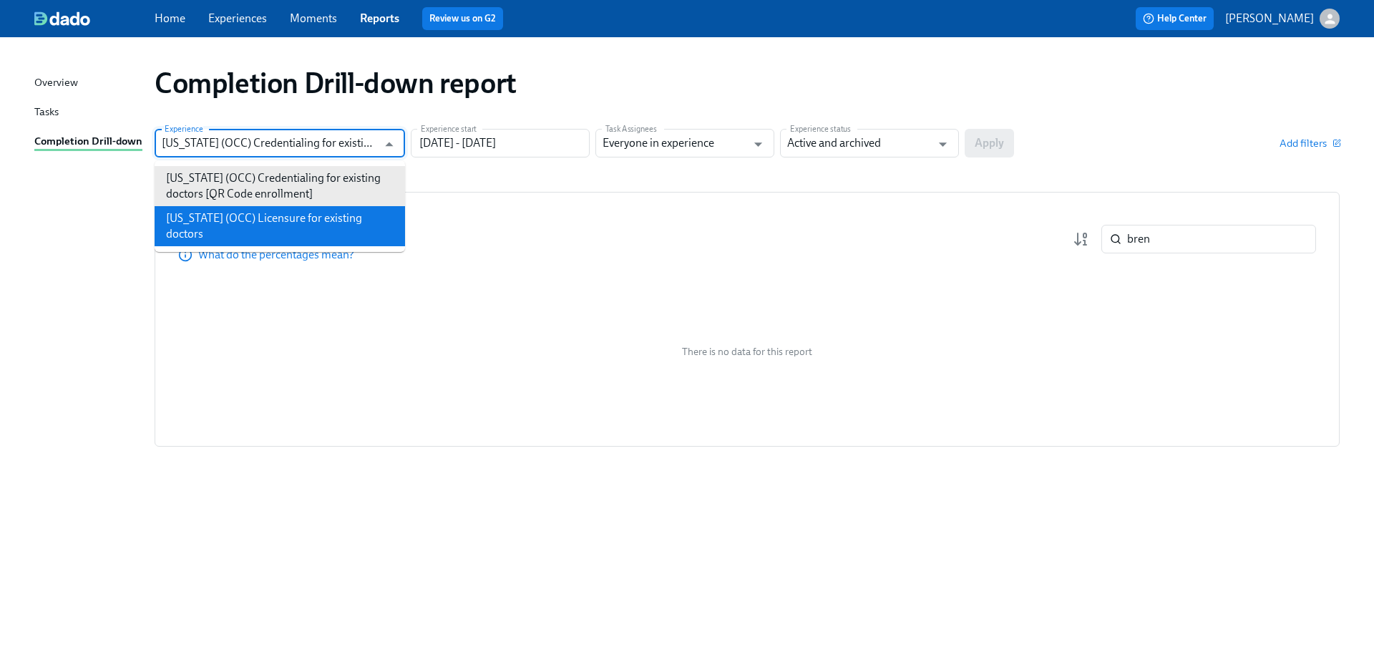
click at [350, 215] on li "[US_STATE] (OCC) Licensure for existing doctors" at bounding box center [280, 226] width 250 height 40
type input "[US_STATE] (OCC) Licensure for existing doctors"
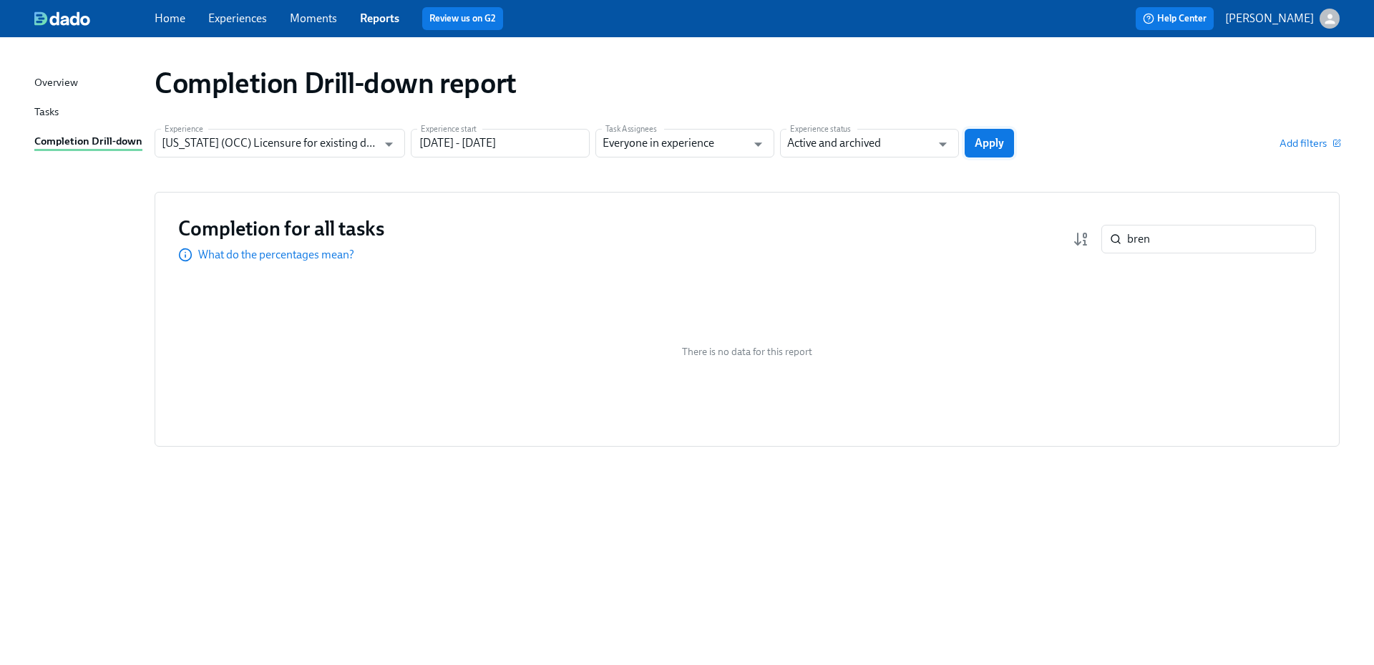
click at [987, 140] on span "Apply" at bounding box center [988, 143] width 29 height 14
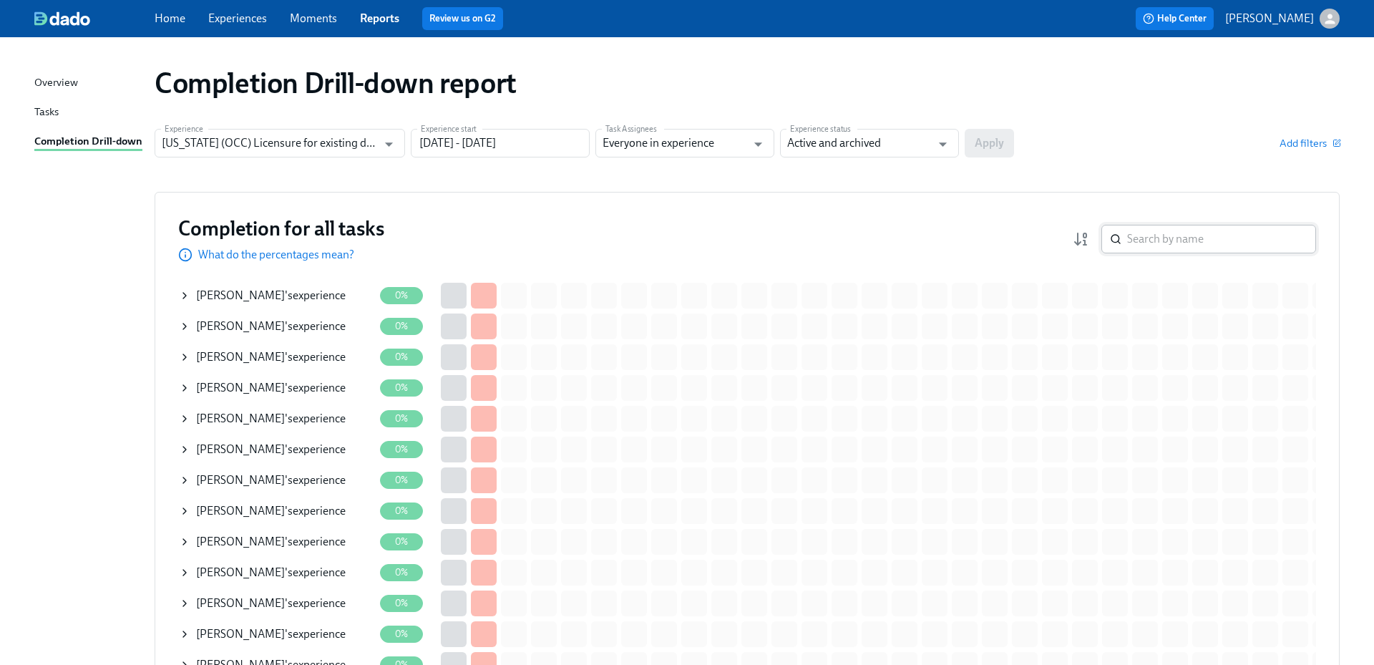
click at [1159, 241] on input "search" at bounding box center [1221, 239] width 189 height 29
click at [1181, 238] on input "search" at bounding box center [1221, 239] width 189 height 29
click at [1178, 235] on input "search" at bounding box center [1221, 239] width 189 height 29
click at [1177, 242] on input "search" at bounding box center [1221, 239] width 189 height 29
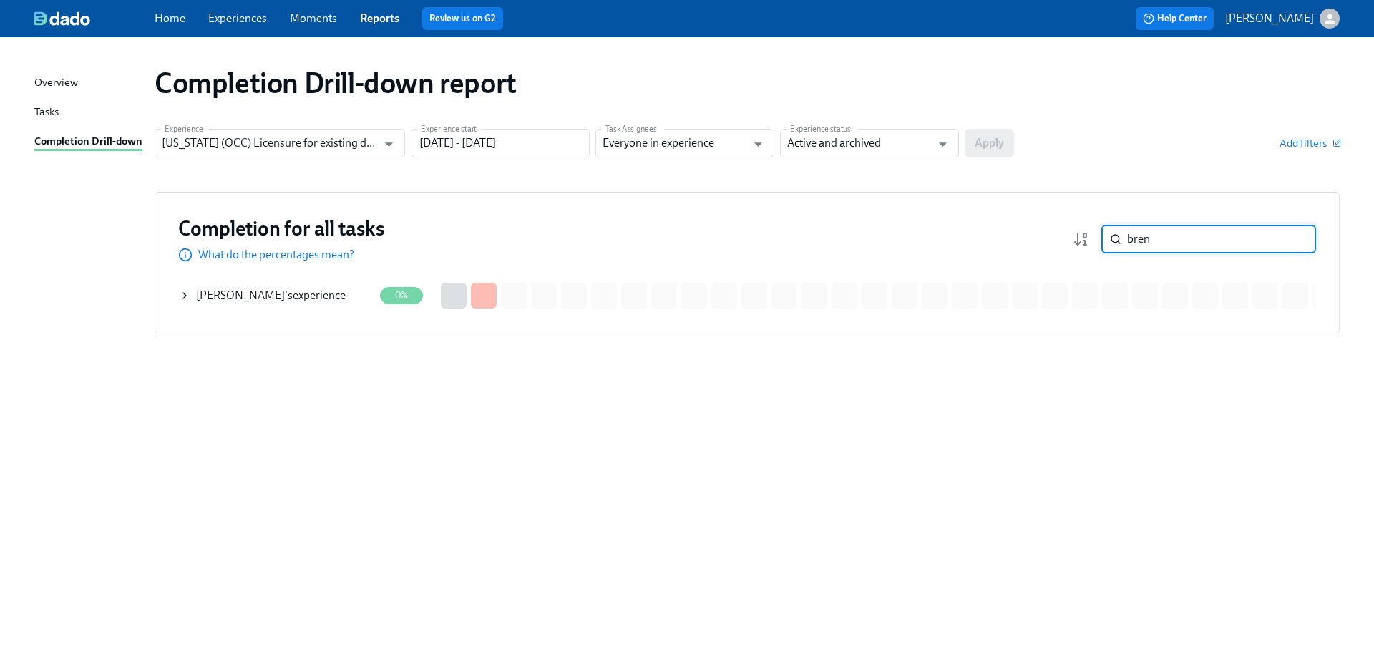
type input "bren"
